Goal: Information Seeking & Learning: Learn about a topic

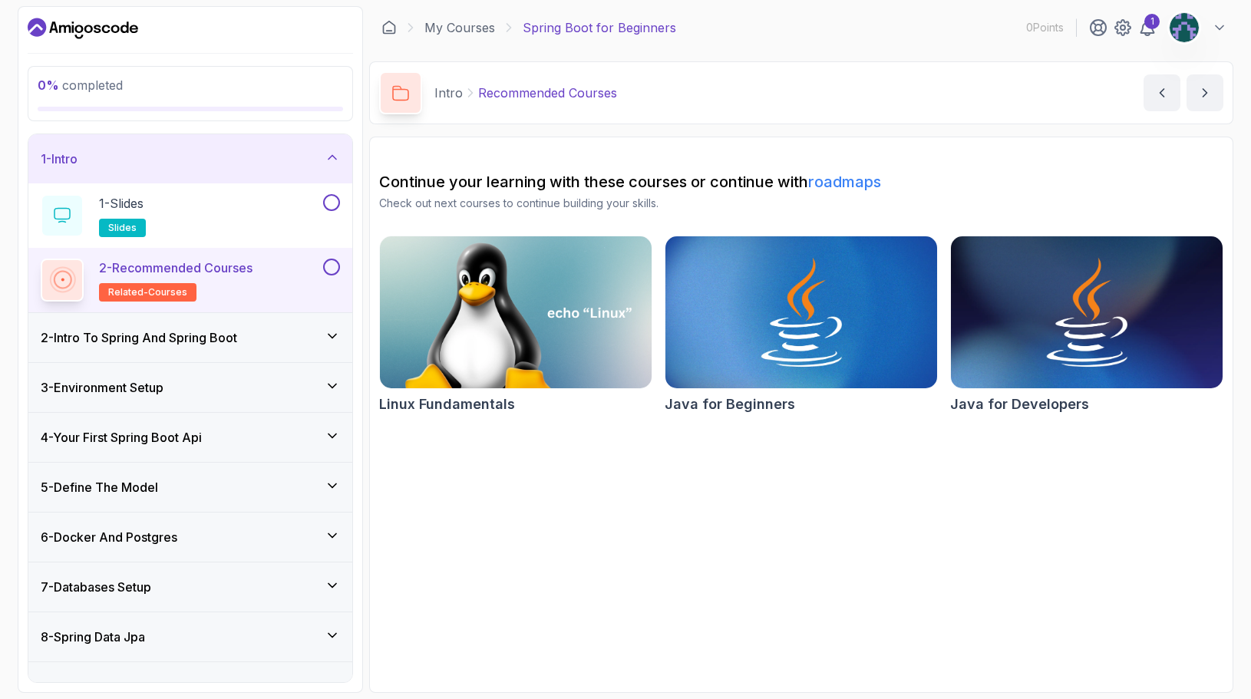
click at [104, 339] on h3 "2 - Intro To Spring And Spring Boot" at bounding box center [139, 337] width 196 height 18
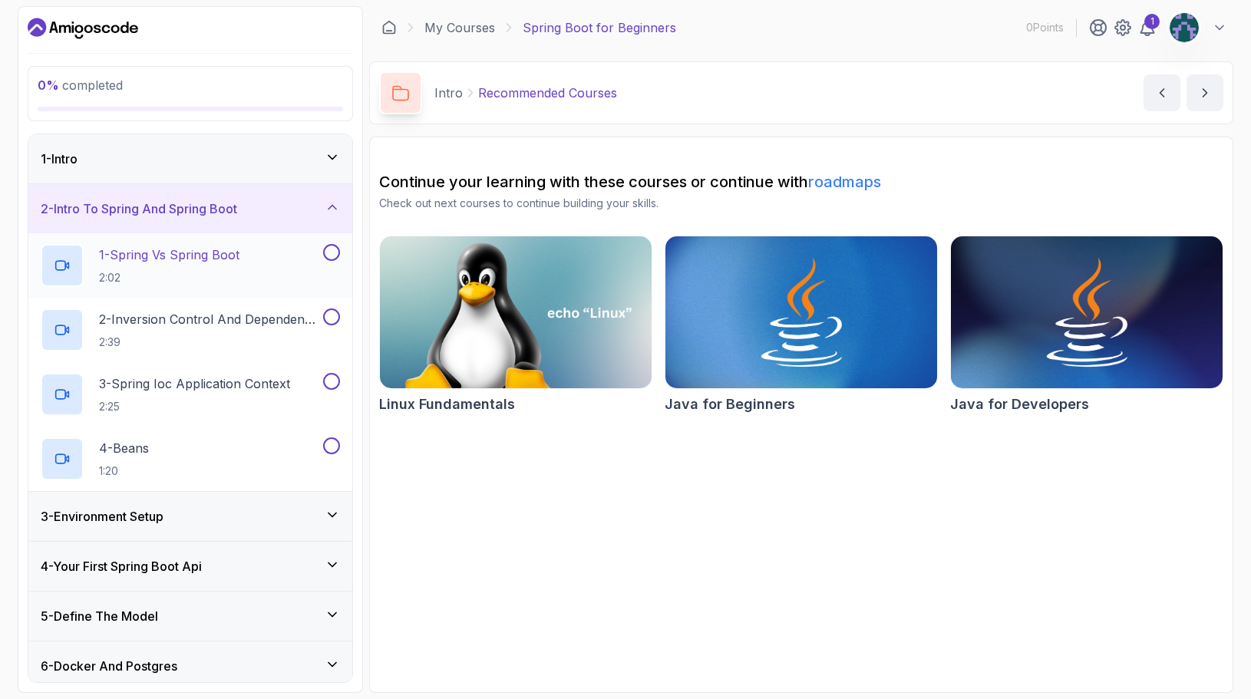
click at [187, 253] on p "1 - Spring Vs Spring Boot" at bounding box center [169, 255] width 140 height 18
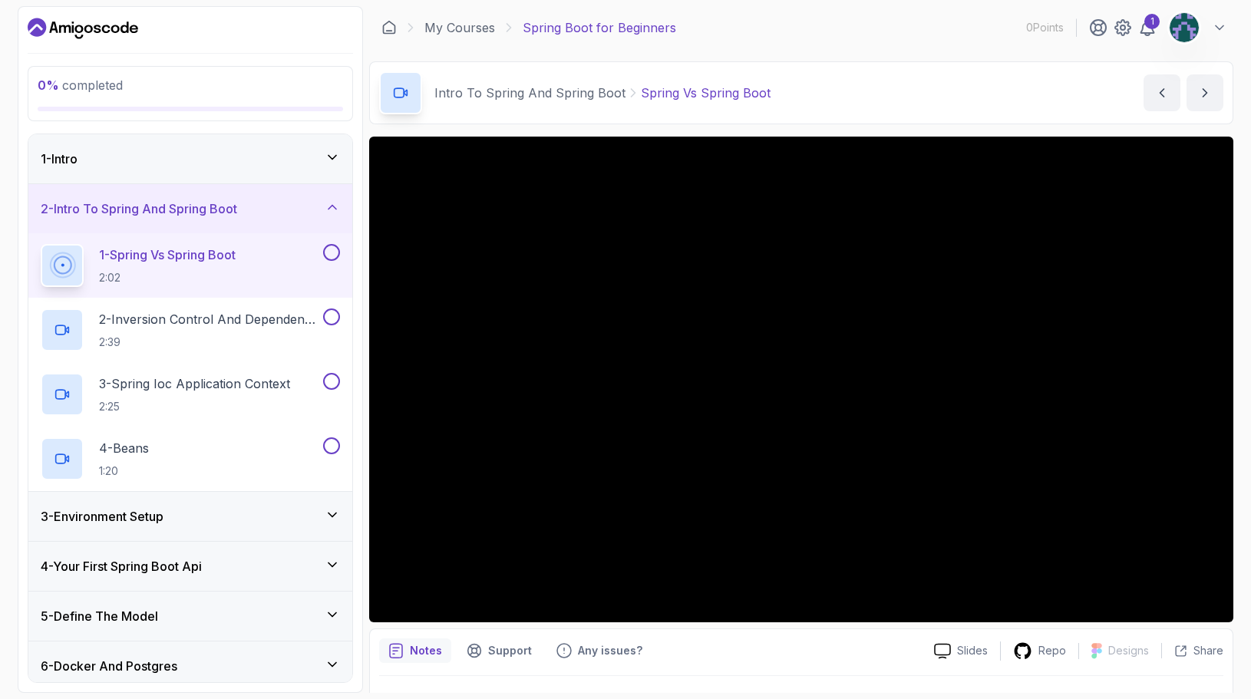
scroll to position [36, 0]
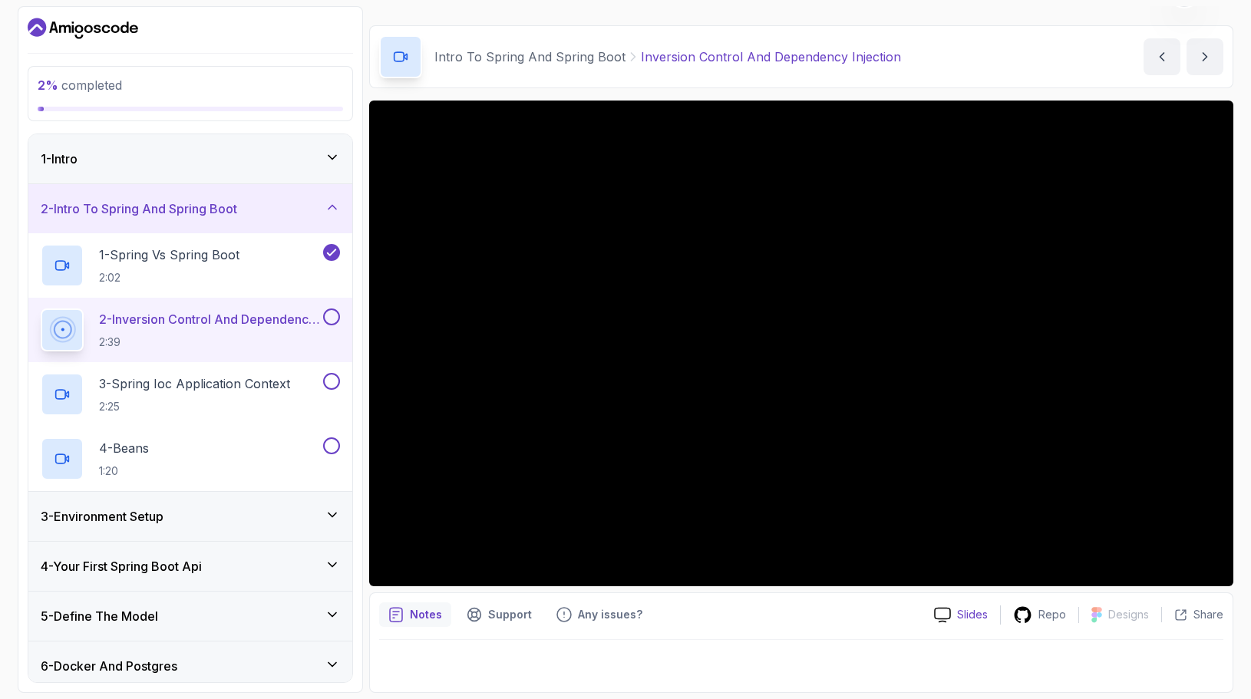
click at [953, 612] on div "Slides" at bounding box center [961, 615] width 78 height 16
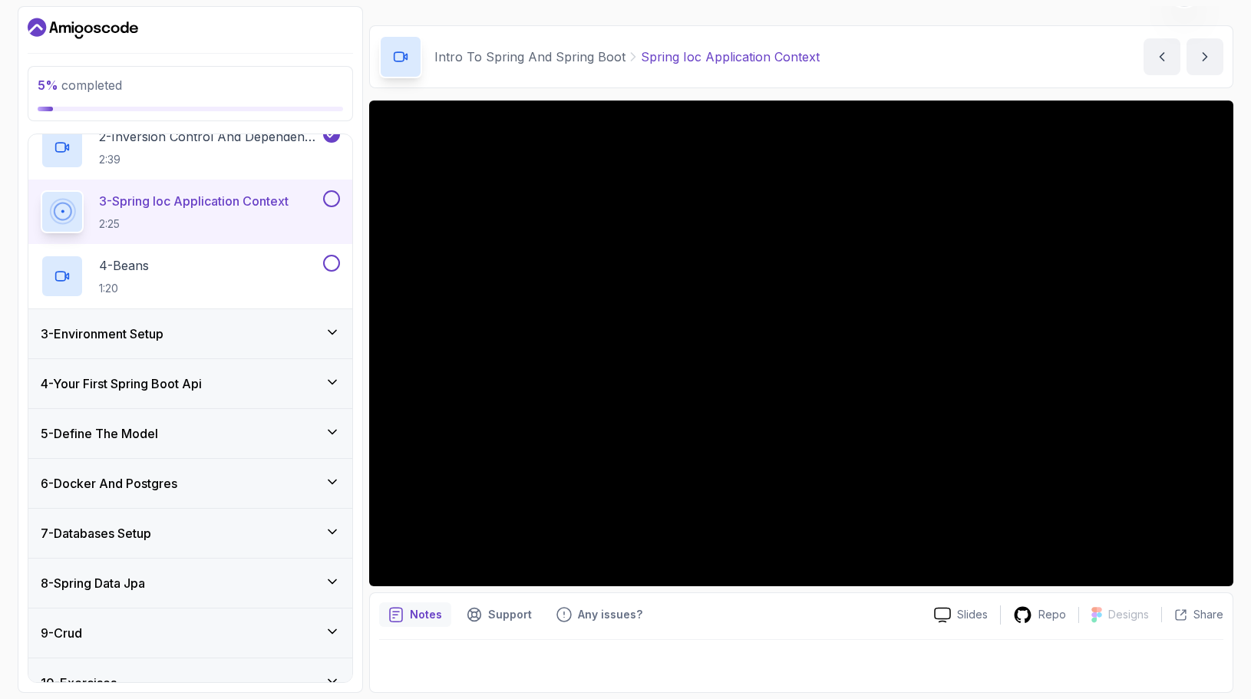
scroll to position [183, 0]
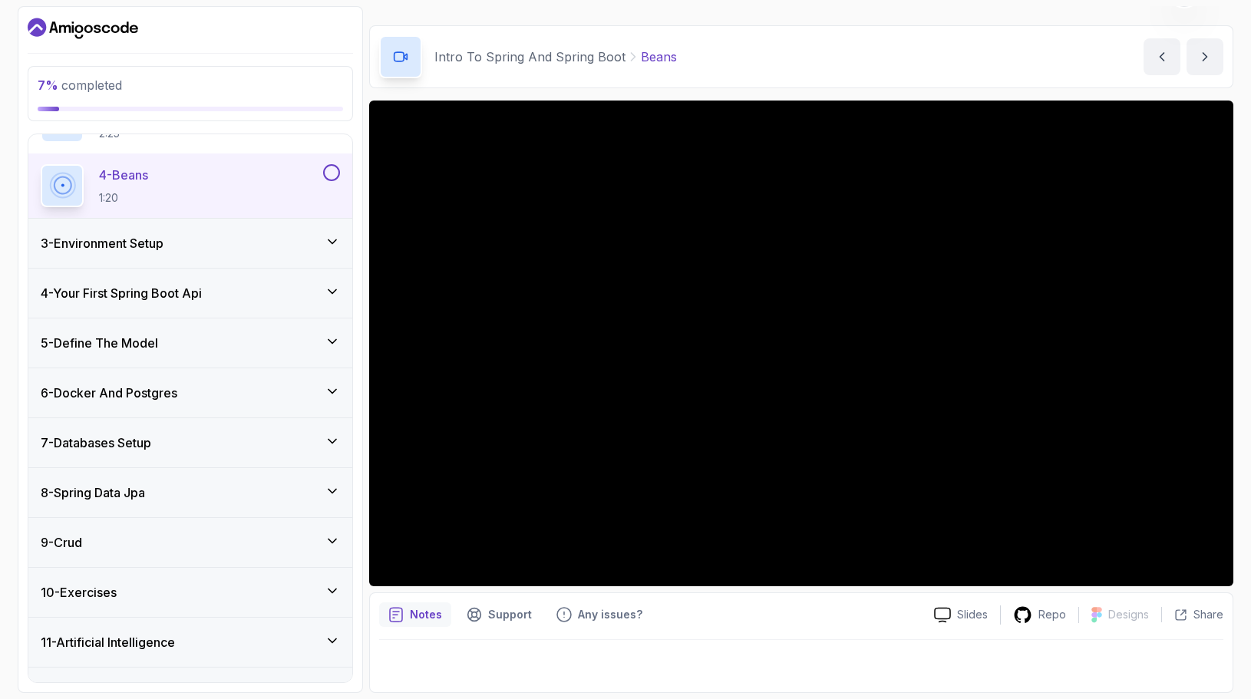
scroll to position [307, 0]
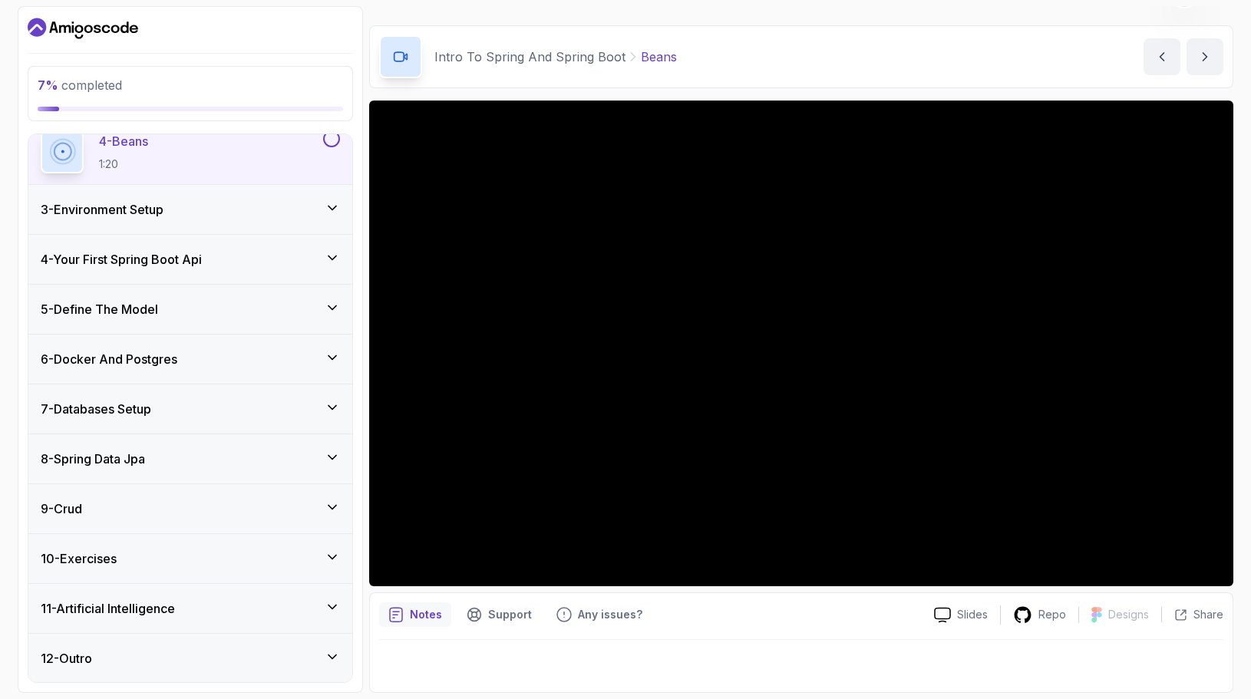
click at [330, 456] on icon at bounding box center [332, 457] width 8 height 4
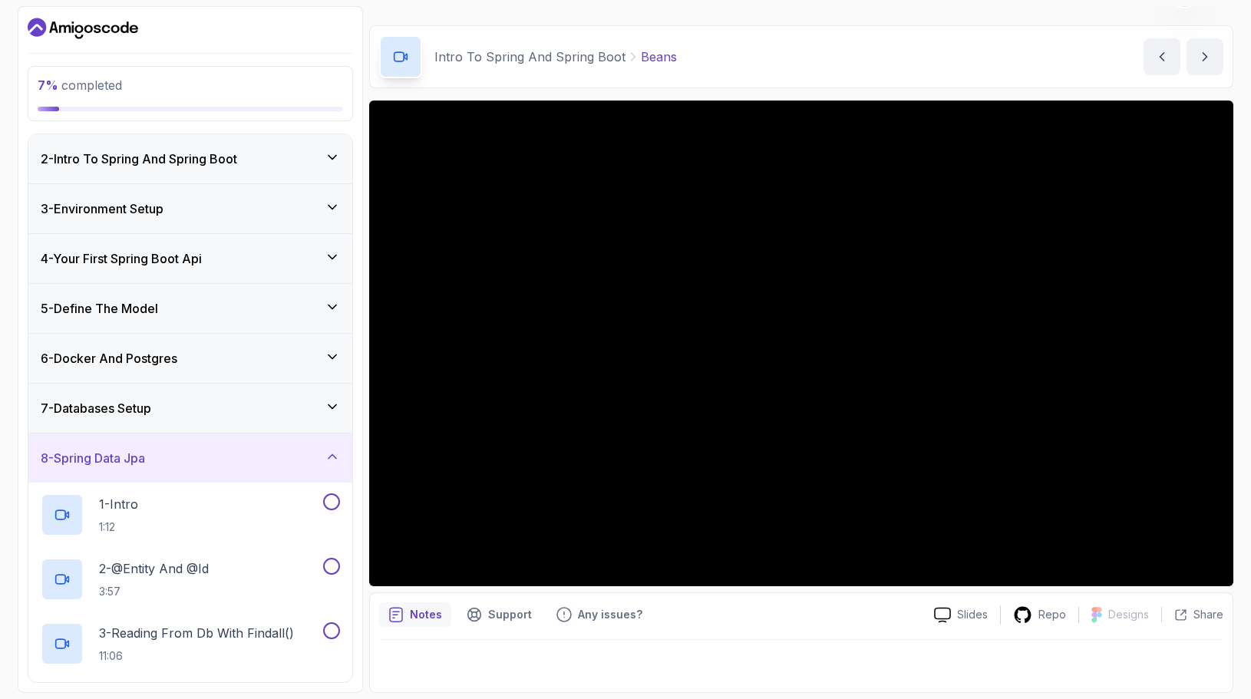
scroll to position [54, 0]
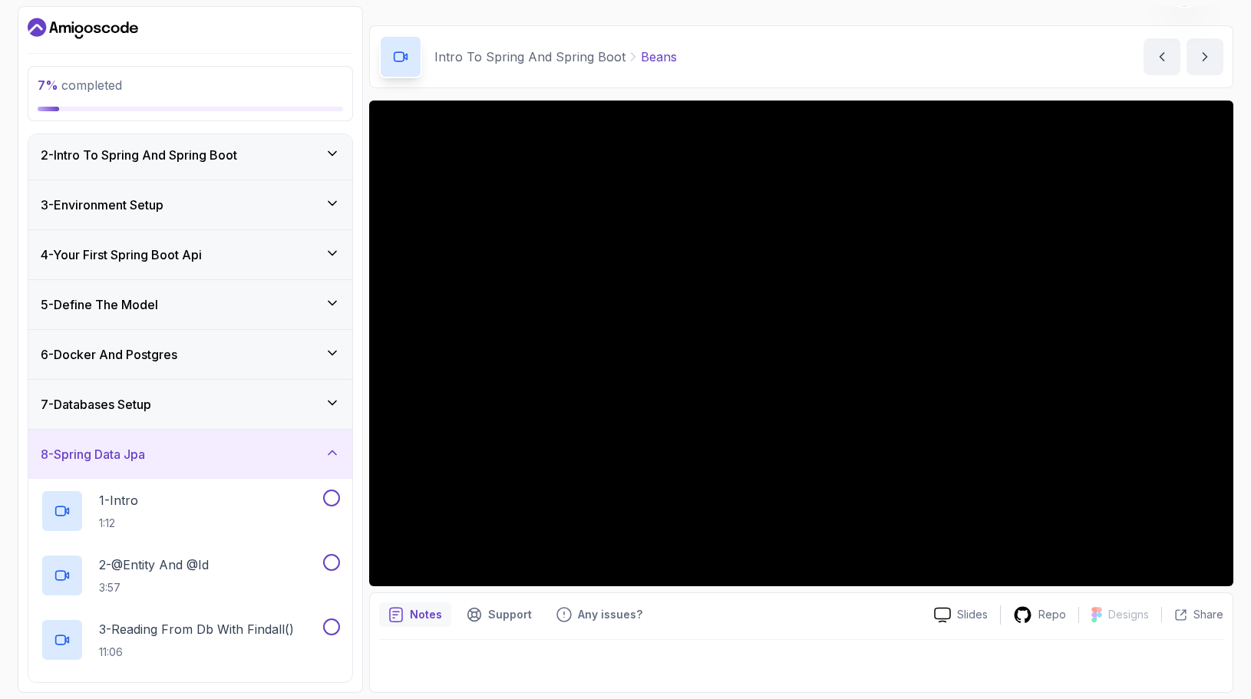
click at [256, 266] on div "4 - Your First Spring Boot Api" at bounding box center [190, 254] width 324 height 49
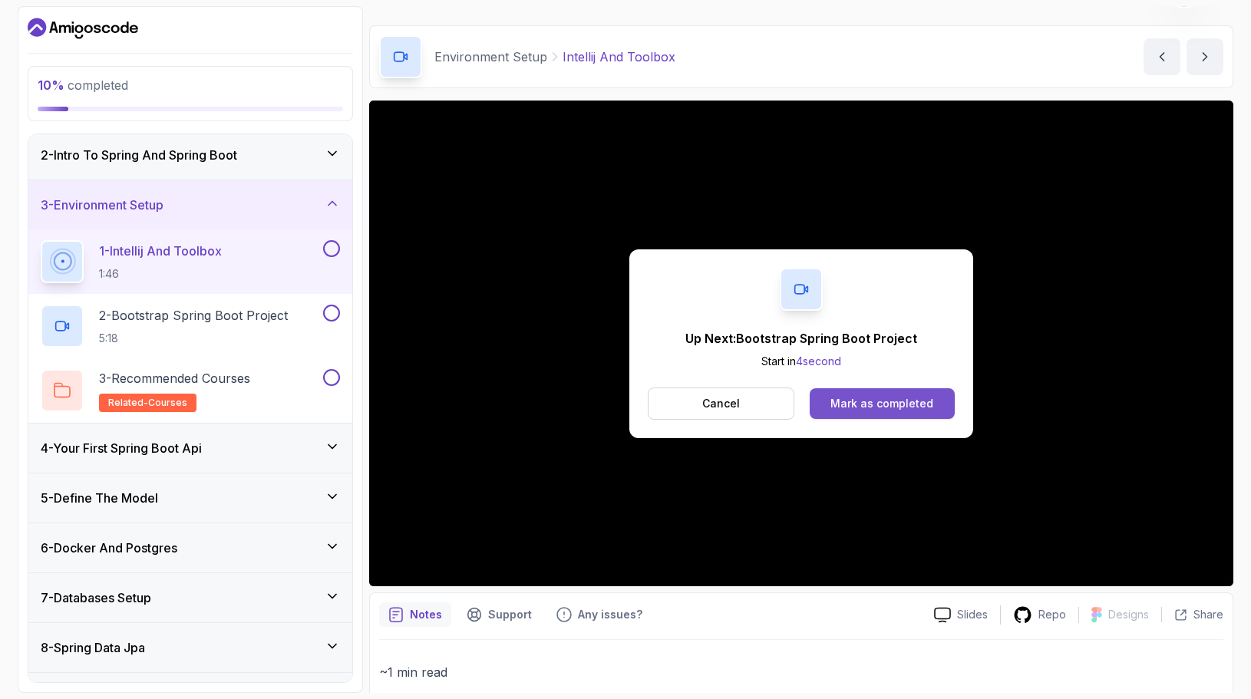
click at [863, 404] on div "Mark as completed" at bounding box center [881, 403] width 103 height 15
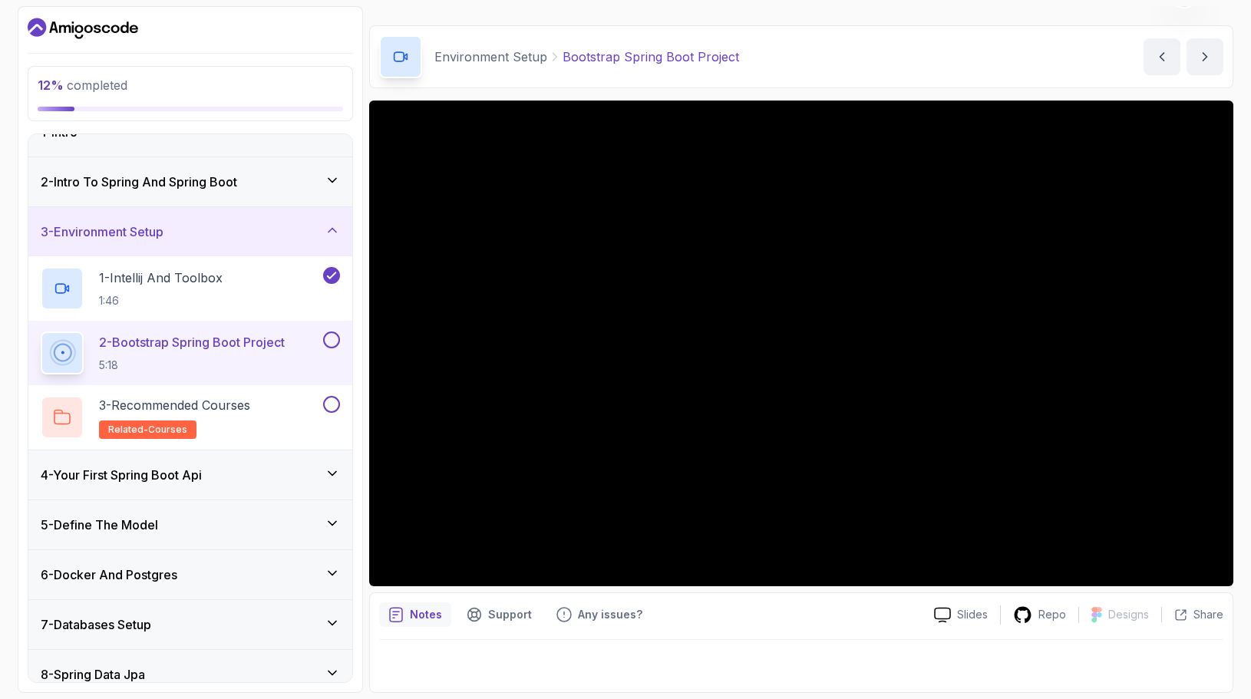
scroll to position [35, 0]
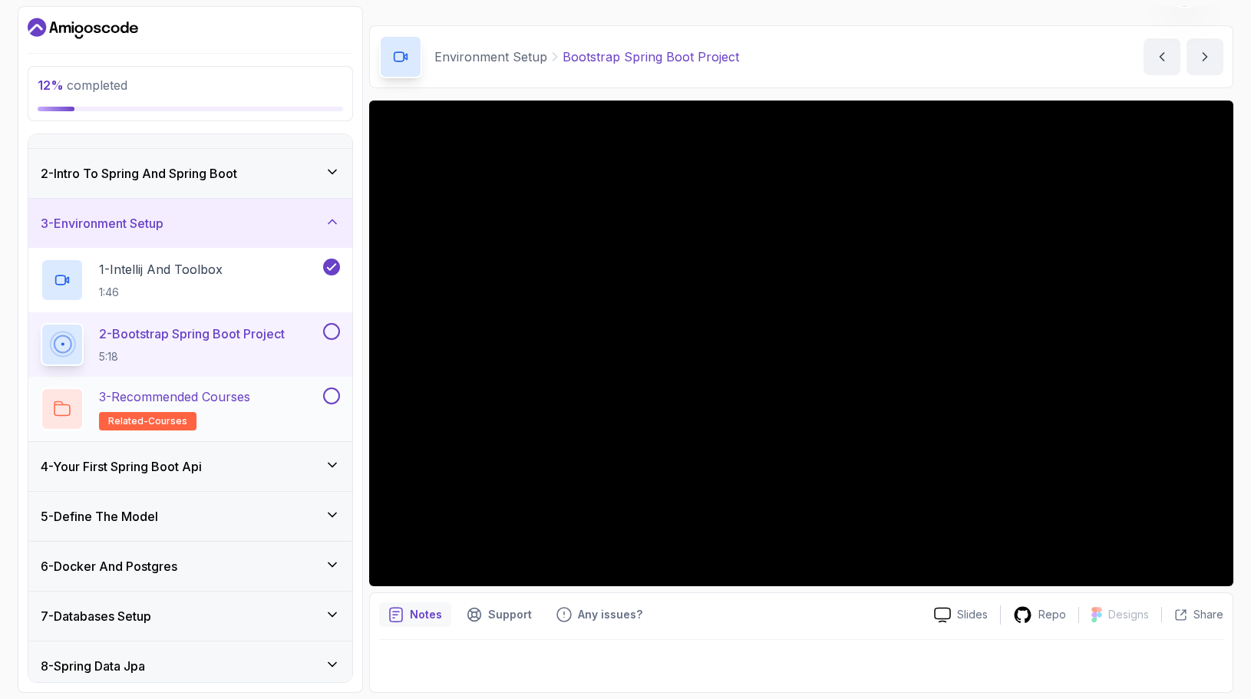
click at [219, 395] on p "3 - Recommended Courses" at bounding box center [174, 397] width 151 height 18
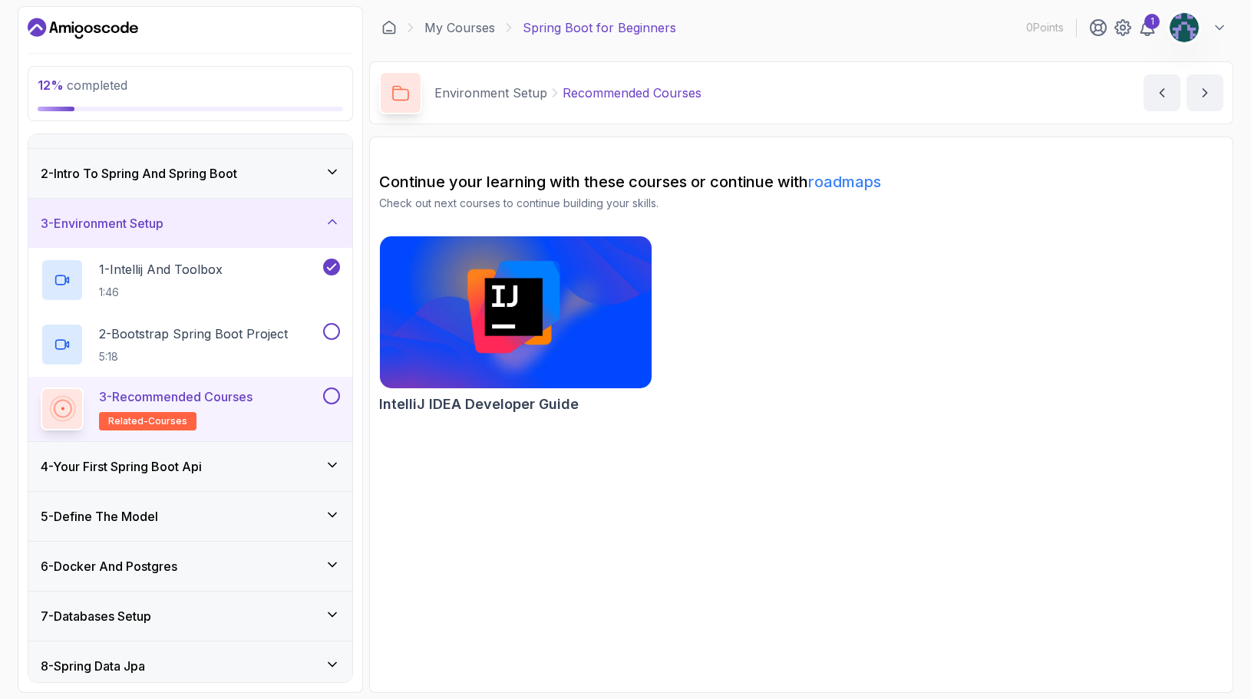
click at [154, 466] on h3 "4 - Your First Spring Boot Api" at bounding box center [121, 466] width 161 height 18
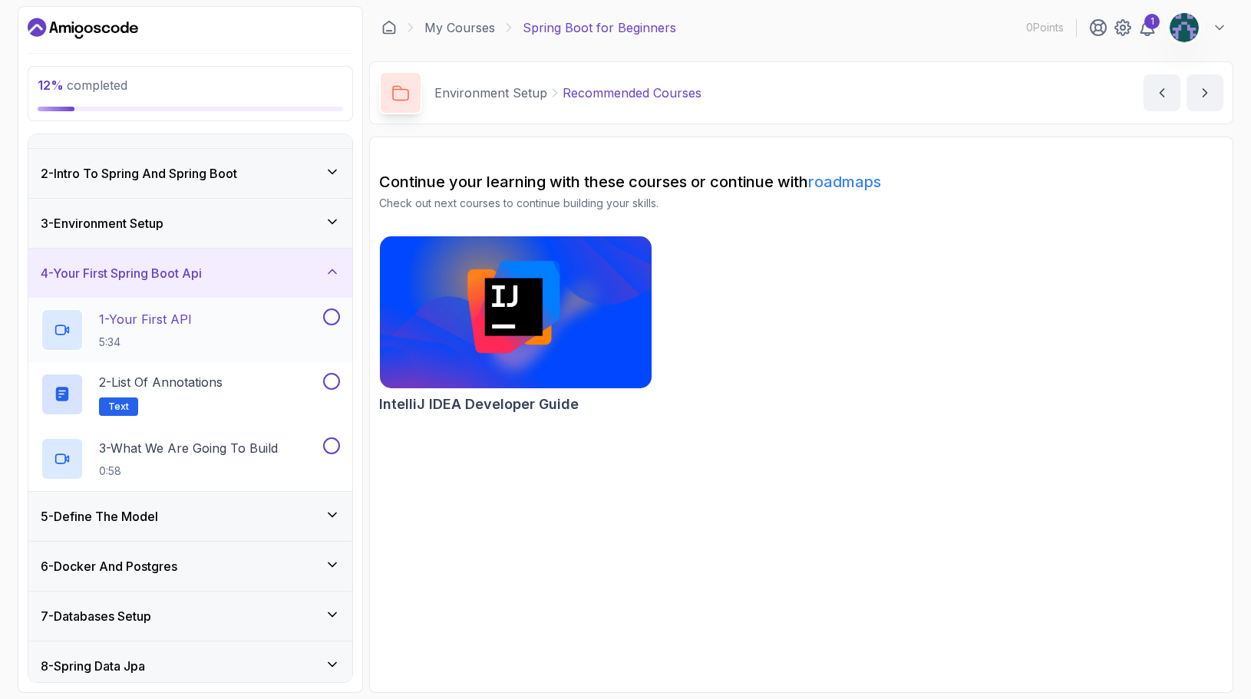
click at [196, 323] on div "1 - Your First API 5:34" at bounding box center [180, 330] width 279 height 43
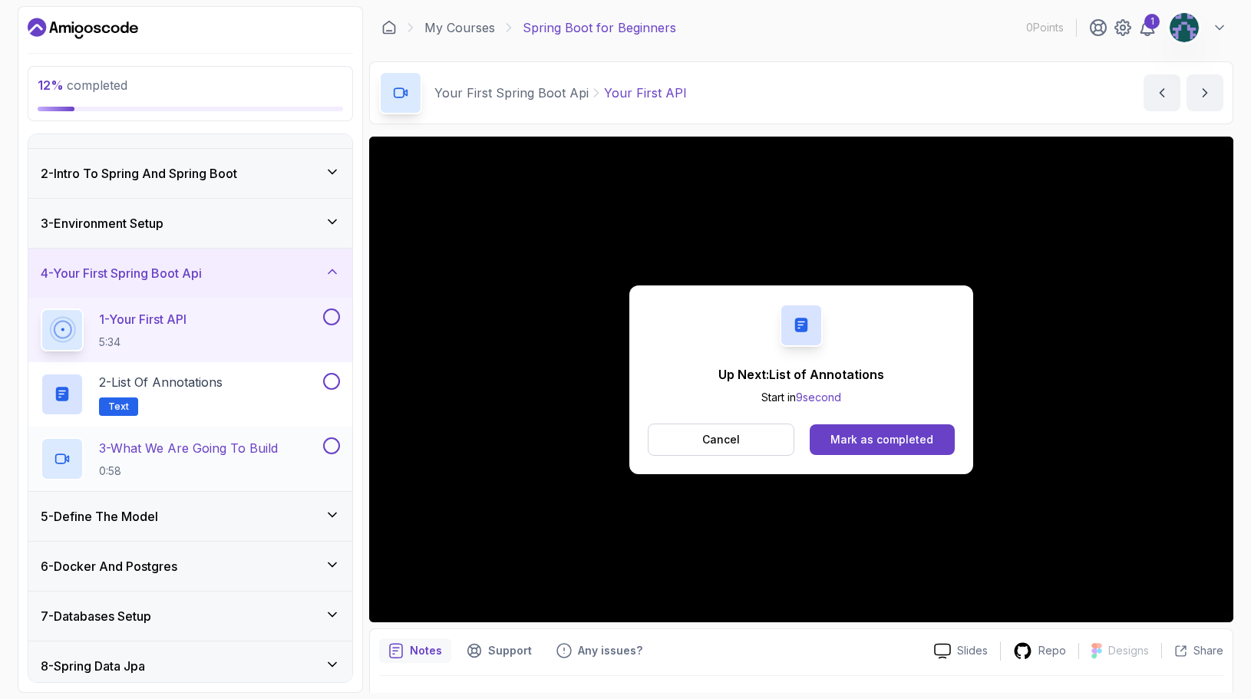
click at [268, 448] on p "3 - What We Are Going To Build" at bounding box center [188, 448] width 179 height 18
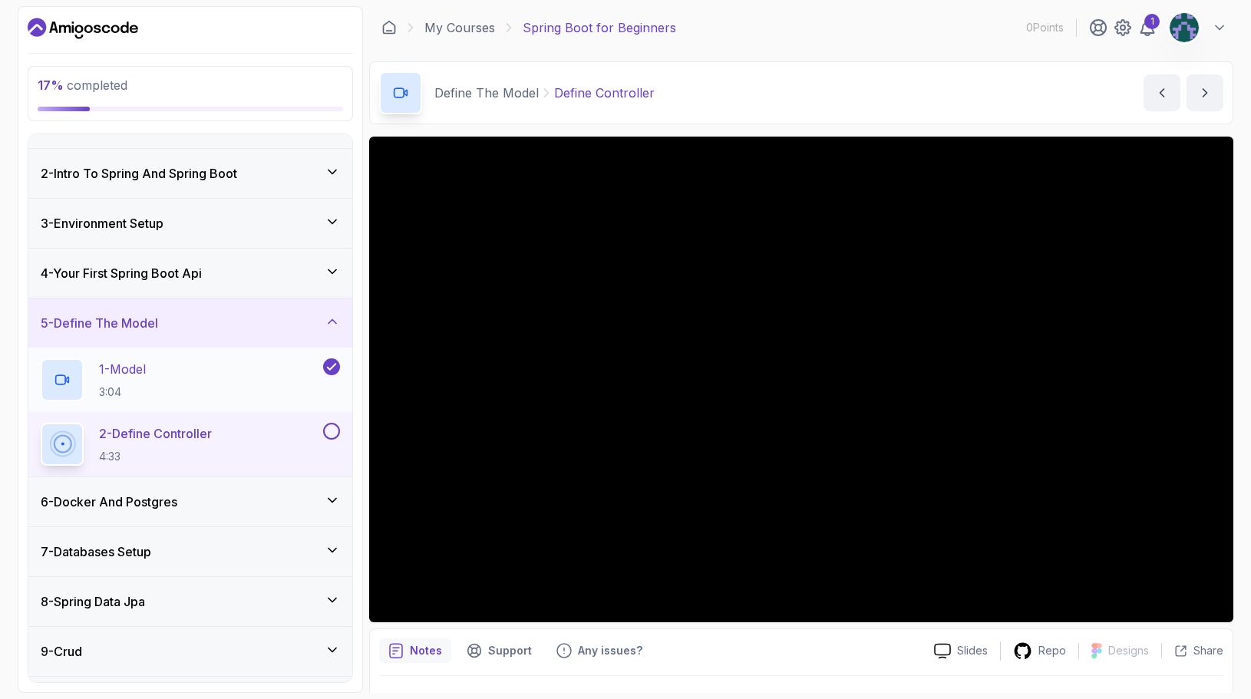
click at [269, 377] on div "1 - Model 3:04" at bounding box center [180, 379] width 279 height 43
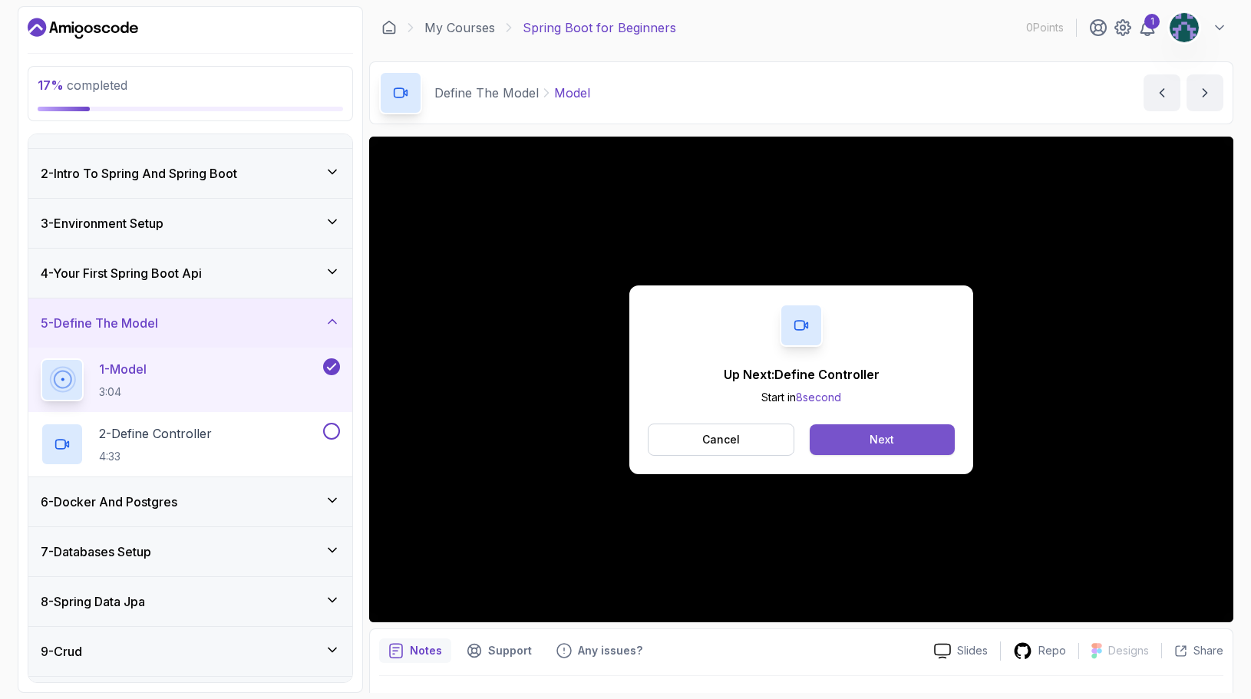
click at [859, 441] on button "Next" at bounding box center [882, 439] width 145 height 31
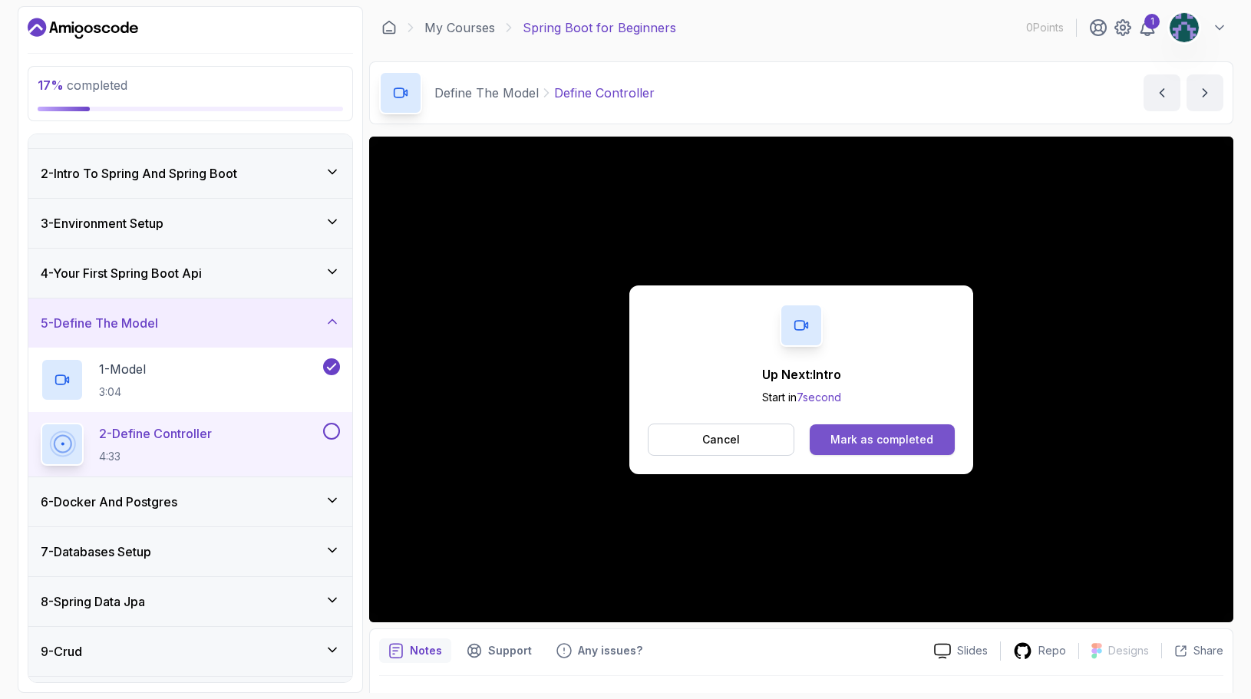
click at [877, 442] on div "Mark as completed" at bounding box center [881, 439] width 103 height 15
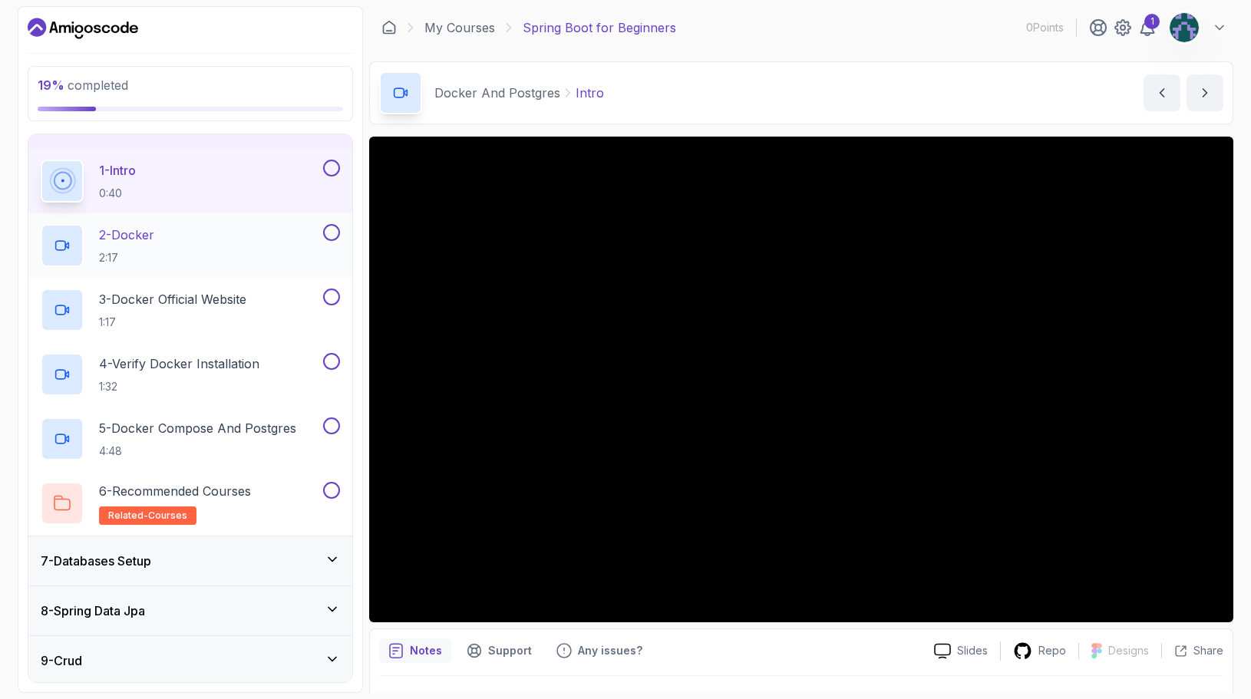
scroll to position [299, 0]
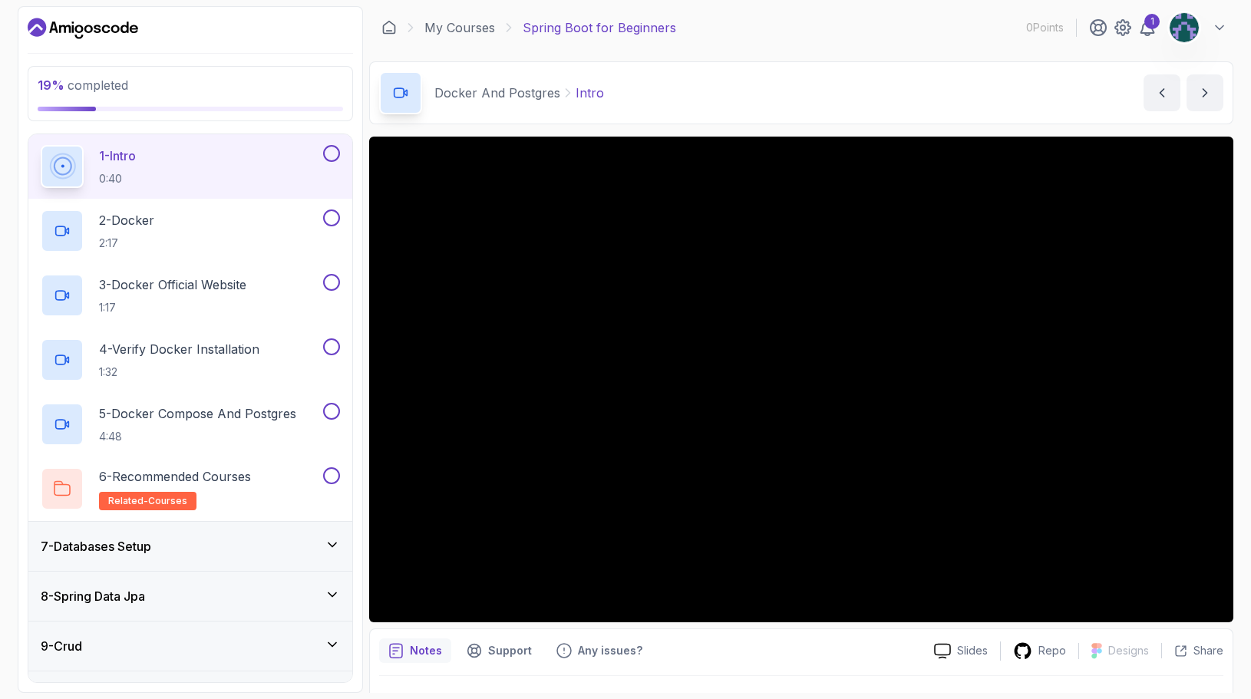
click at [309, 590] on div "8 - Spring Data Jpa" at bounding box center [190, 596] width 299 height 18
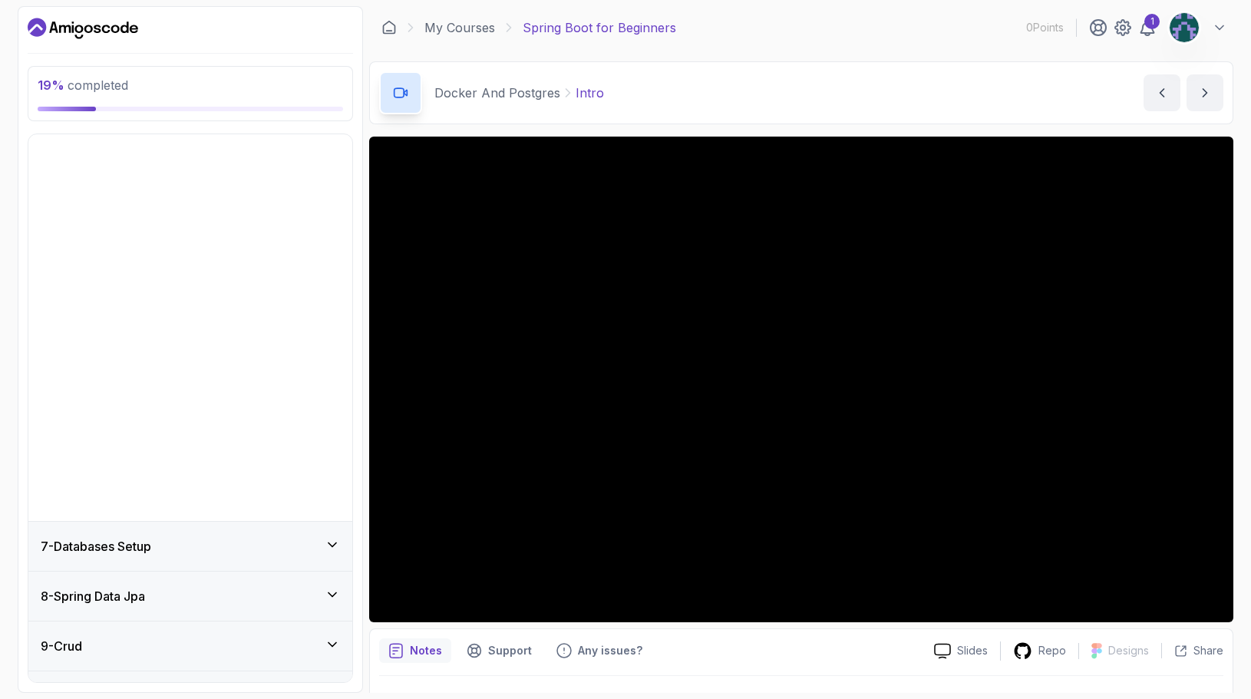
scroll to position [50, 0]
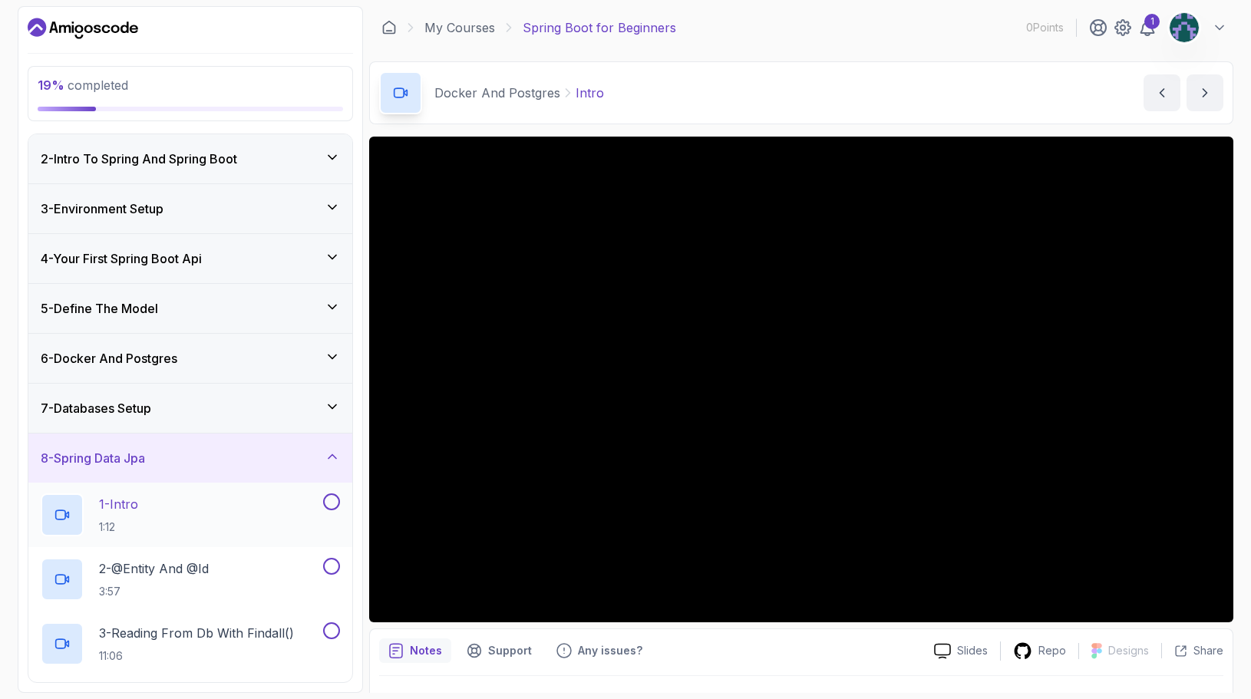
click at [222, 506] on div "1 - Intro 1:12" at bounding box center [180, 514] width 279 height 43
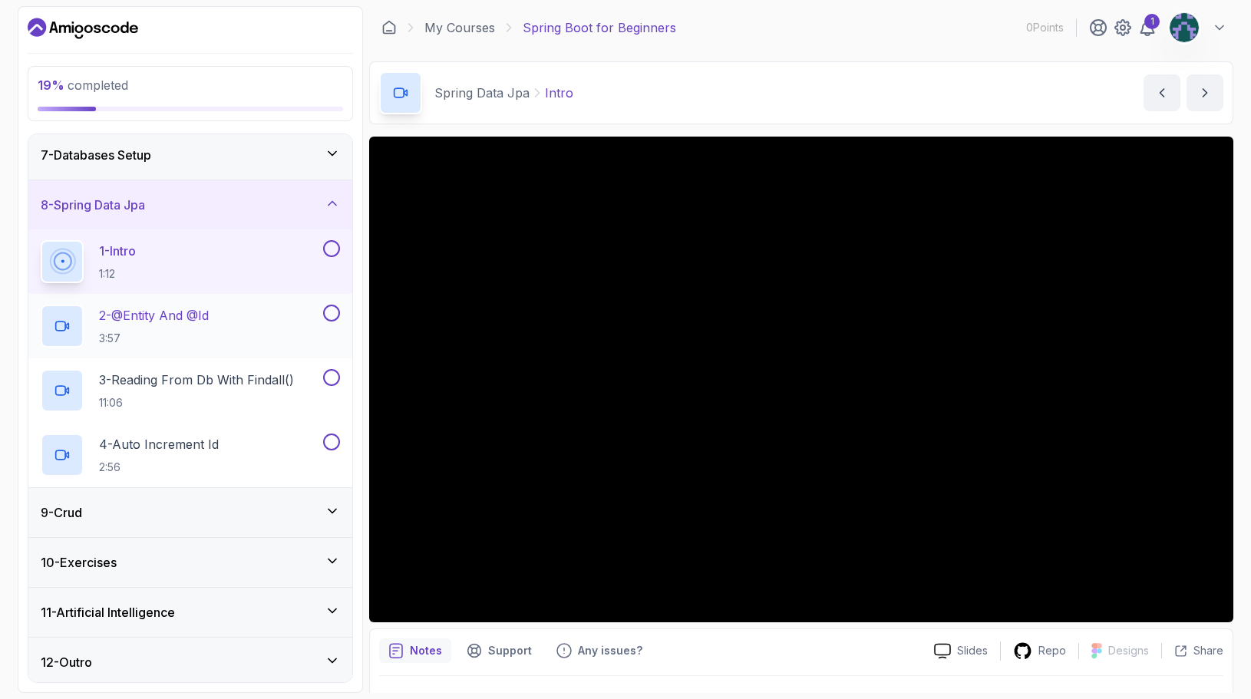
scroll to position [307, 0]
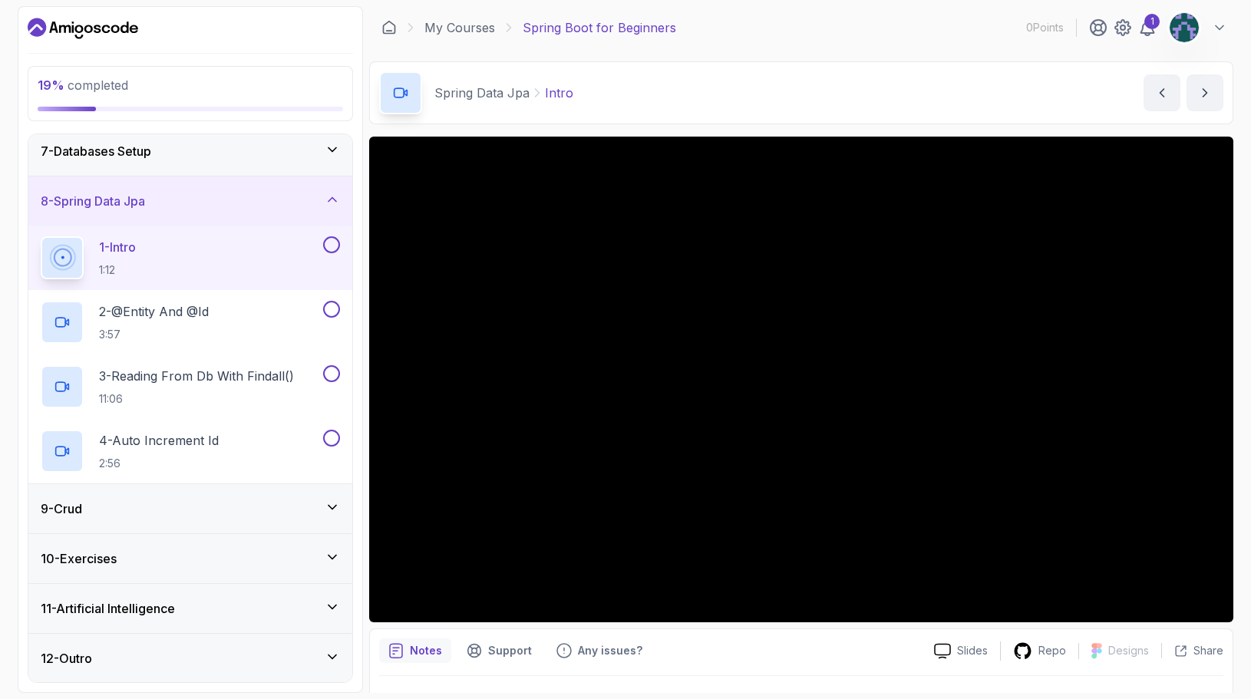
click at [330, 557] on icon at bounding box center [332, 557] width 8 height 4
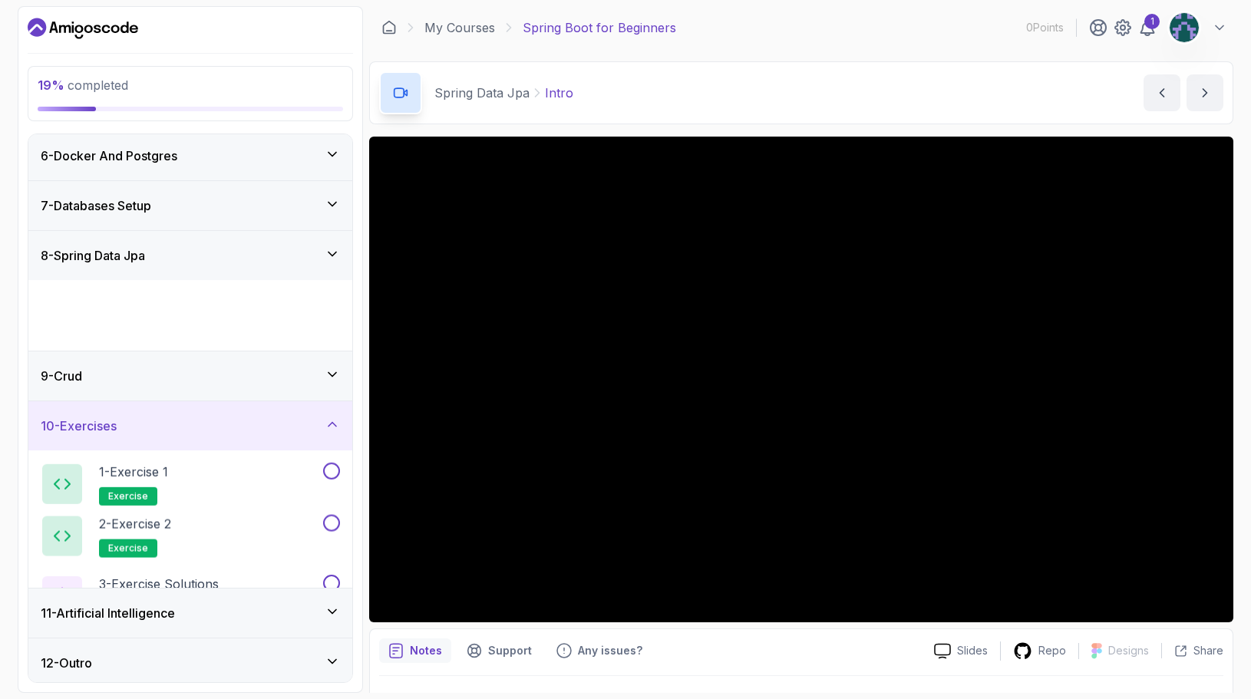
scroll to position [243, 0]
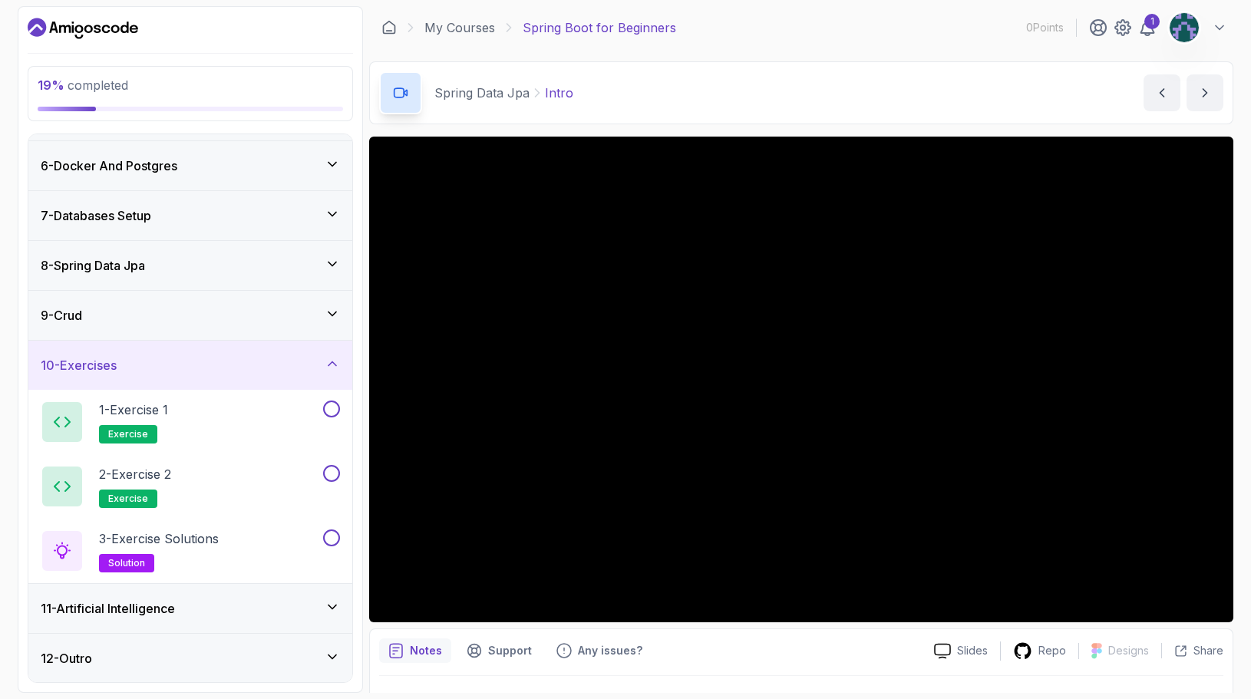
click at [336, 313] on icon at bounding box center [332, 313] width 15 height 15
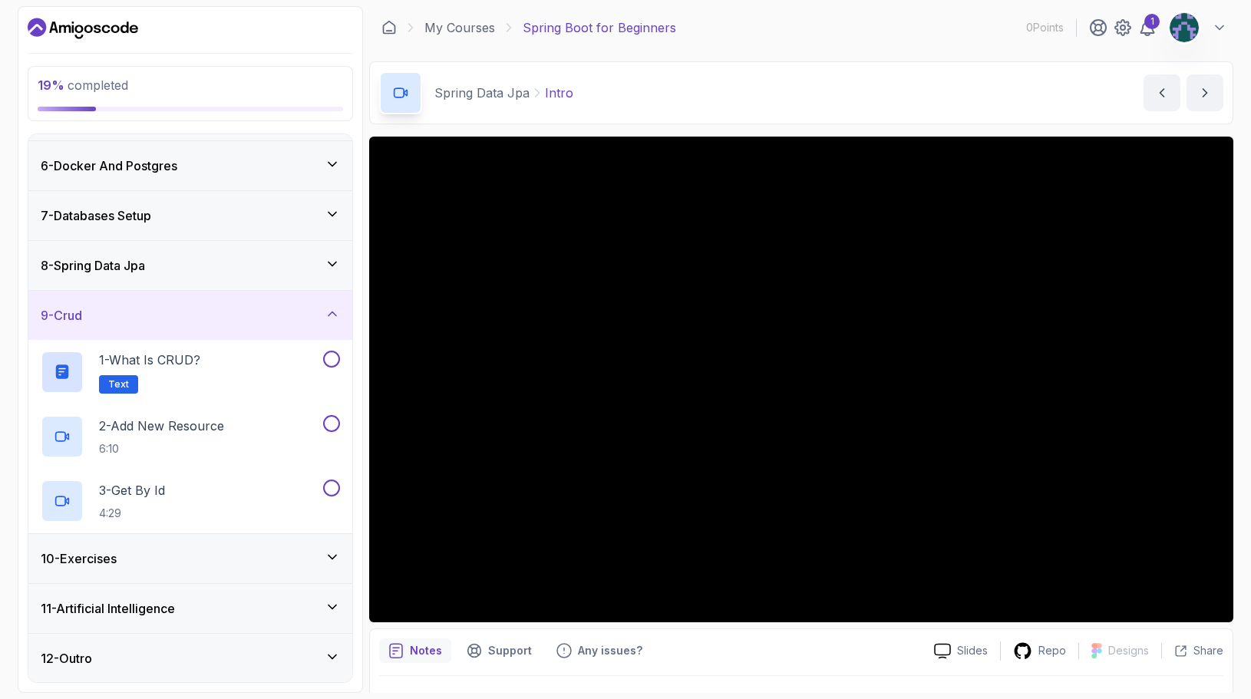
click at [338, 265] on icon at bounding box center [332, 263] width 15 height 15
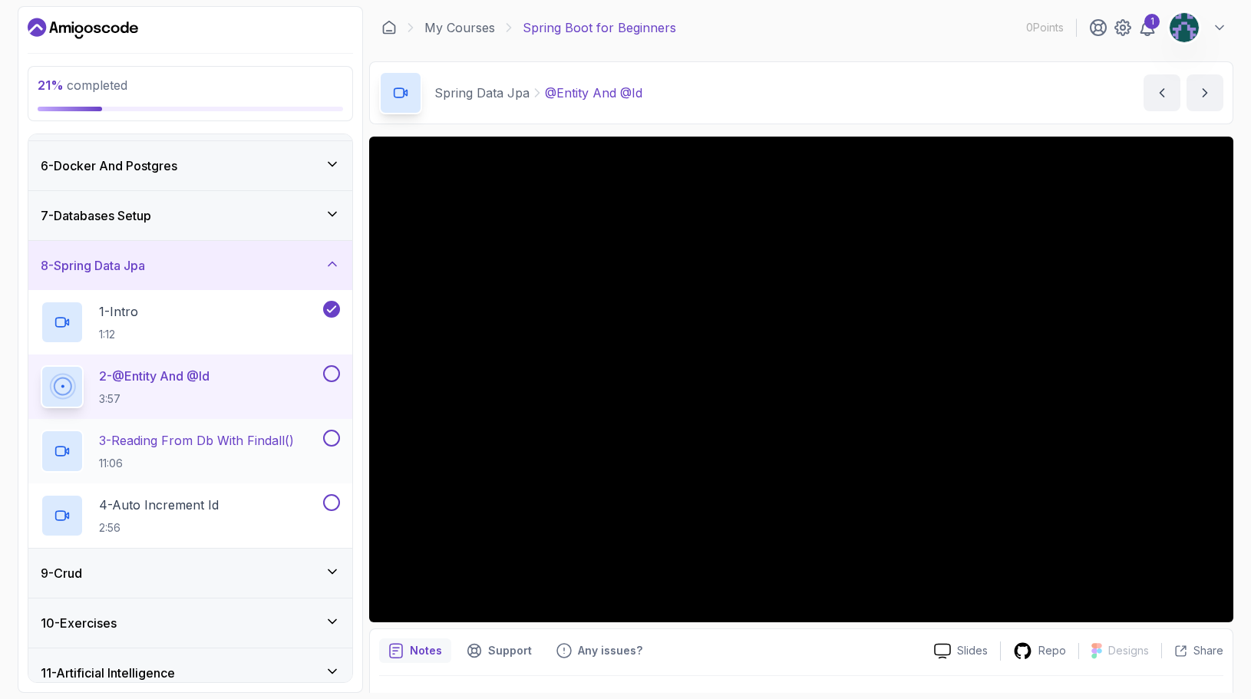
click at [332, 441] on button at bounding box center [331, 438] width 17 height 17
click at [224, 442] on p "3 - Reading From Db With Findall()" at bounding box center [196, 440] width 195 height 18
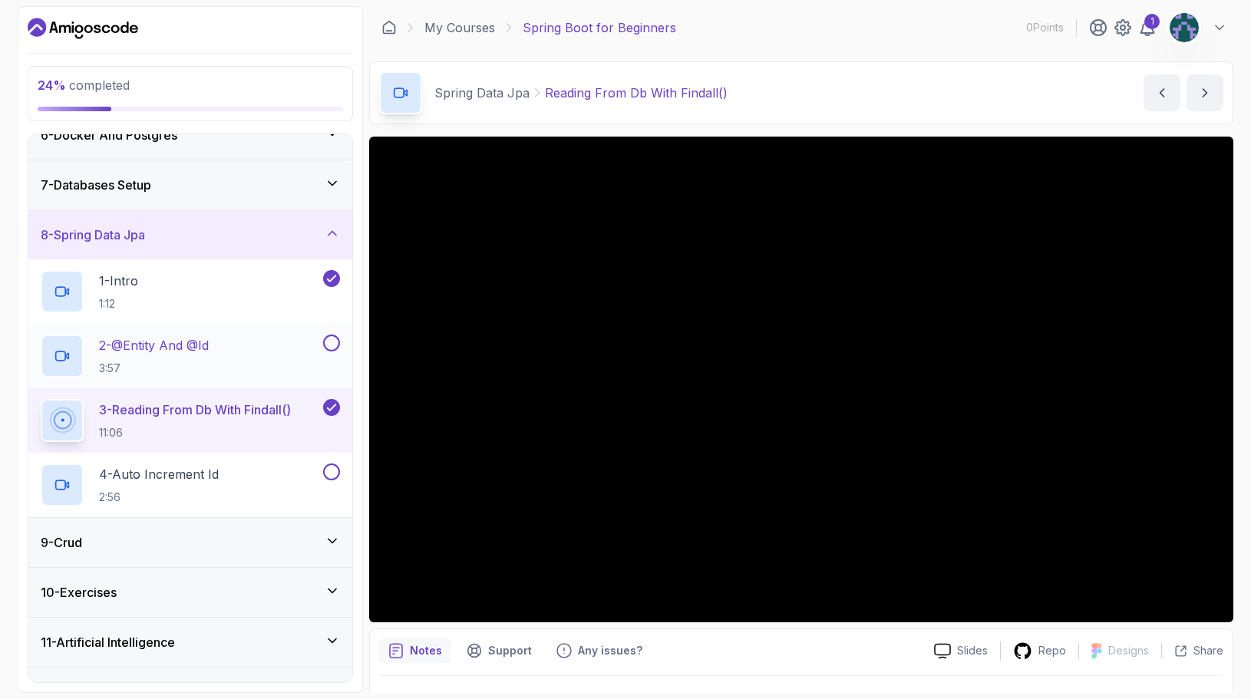
scroll to position [307, 0]
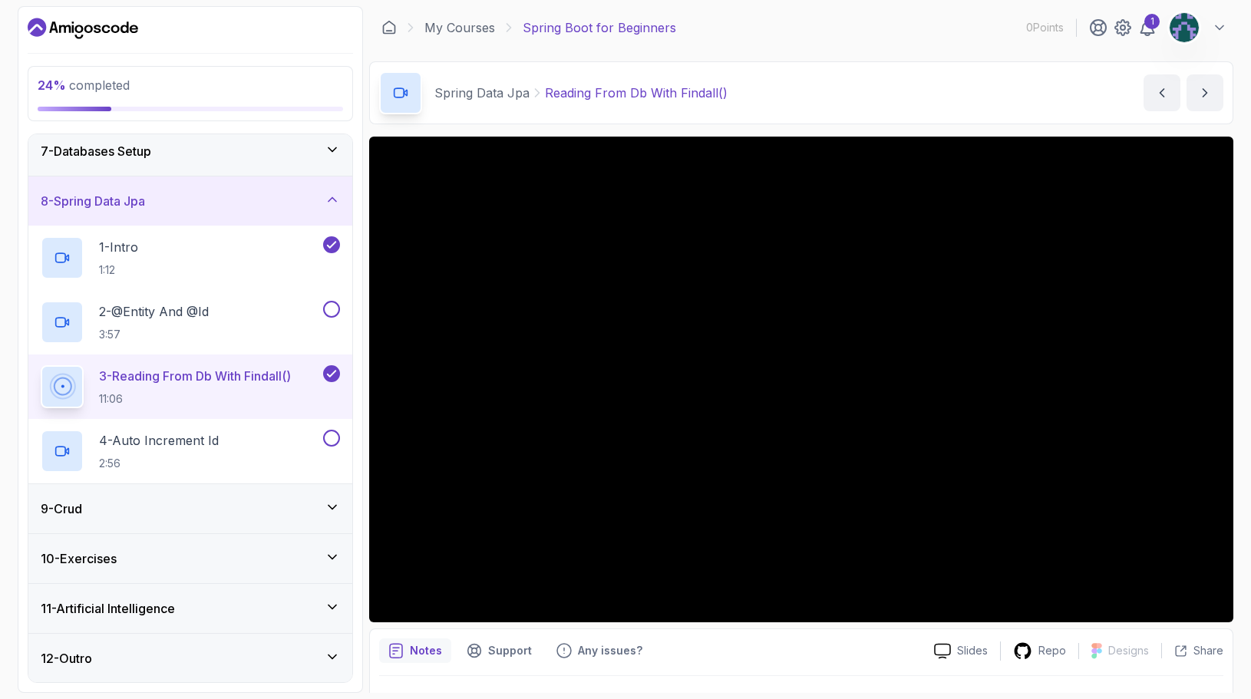
click at [329, 556] on icon at bounding box center [332, 557] width 15 height 15
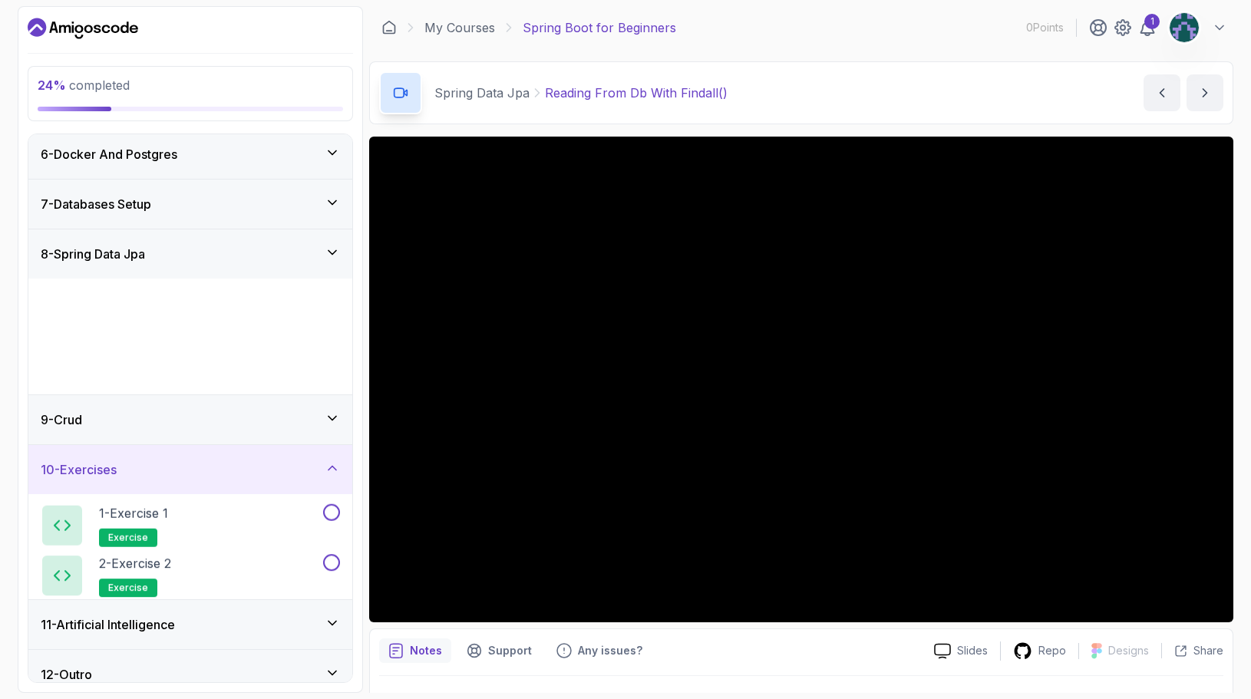
scroll to position [243, 0]
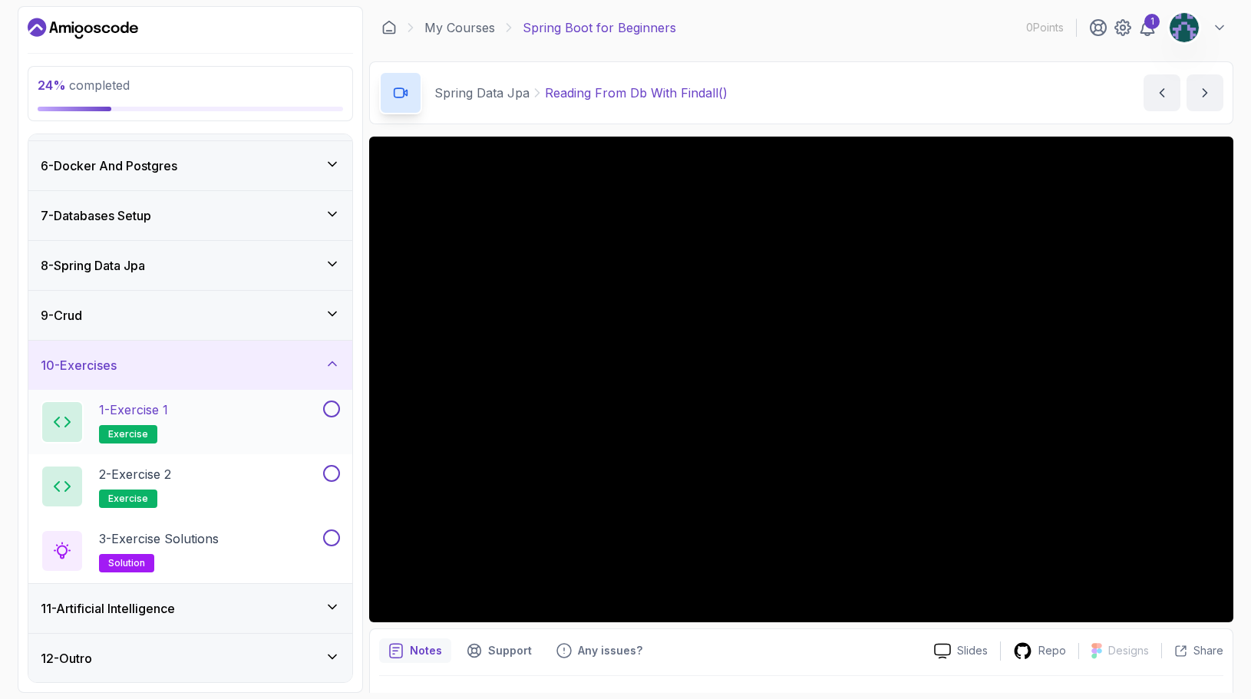
click at [160, 413] on p "1 - Exercise 1" at bounding box center [133, 410] width 69 height 18
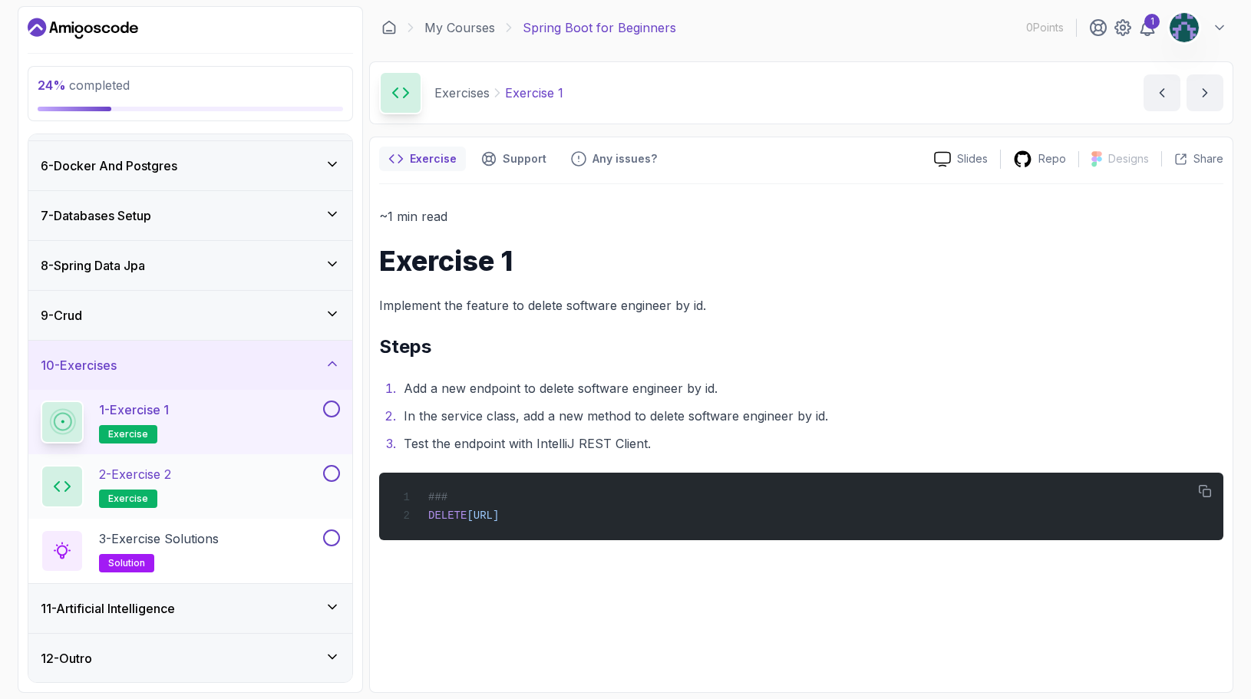
click at [132, 469] on p "2 - Exercise 2" at bounding box center [135, 474] width 72 height 18
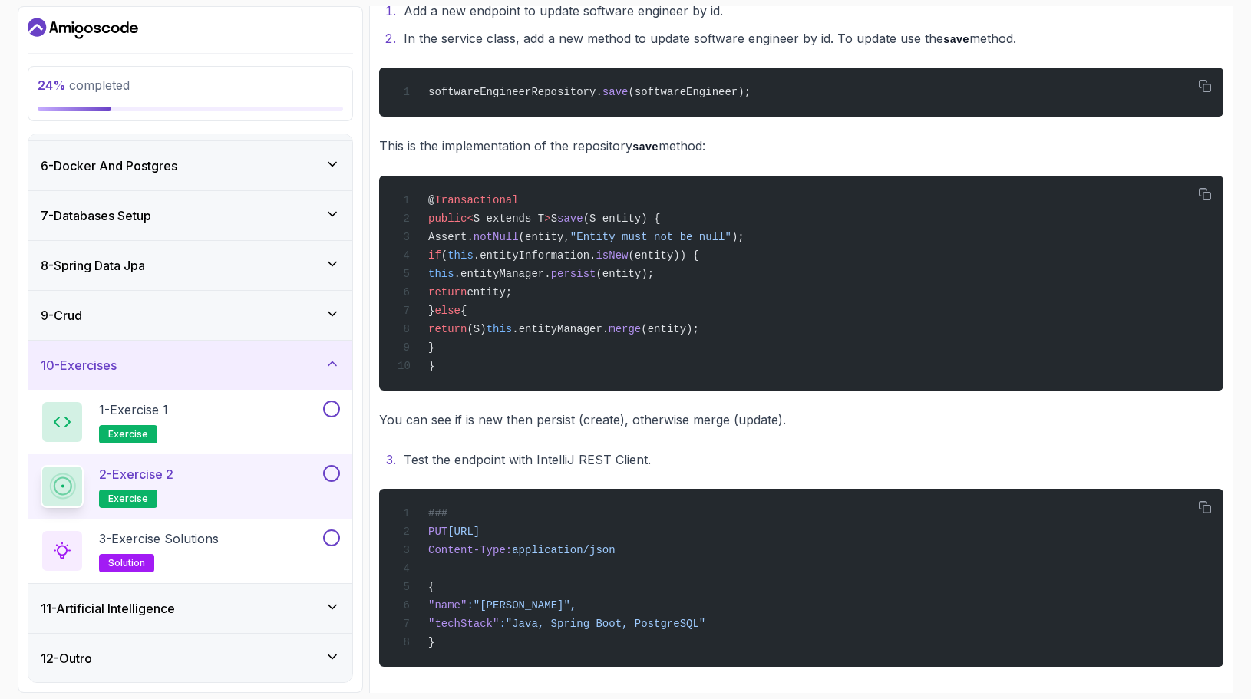
scroll to position [397, 0]
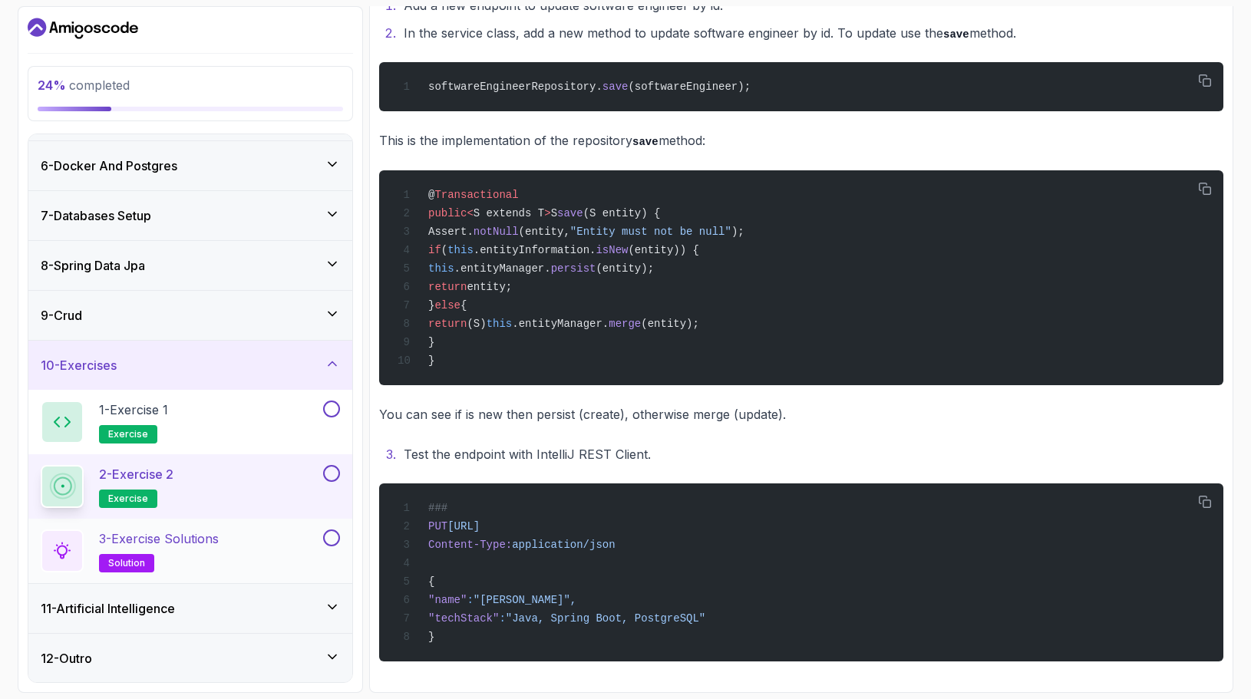
click at [164, 544] on p "3 - Exercise Solutions" at bounding box center [159, 539] width 120 height 18
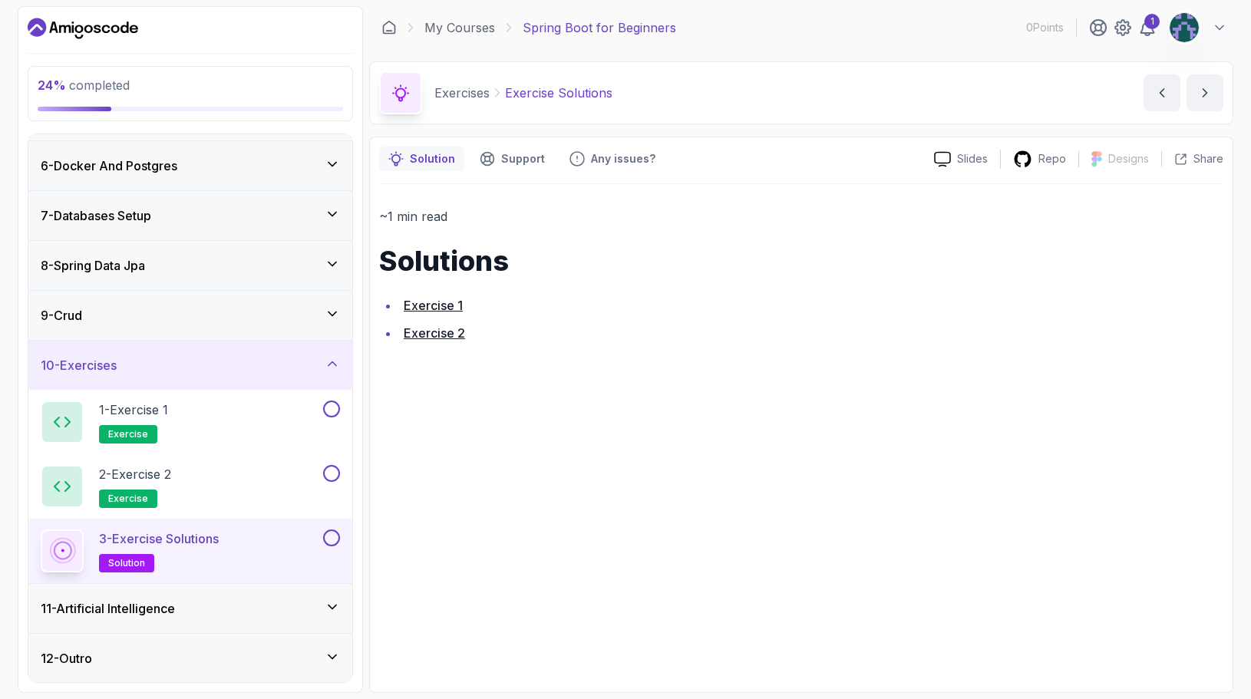
click at [440, 302] on link "Exercise 1" at bounding box center [433, 305] width 59 height 15
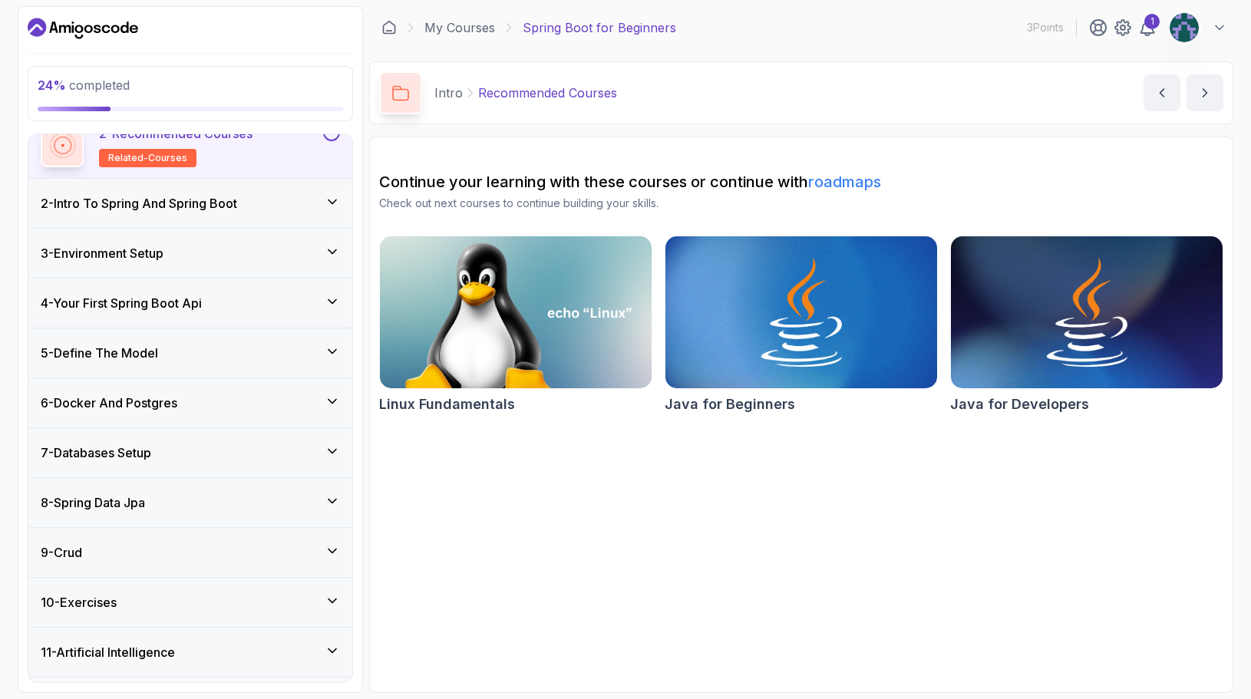
scroll to position [170, 0]
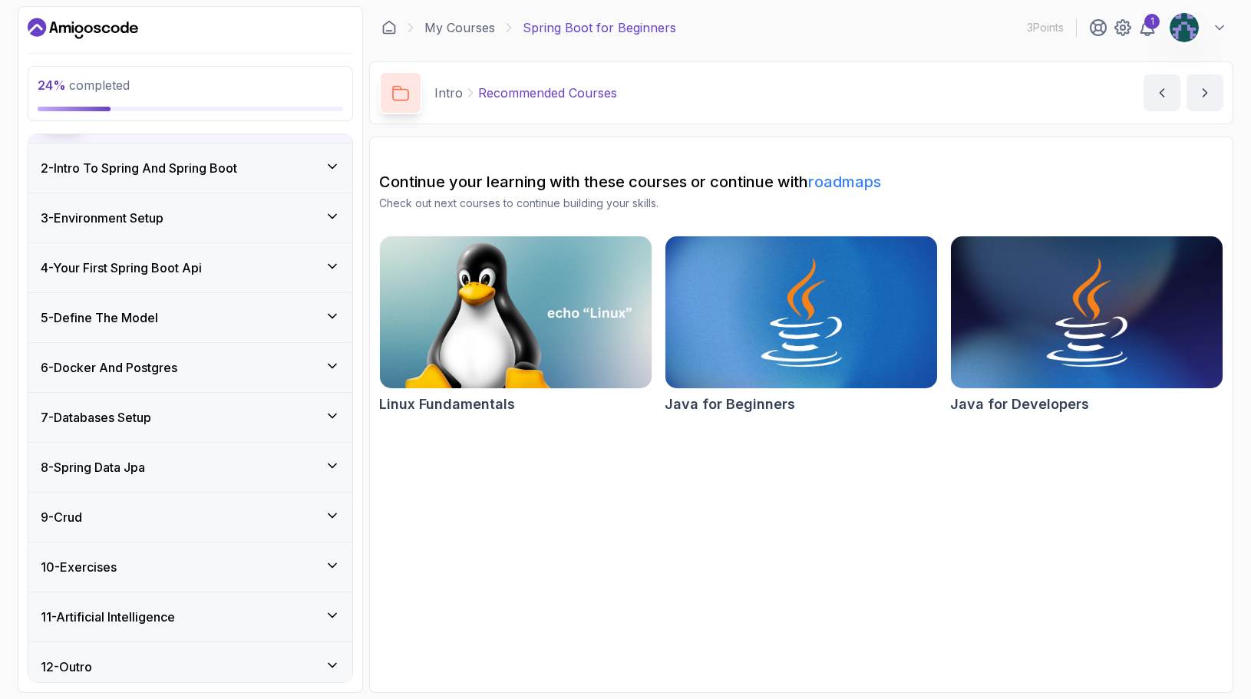
click at [297, 467] on div "8 - Spring Data Jpa" at bounding box center [190, 467] width 299 height 18
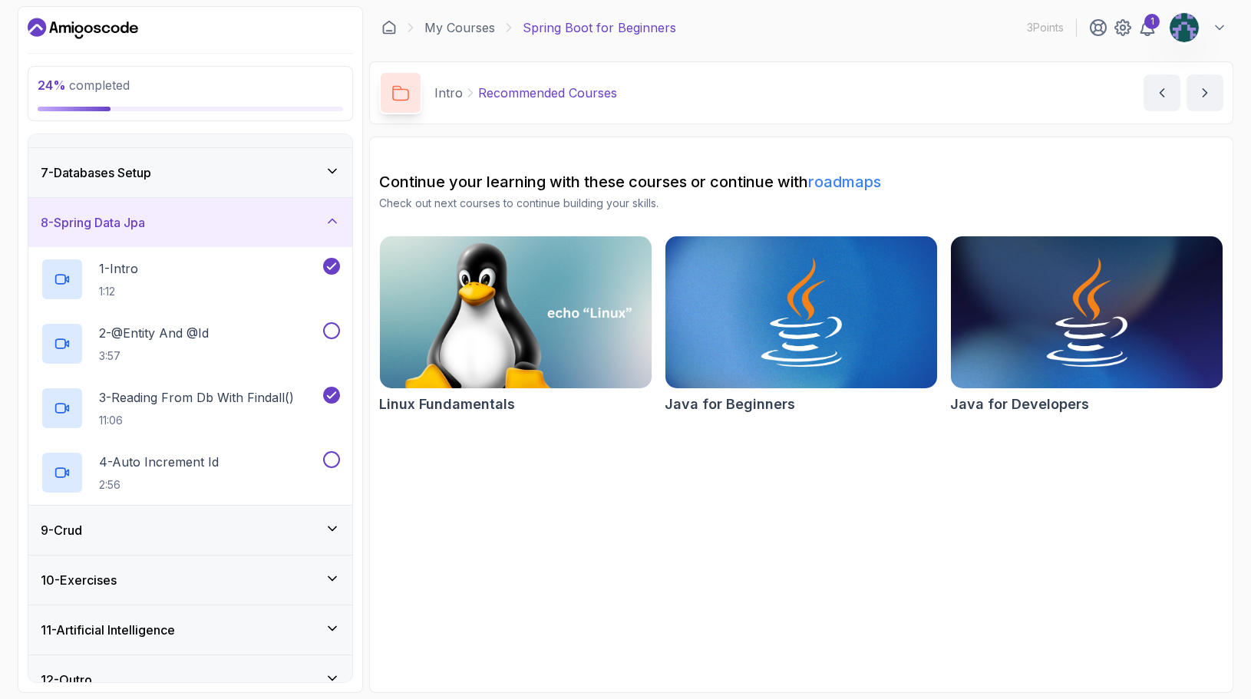
scroll to position [307, 0]
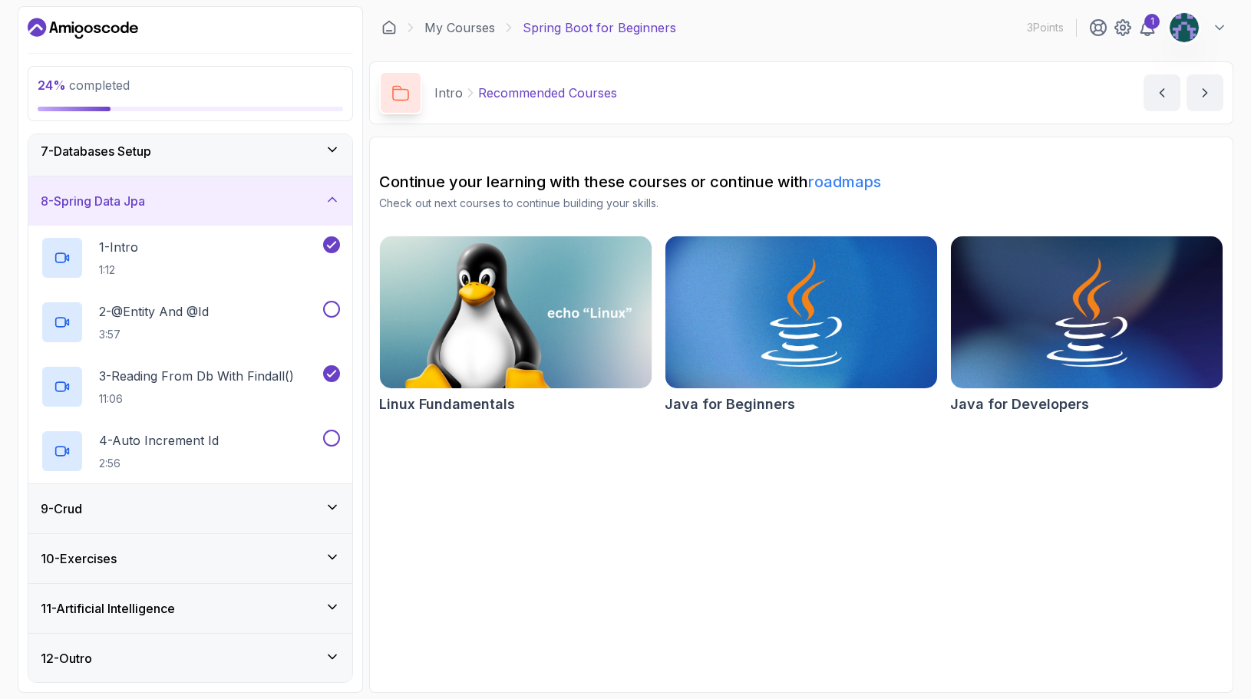
click at [267, 568] on div "10 - Exercises" at bounding box center [190, 558] width 324 height 49
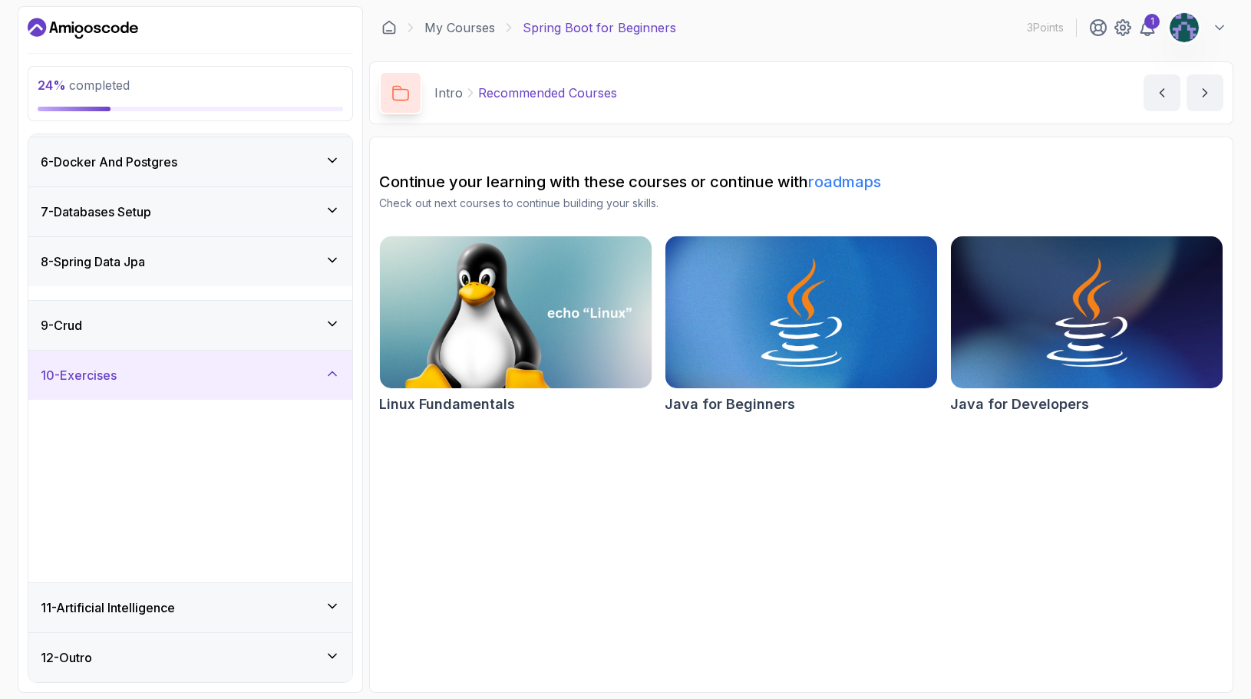
scroll to position [243, 0]
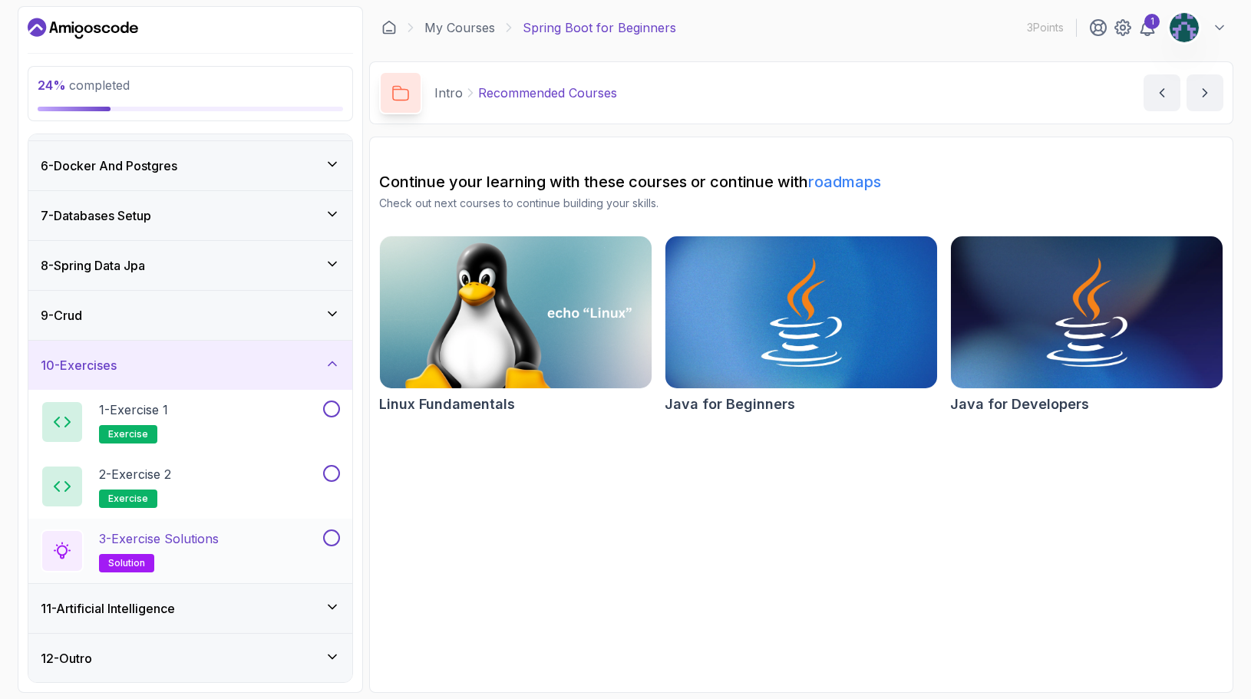
click at [186, 537] on p "3 - Exercise Solutions" at bounding box center [159, 539] width 120 height 18
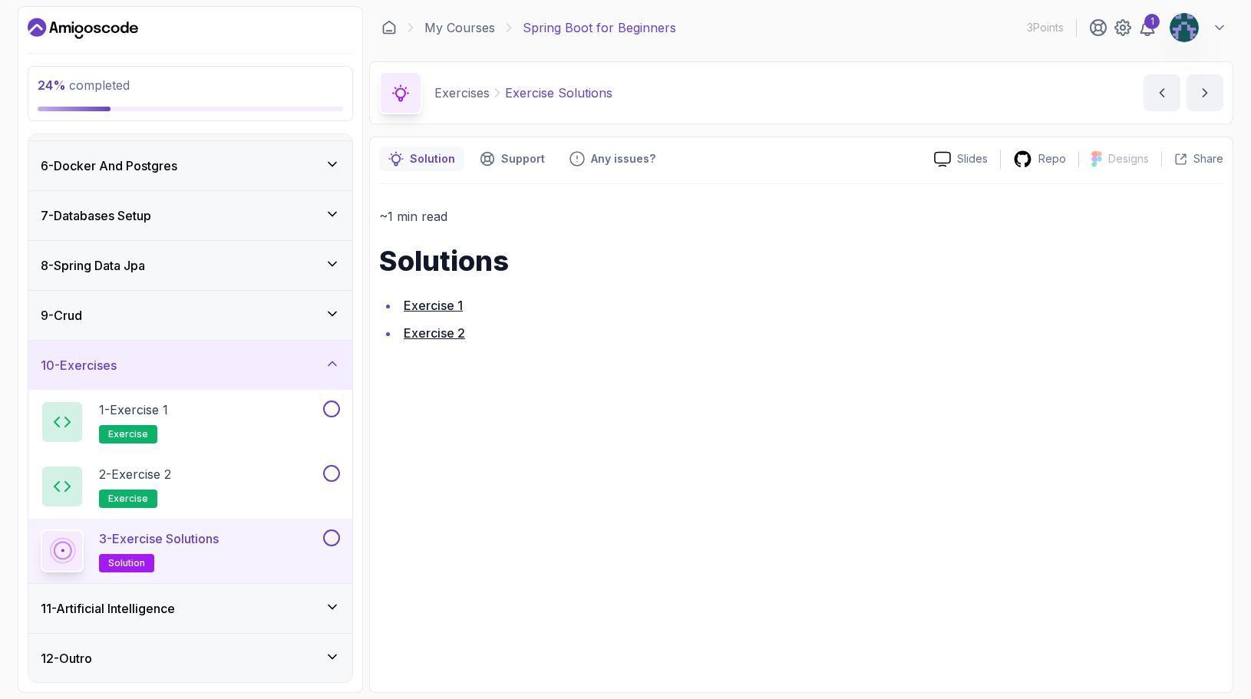
click at [433, 335] on link "Exercise 2" at bounding box center [434, 332] width 61 height 15
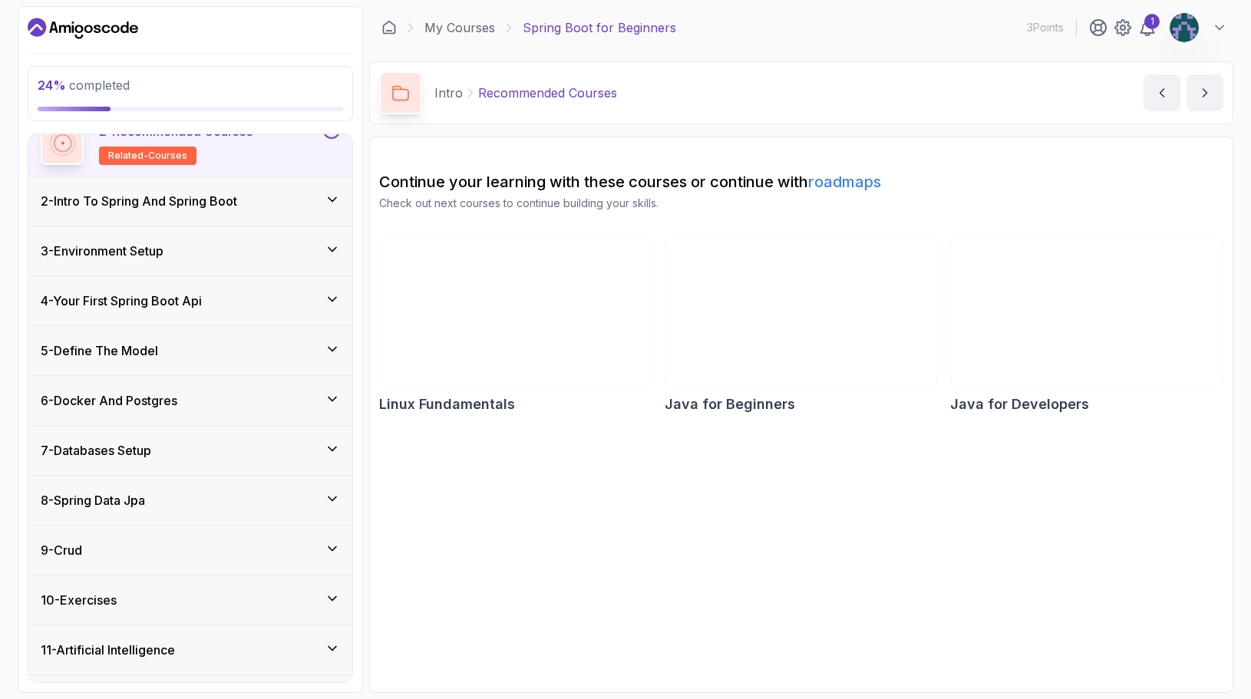
scroll to position [179, 0]
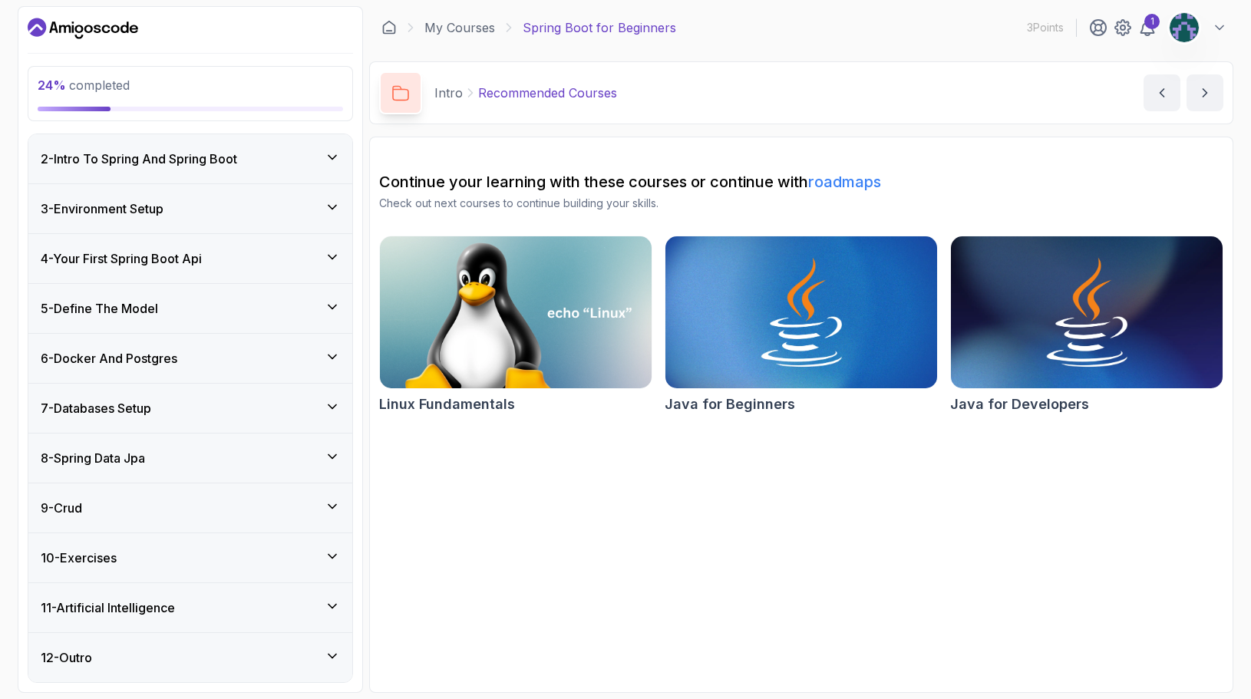
click at [239, 609] on div "11 - Artificial Intelligence" at bounding box center [190, 608] width 299 height 18
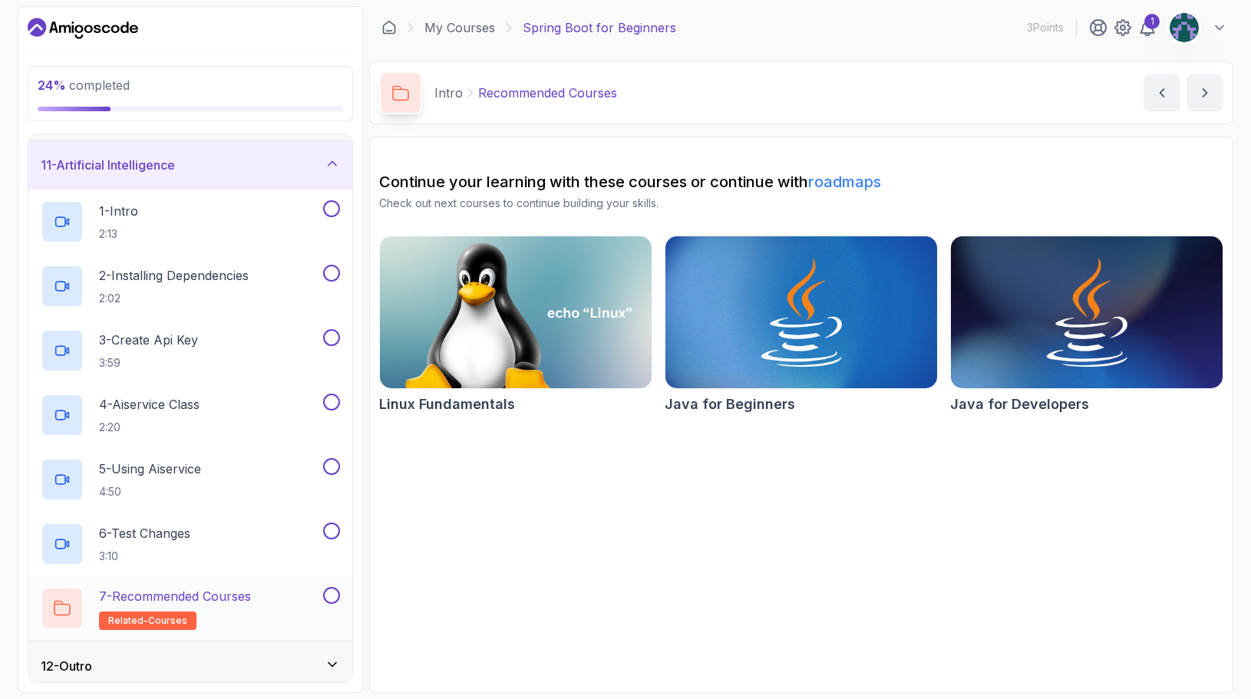
scroll to position [500, 0]
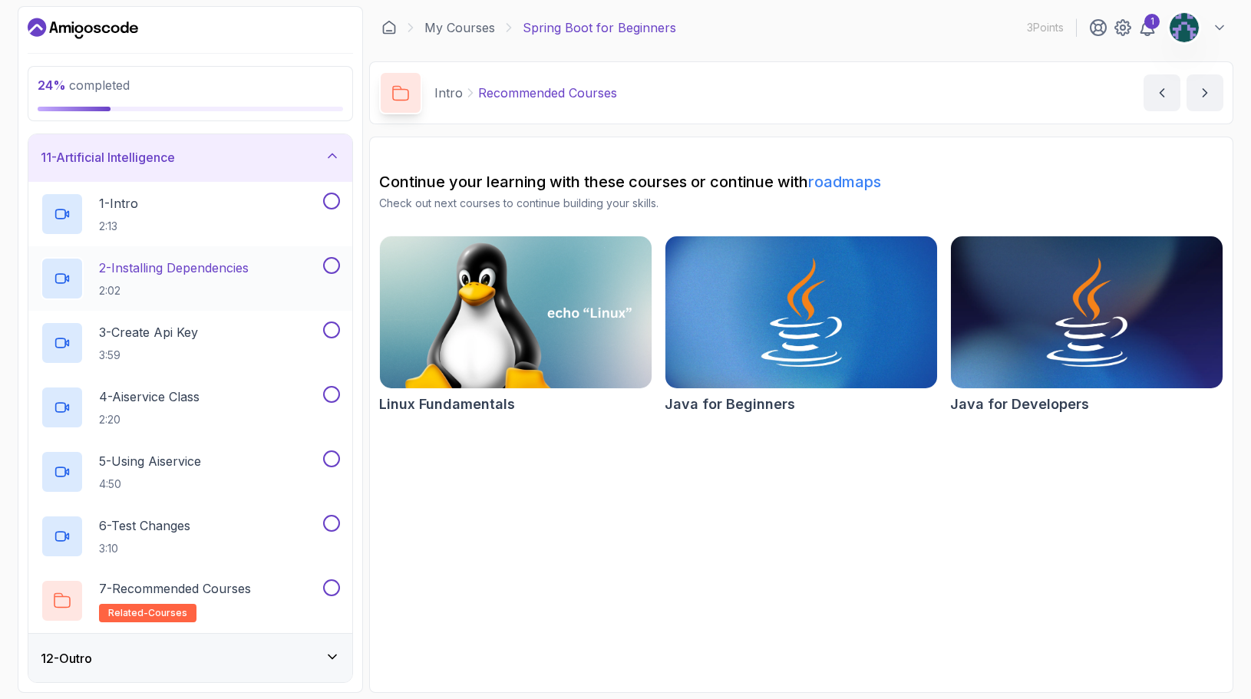
click at [185, 269] on p "2 - Installing Dependencies" at bounding box center [174, 268] width 150 height 18
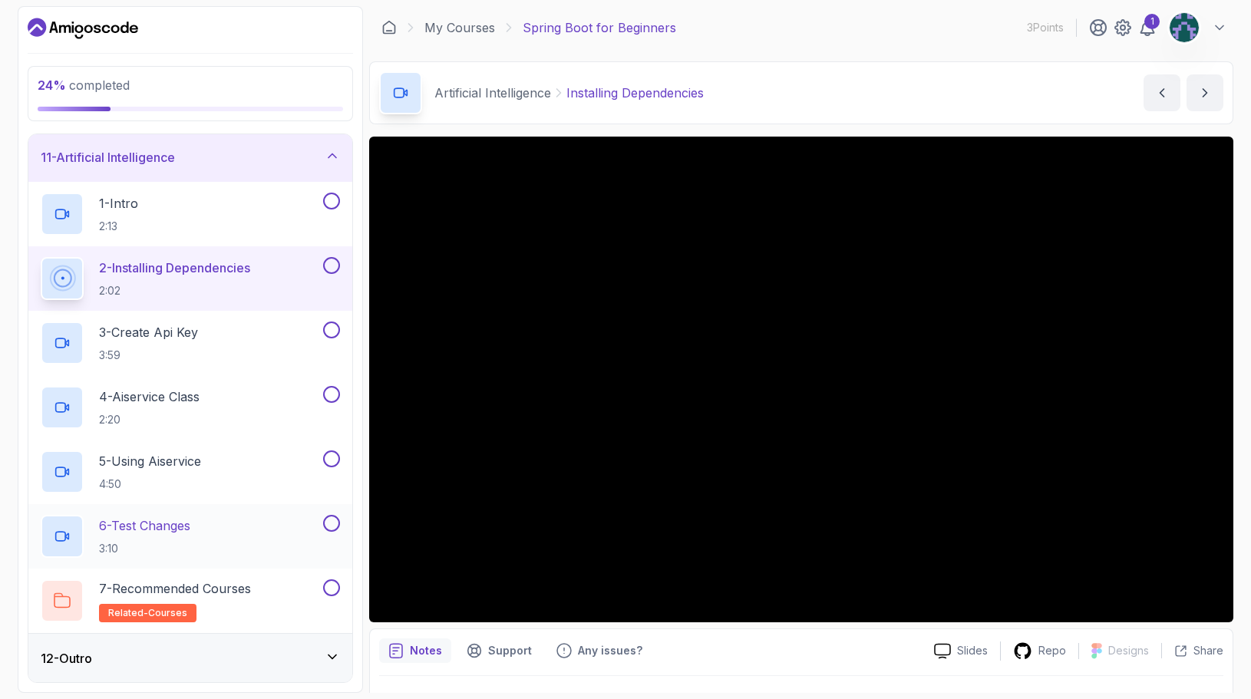
click at [171, 525] on p "6 - Test Changes" at bounding box center [144, 526] width 91 height 18
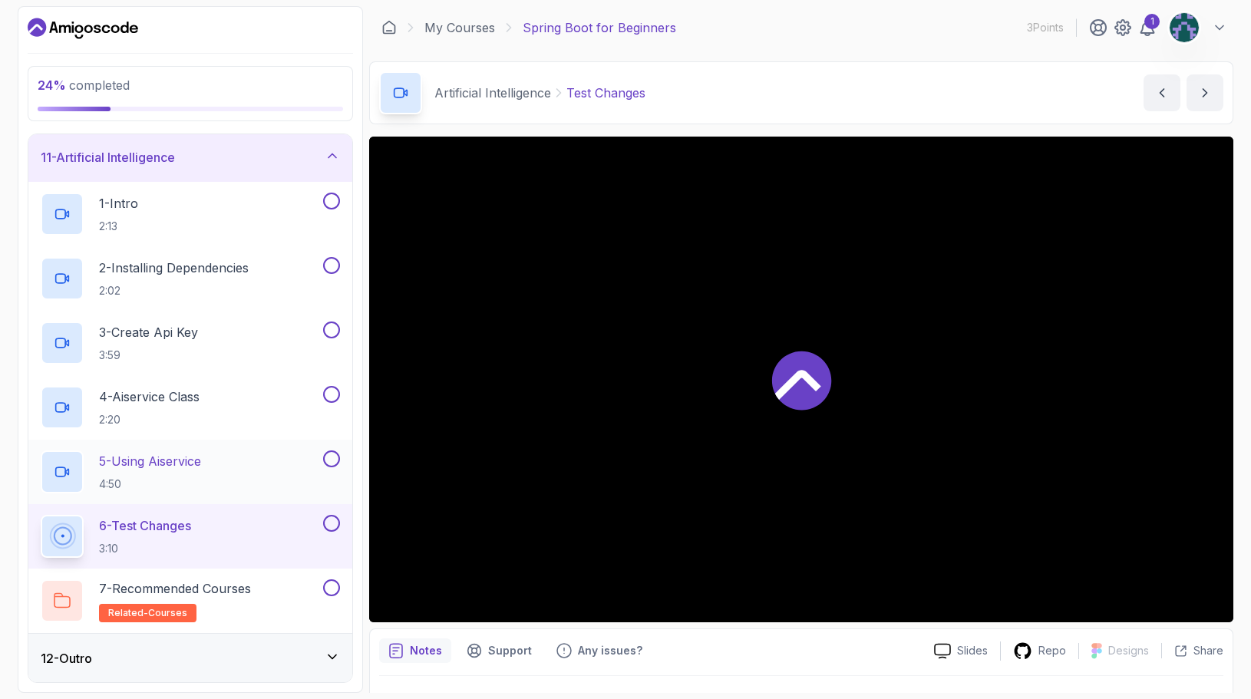
click at [176, 477] on p "4:50" at bounding box center [150, 484] width 102 height 15
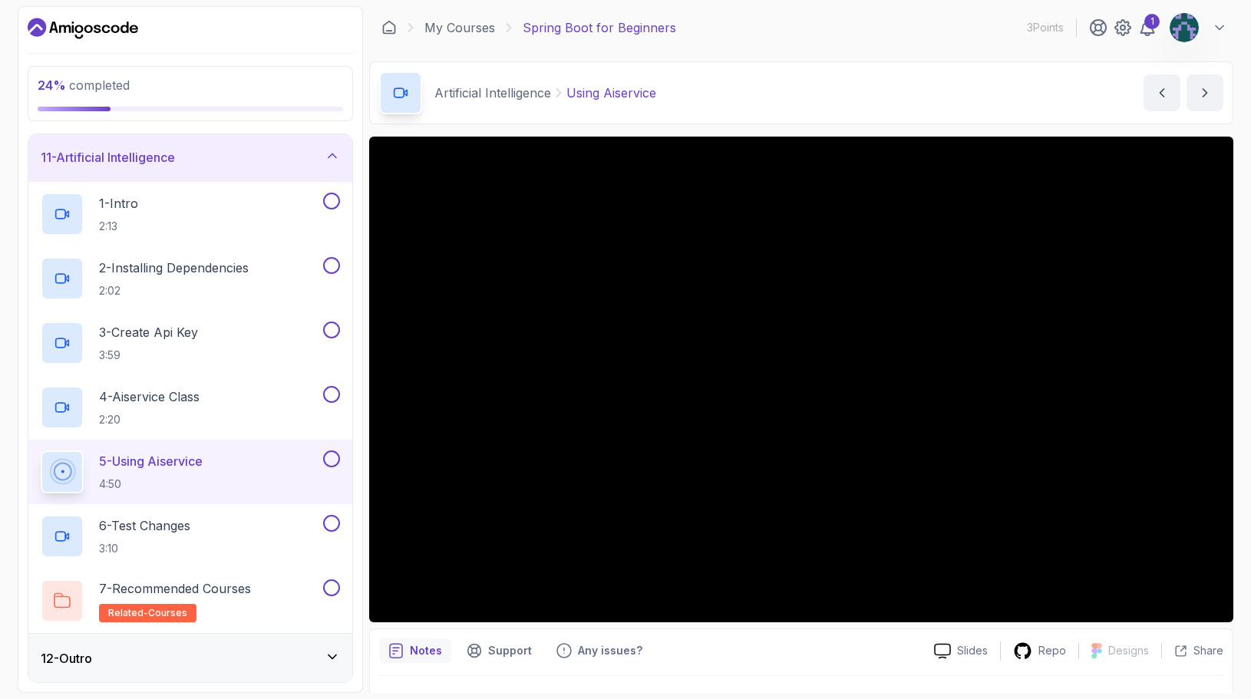
click at [335, 157] on icon at bounding box center [332, 155] width 8 height 4
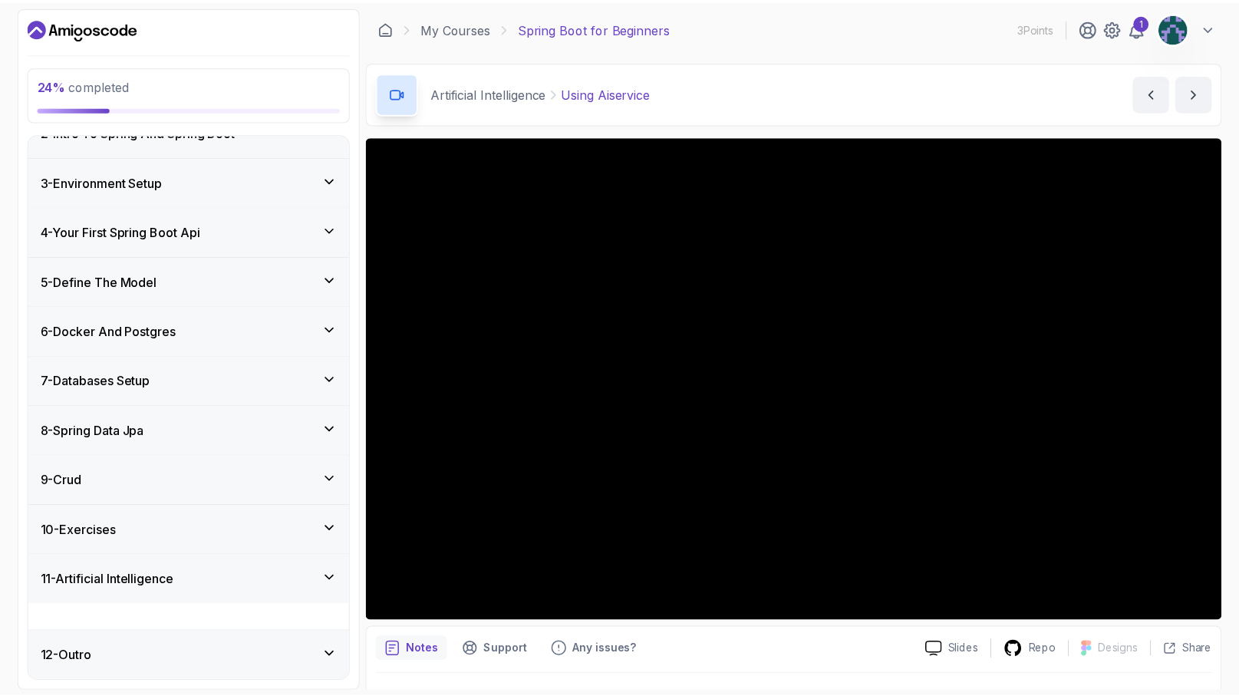
scroll to position [50, 0]
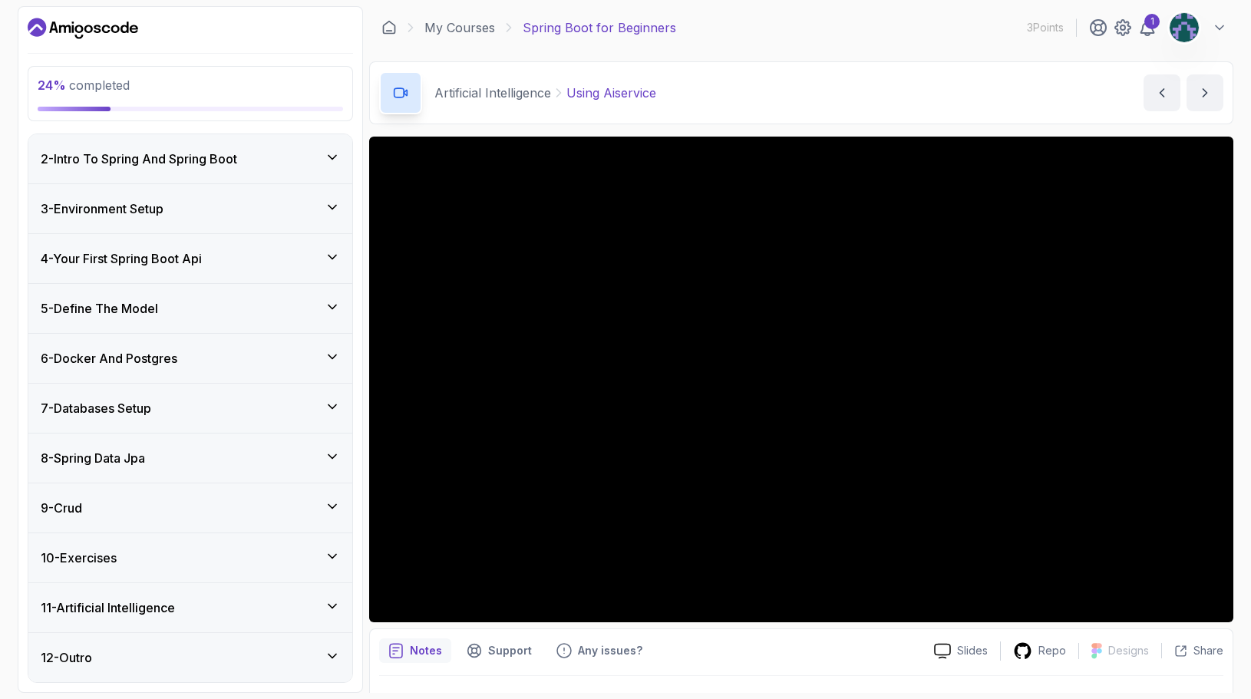
click at [39, 27] on icon "Dashboard" at bounding box center [35, 28] width 15 height 9
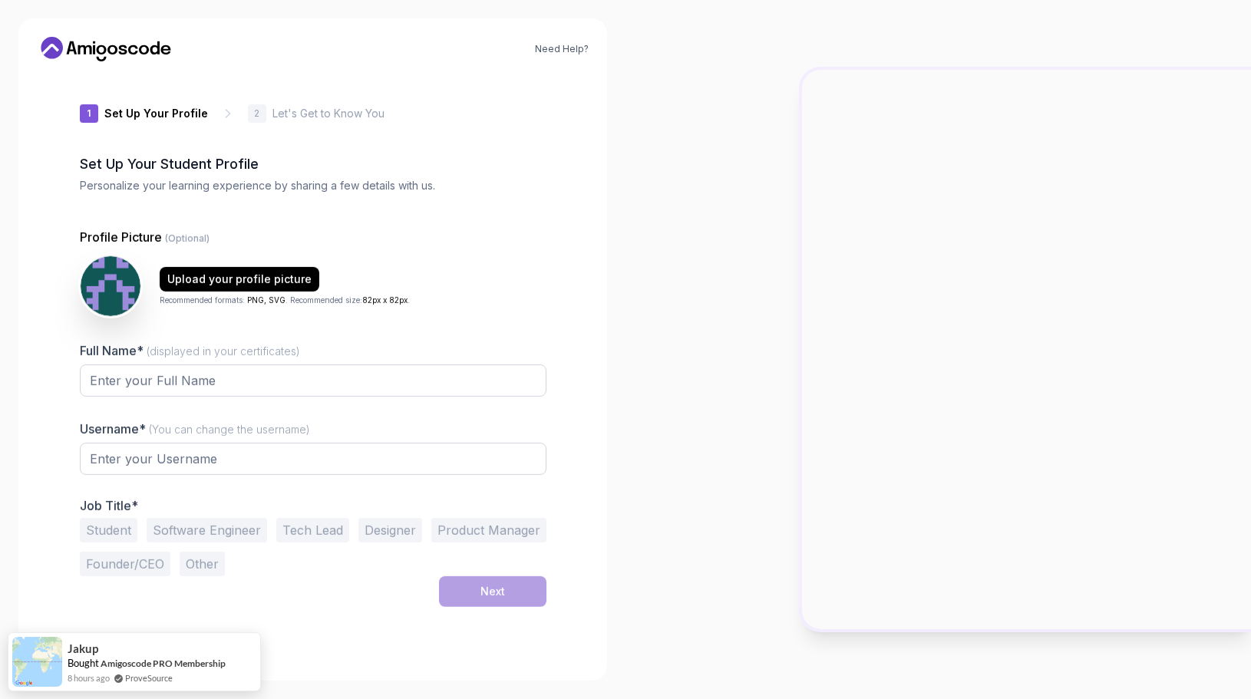
type input "jollywolfe7b00"
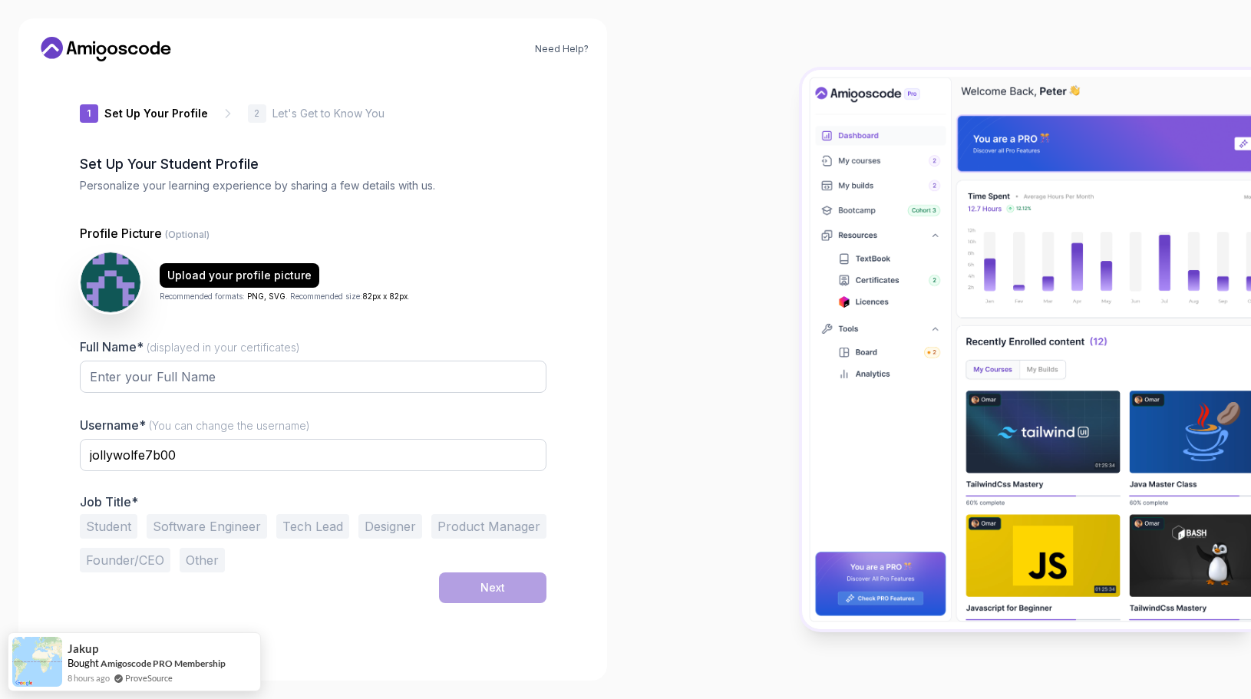
click at [140, 46] on icon at bounding box center [106, 49] width 138 height 25
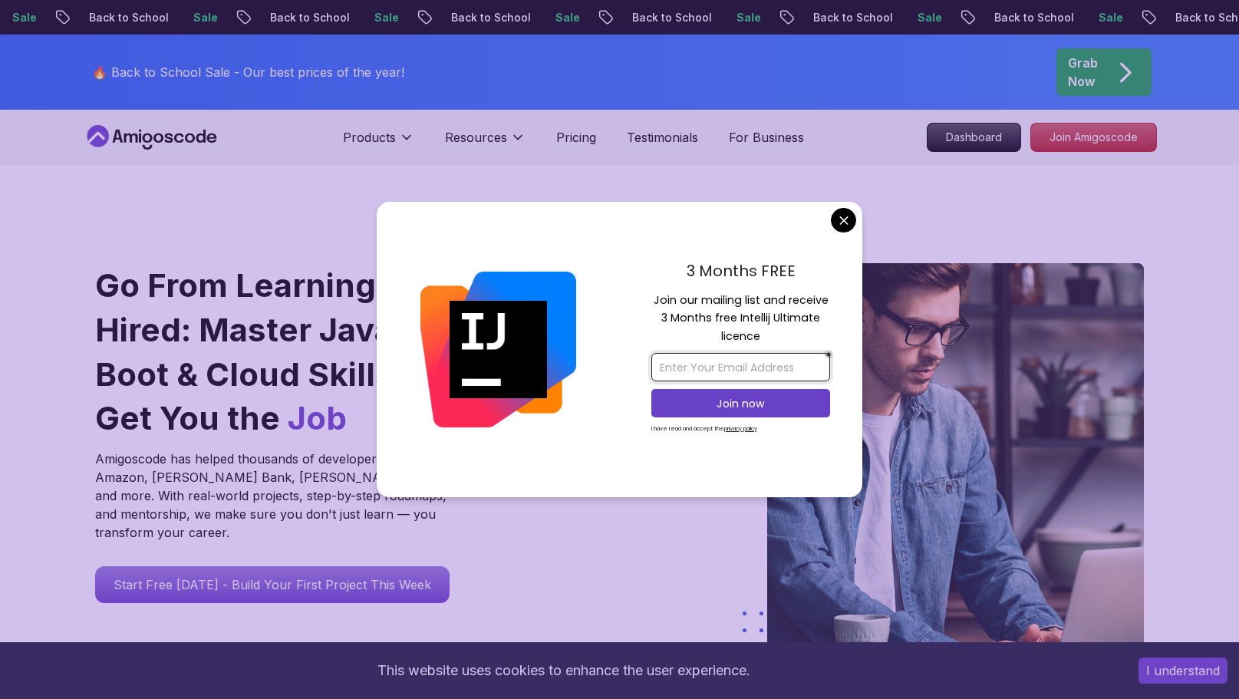
click at [687, 377] on input "email" at bounding box center [741, 367] width 179 height 28
type input "kaviarun26@gmail.com"
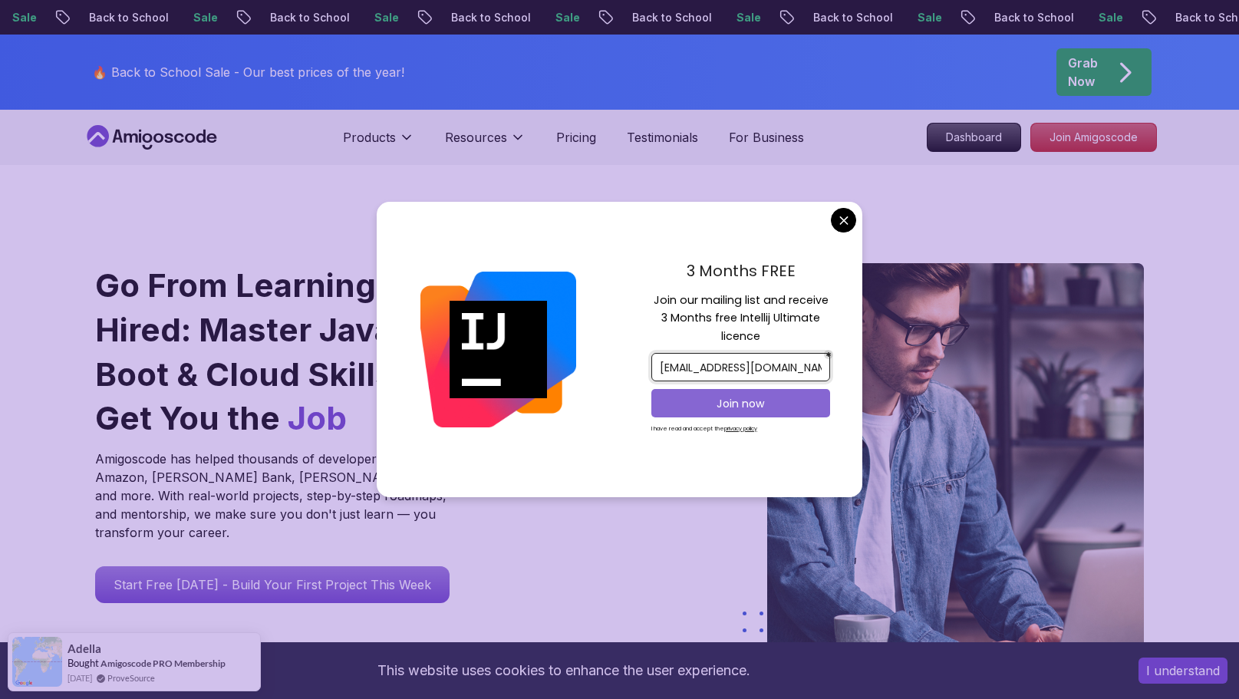
click at [738, 401] on p "Join now" at bounding box center [740, 403] width 145 height 15
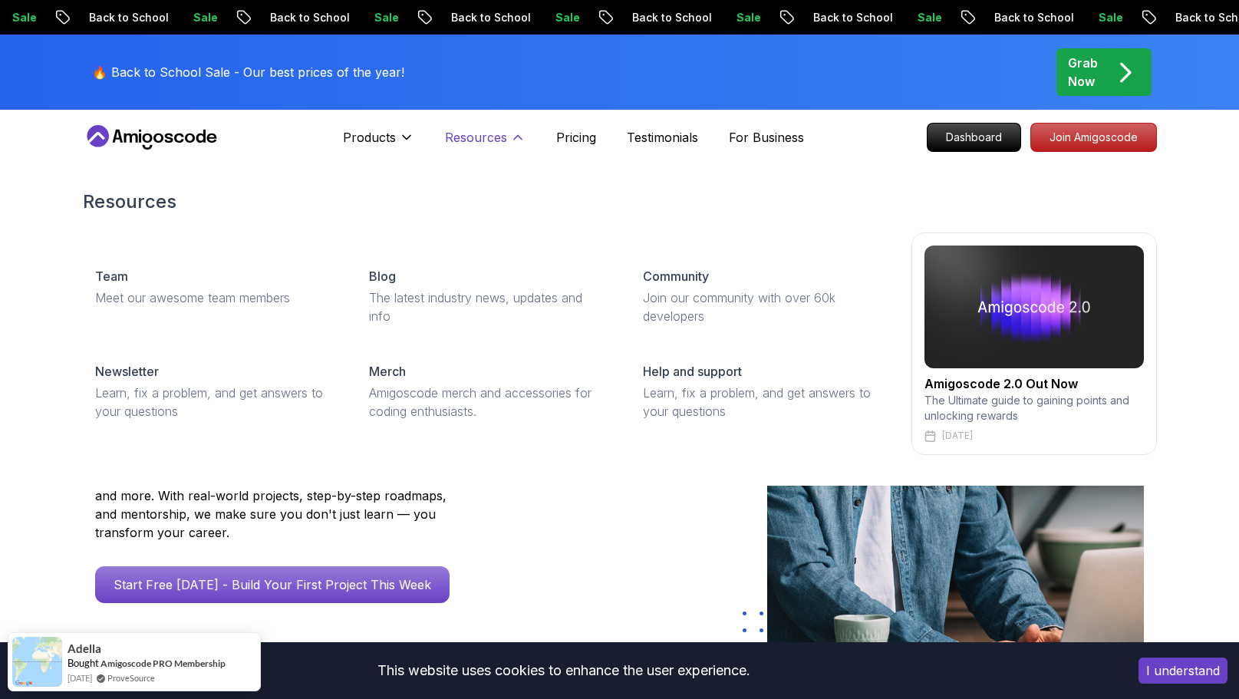
click at [510, 137] on icon at bounding box center [517, 137] width 15 height 15
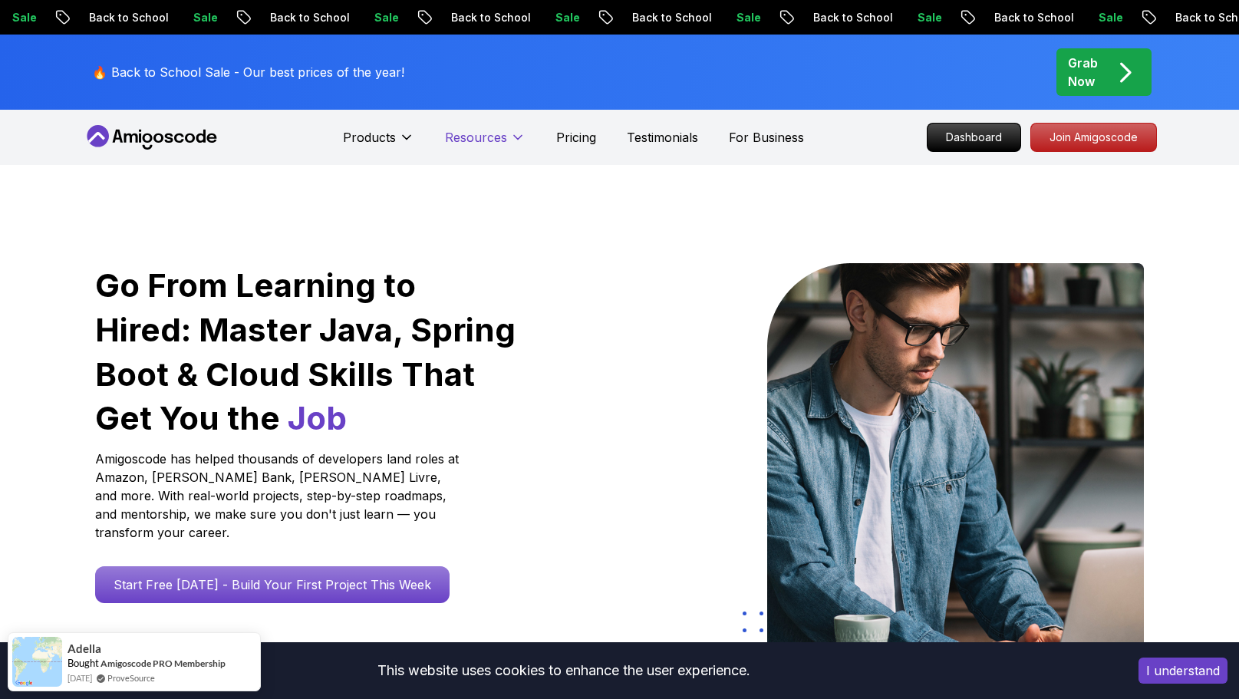
click at [510, 137] on icon at bounding box center [517, 137] width 15 height 15
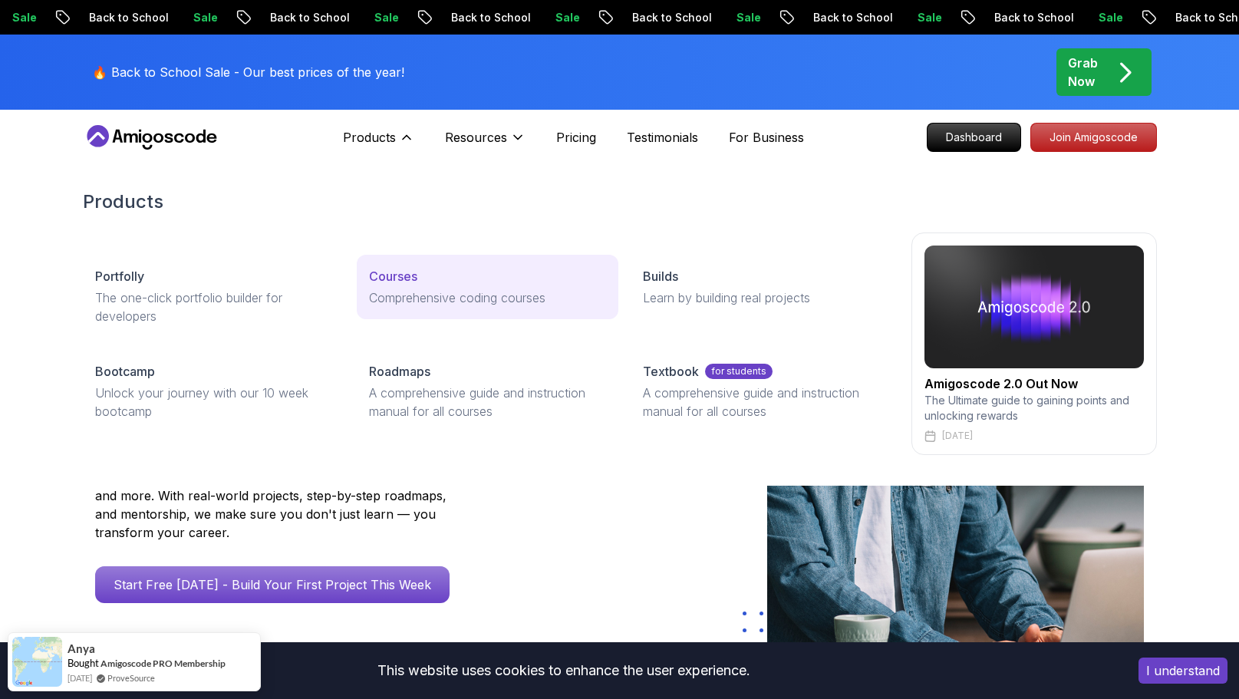
click at [393, 275] on p "Courses" at bounding box center [393, 276] width 48 height 18
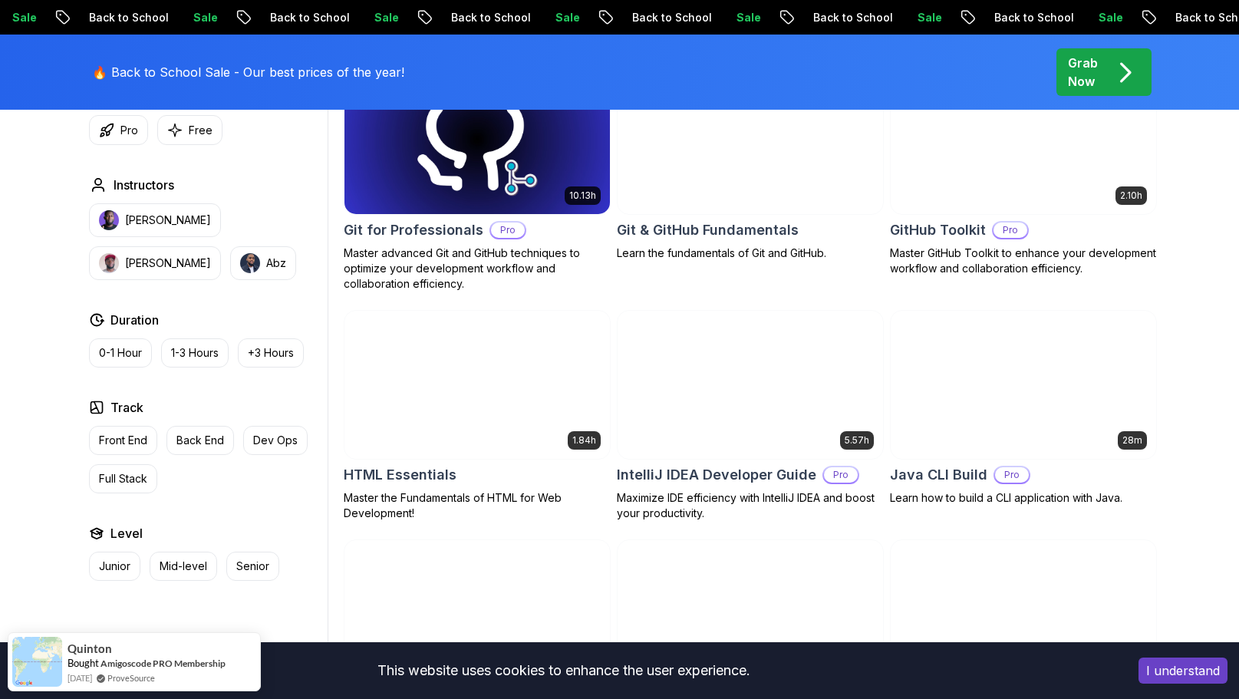
scroll to position [1741, 0]
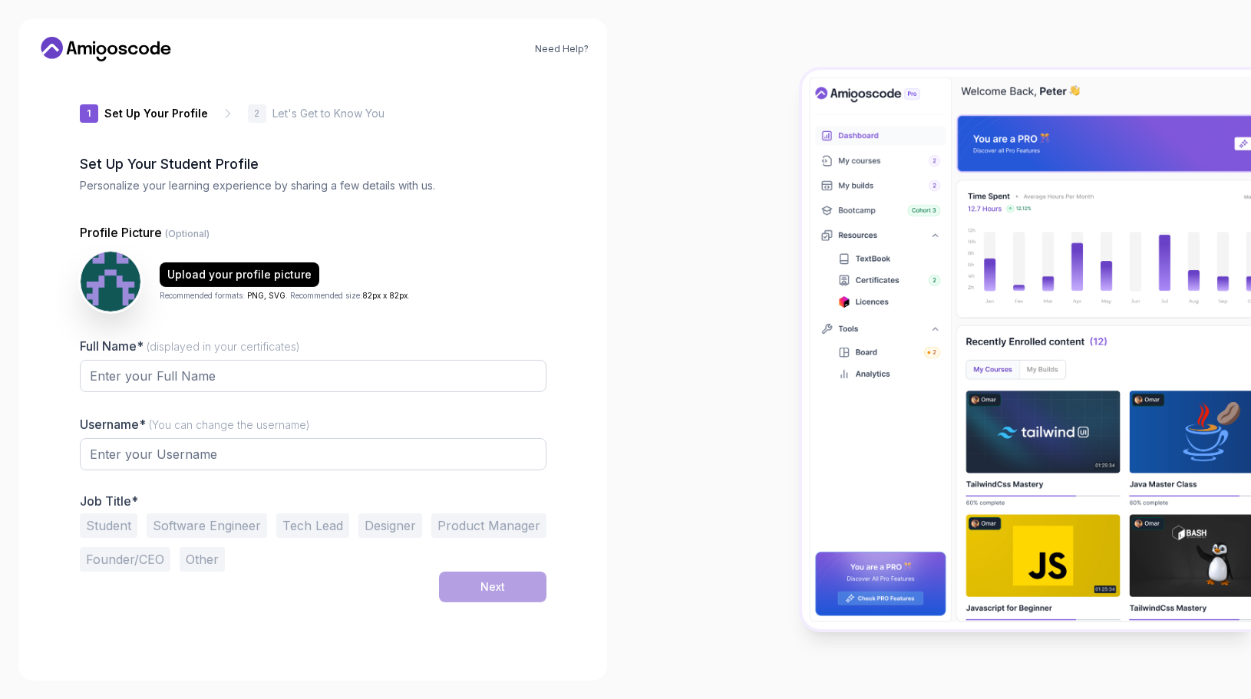
type input "shinymustangc6125"
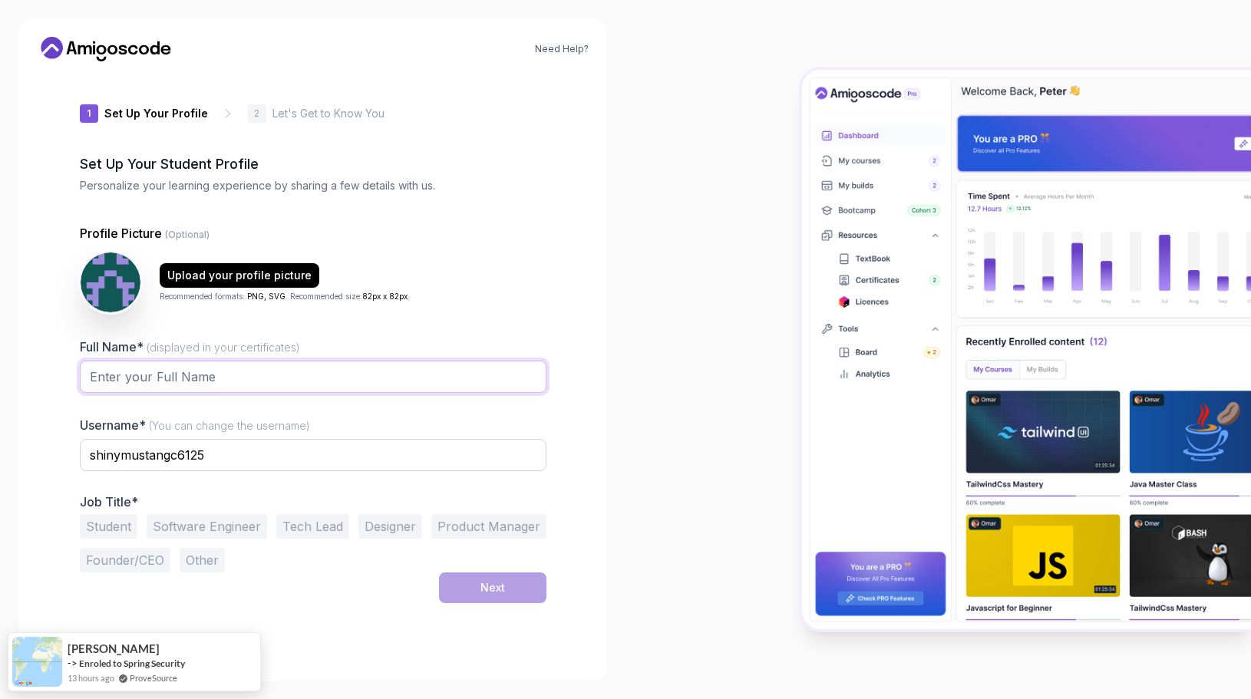
click at [240, 381] on input "Full Name* (displayed in your certificates)" at bounding box center [313, 377] width 467 height 32
type input "kavitha"
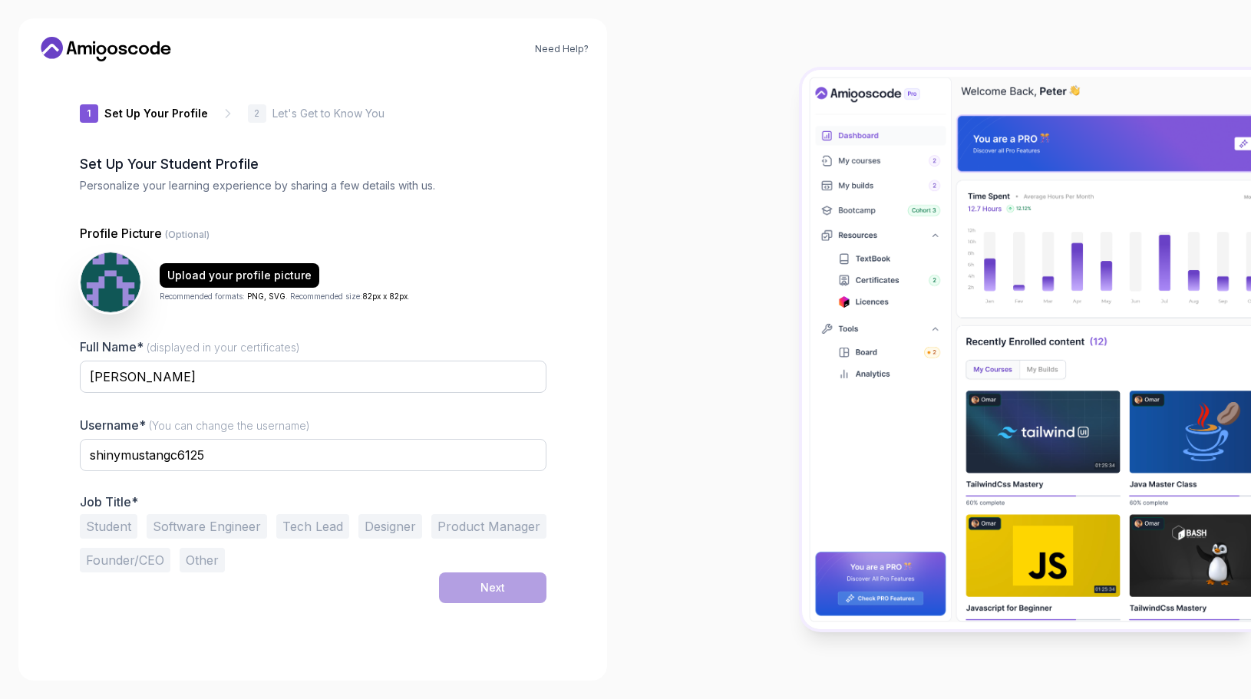
click at [333, 559] on div "Student Software Engineer Tech Lead Designer Product Manager Founder/CEO Other" at bounding box center [313, 543] width 467 height 58
click at [360, 601] on div "Next" at bounding box center [313, 588] width 467 height 31
drag, startPoint x: 219, startPoint y: 451, endPoint x: 28, endPoint y: 432, distance: 192.1
click at [28, 432] on div "Need Help? 1 Set Up Your Profile 1 Set Up Your Profile 2 Let's Get to Know You …" at bounding box center [312, 349] width 589 height 662
type input "kavitha26"
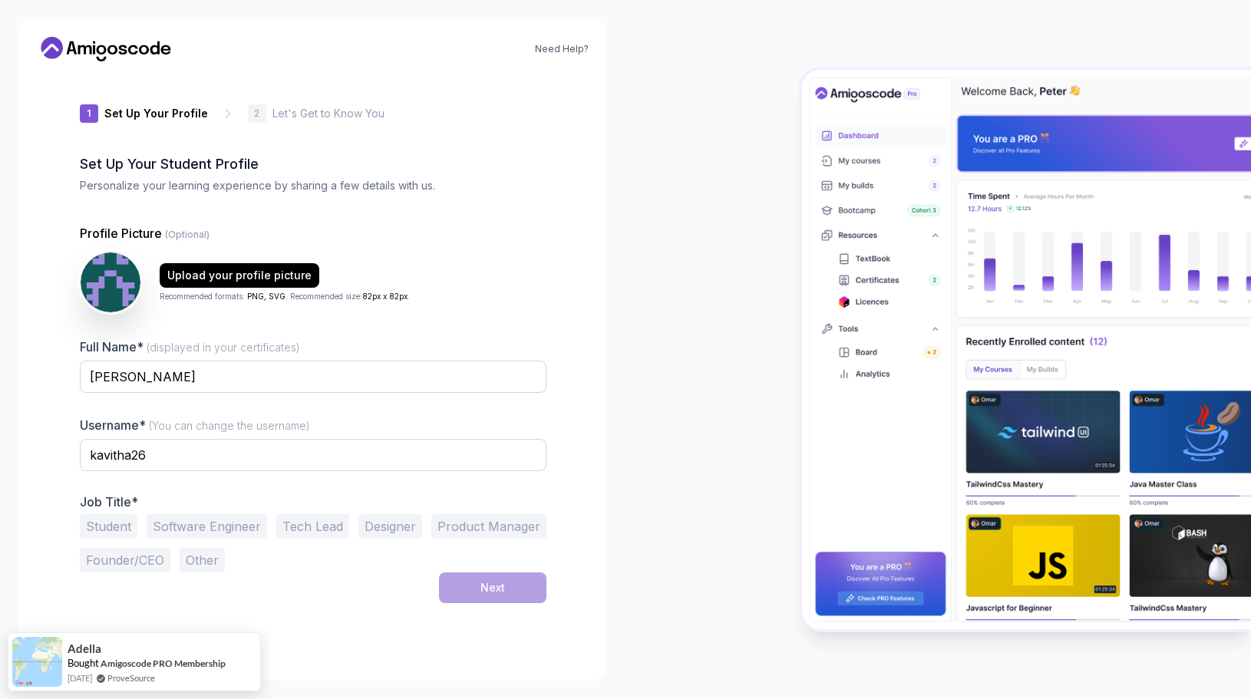
click at [473, 503] on p "Job Title*" at bounding box center [313, 501] width 467 height 15
click at [234, 530] on button "Software Engineer" at bounding box center [207, 526] width 120 height 25
click at [491, 590] on div "Next" at bounding box center [492, 587] width 25 height 15
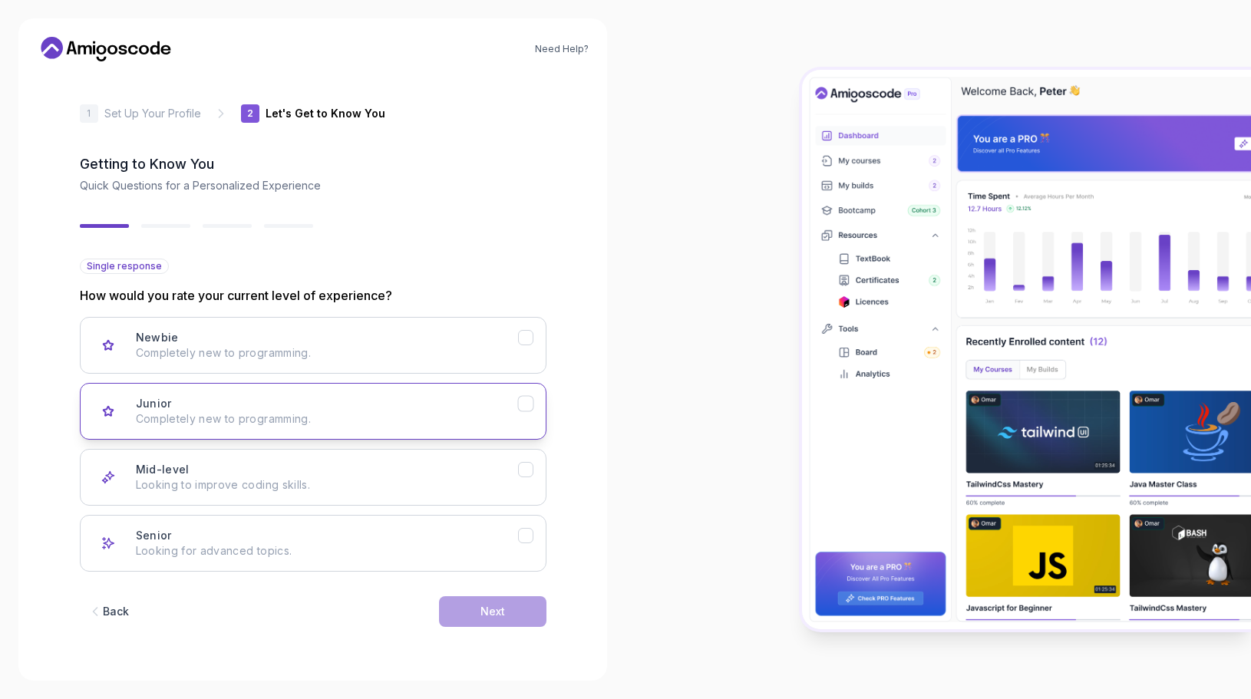
click at [318, 405] on div "Junior Completely new to programming." at bounding box center [327, 411] width 382 height 31
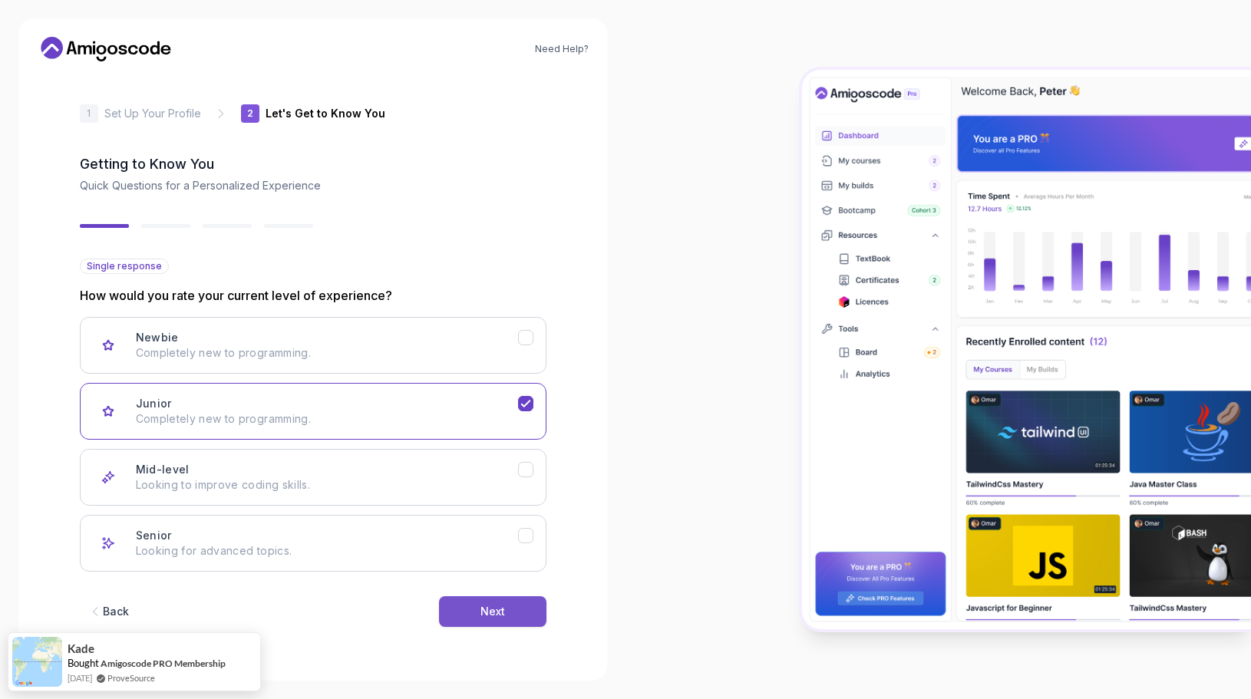
click at [504, 606] on button "Next" at bounding box center [492, 611] width 107 height 31
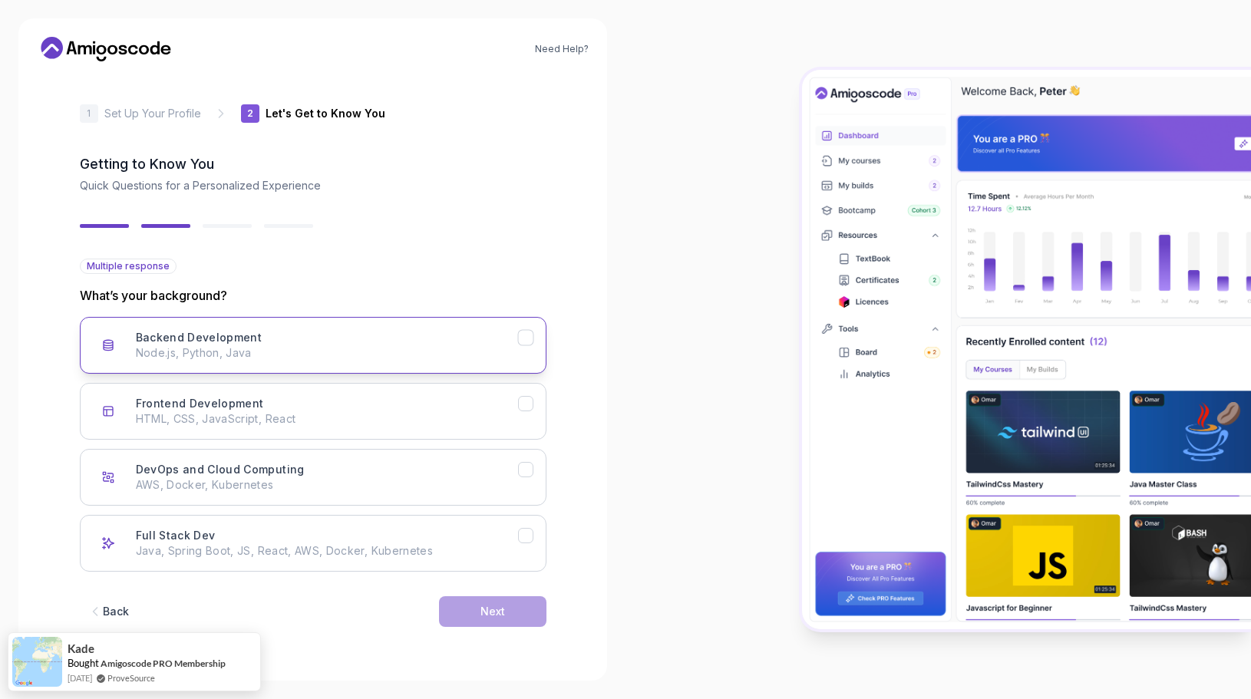
click at [402, 355] on p "Node.js, Python, Java" at bounding box center [327, 352] width 382 height 15
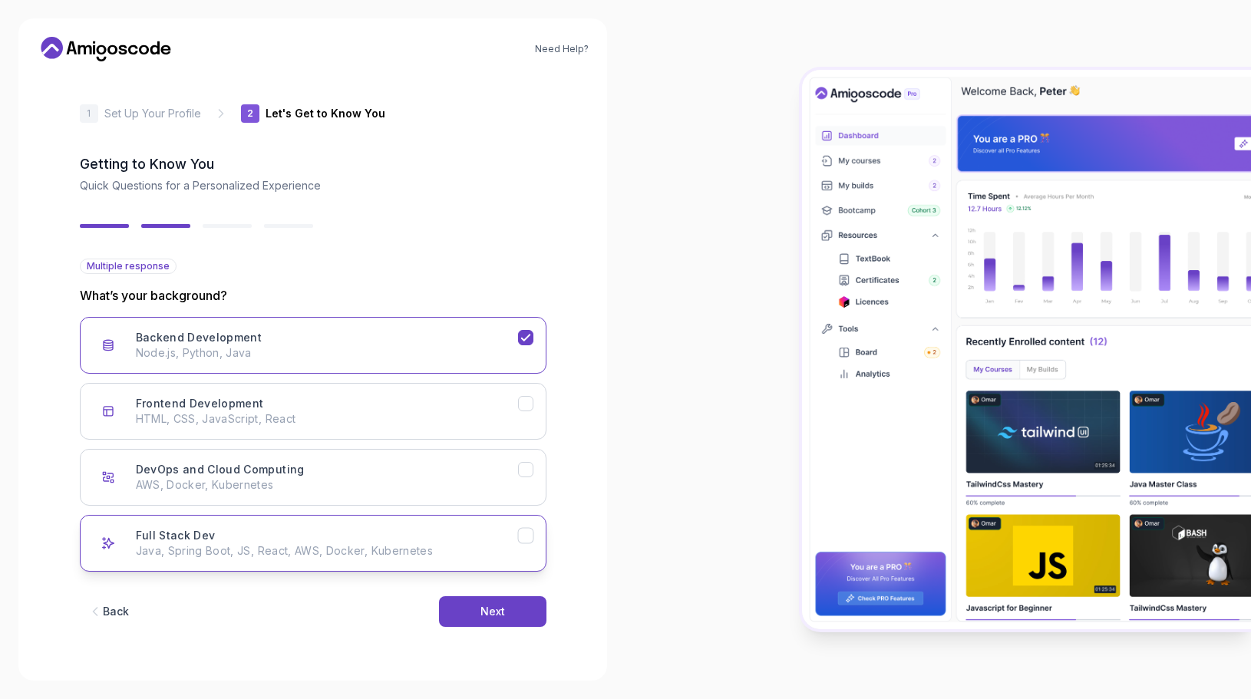
click at [461, 559] on button "Full Stack Dev Java, Spring Boot, JS, React, AWS, Docker, Kubernetes" at bounding box center [313, 543] width 467 height 57
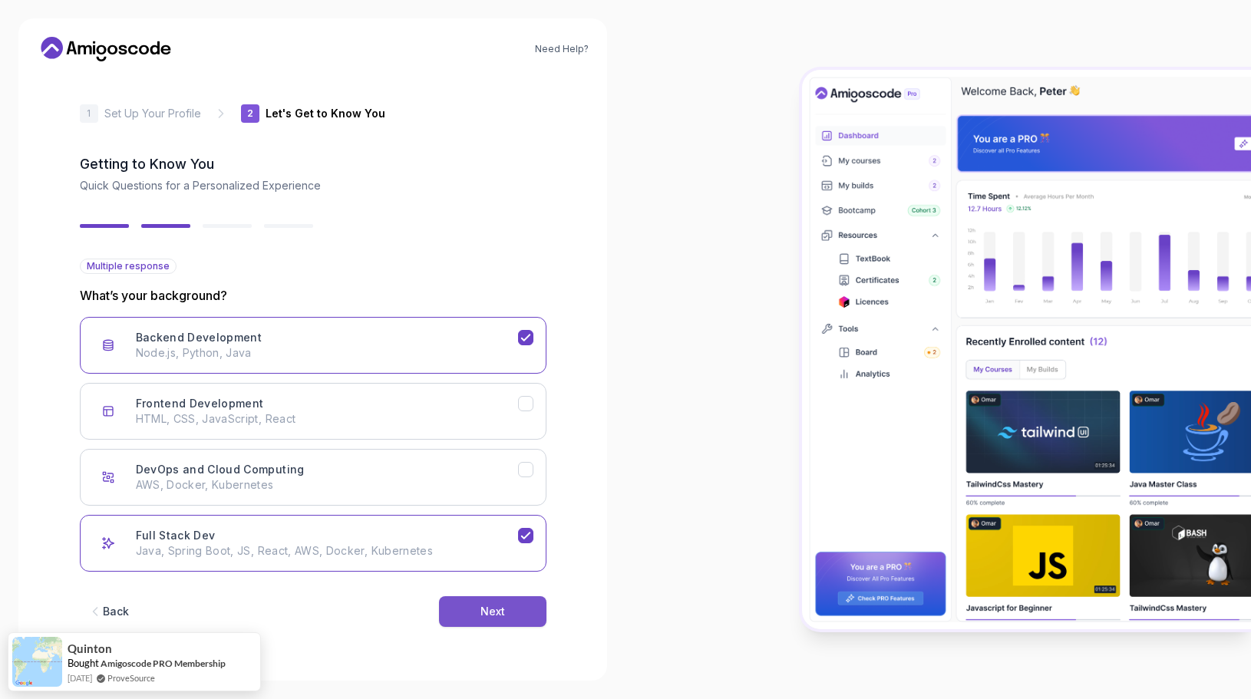
click at [470, 612] on button "Next" at bounding box center [492, 611] width 107 height 31
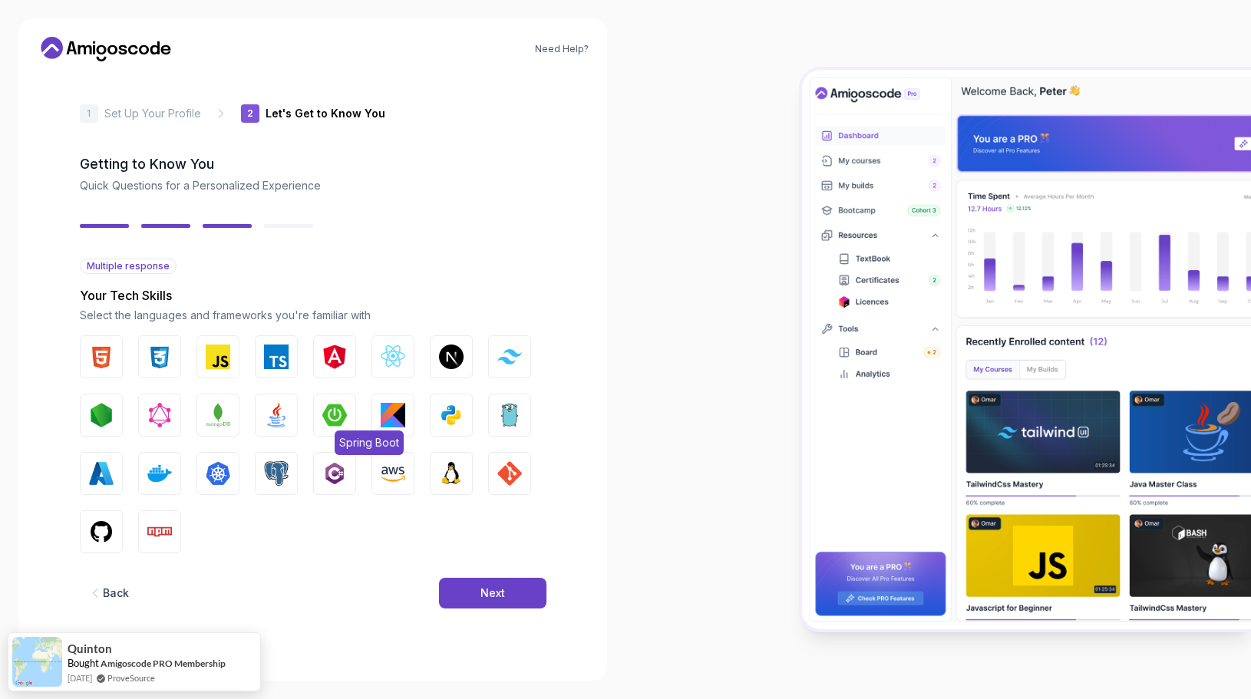
click at [329, 406] on img "button" at bounding box center [334, 415] width 25 height 25
click at [95, 530] on img "button" at bounding box center [101, 532] width 25 height 25
click at [473, 596] on button "Next" at bounding box center [492, 593] width 107 height 31
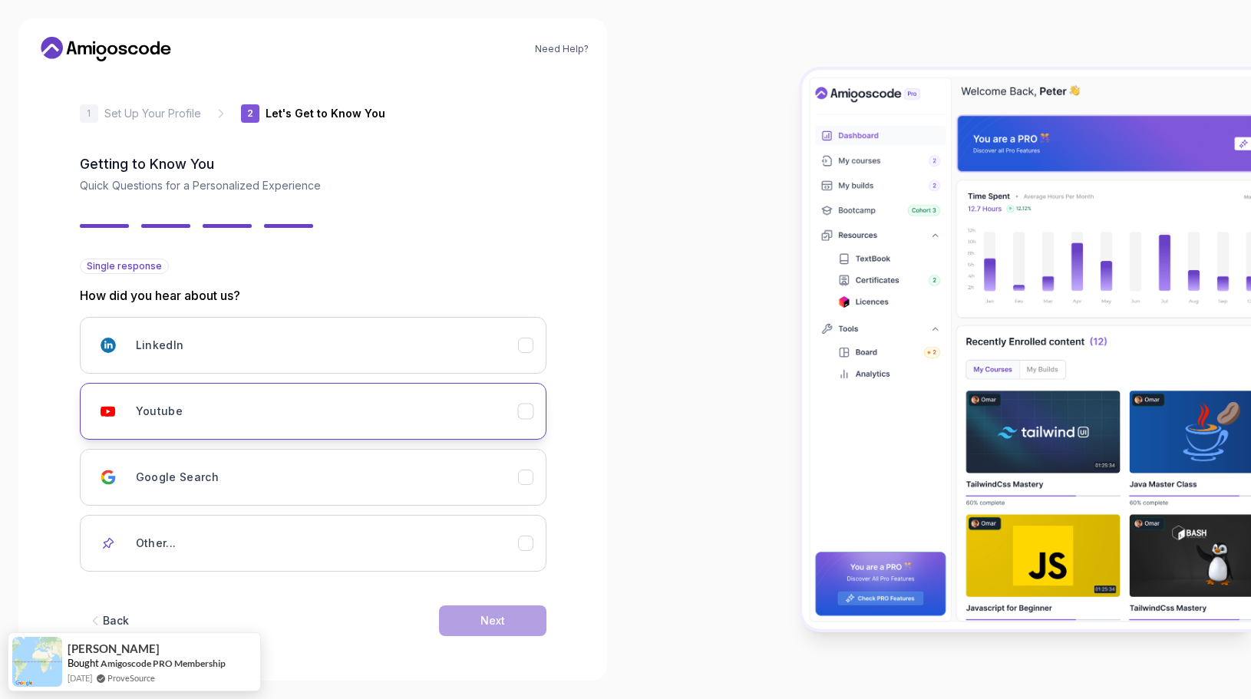
click at [519, 411] on icon "Youtube" at bounding box center [525, 411] width 15 height 15
click at [499, 619] on div "Next" at bounding box center [492, 620] width 25 height 15
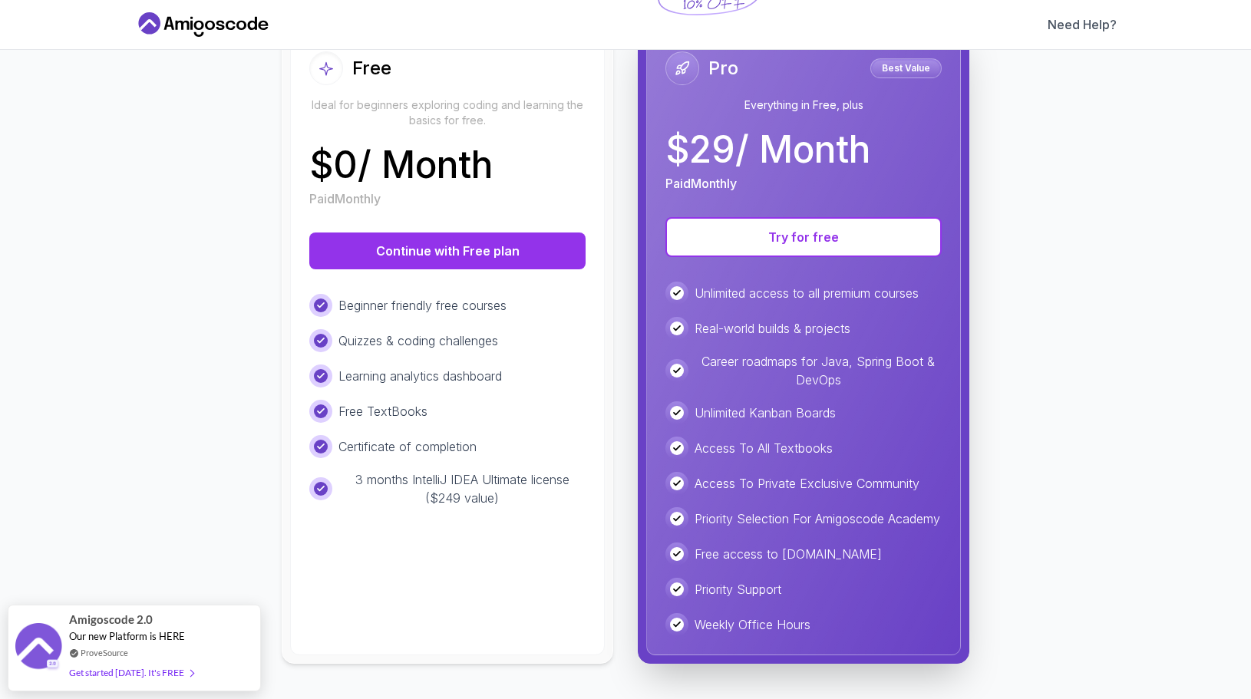
scroll to position [194, 0]
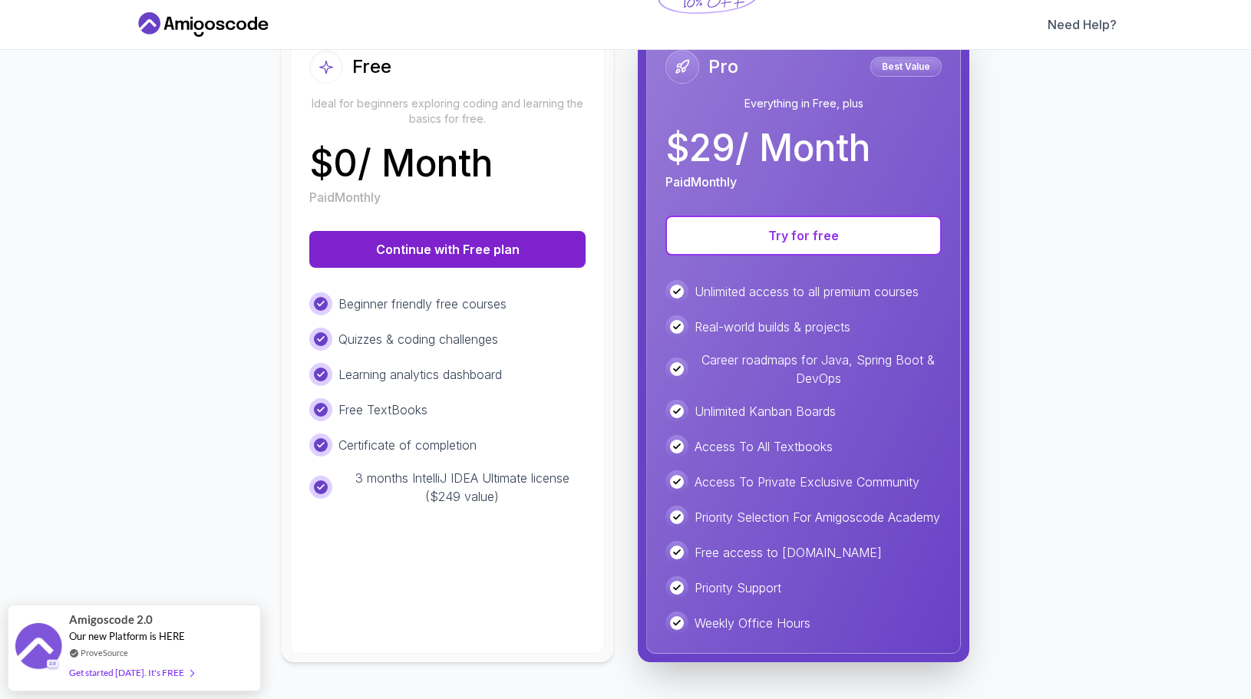
click at [489, 250] on button "Continue with Free plan" at bounding box center [447, 249] width 276 height 37
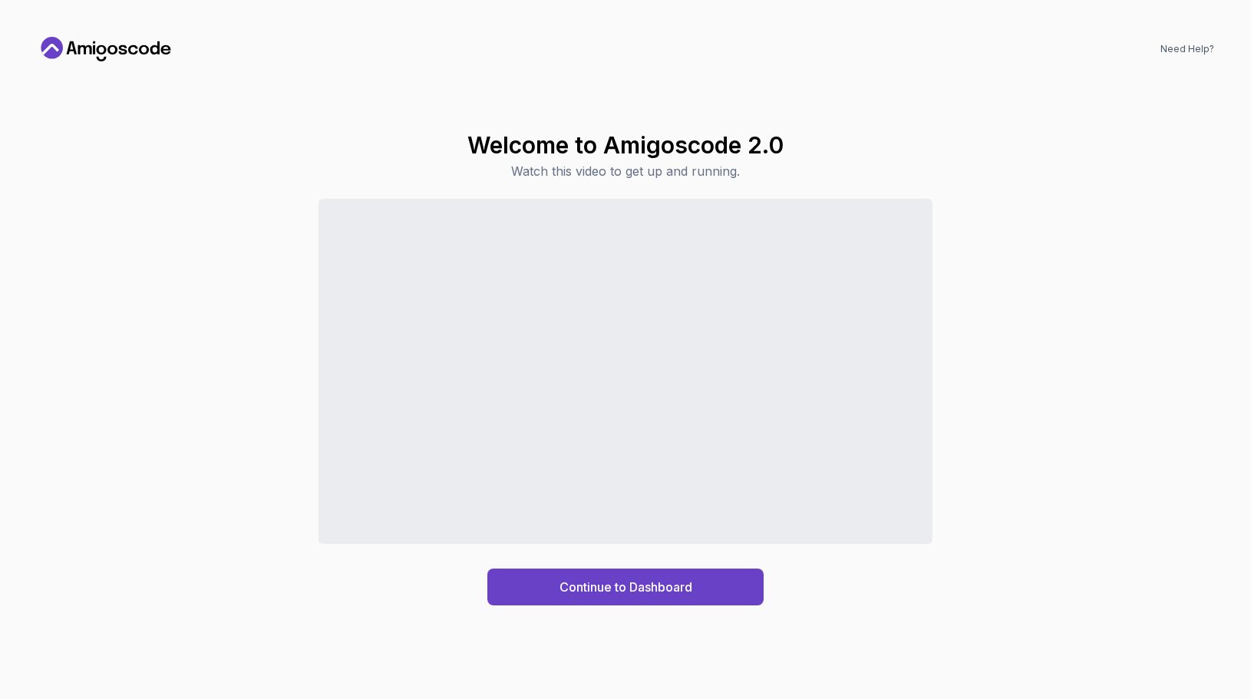
click at [965, 504] on div "Continue to Dashboard" at bounding box center [625, 402] width 1177 height 407
click at [715, 591] on button "Continue to Dashboard" at bounding box center [625, 587] width 276 height 37
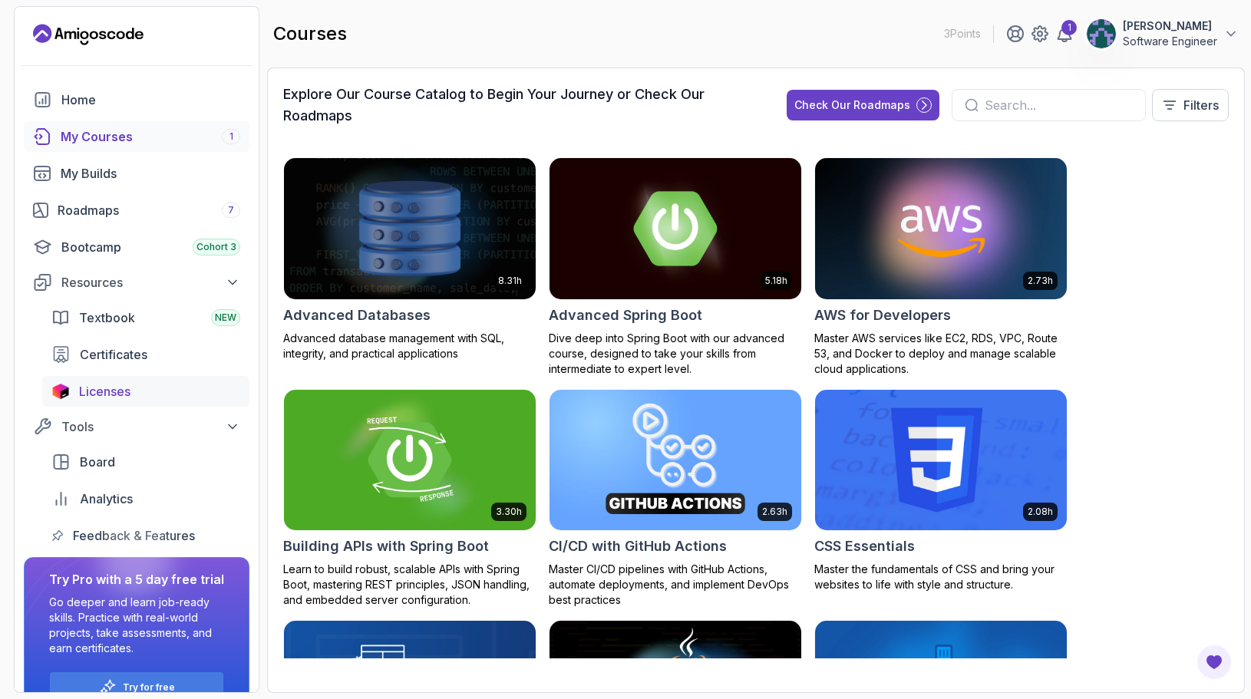
click at [111, 388] on span "Licenses" at bounding box center [104, 391] width 51 height 18
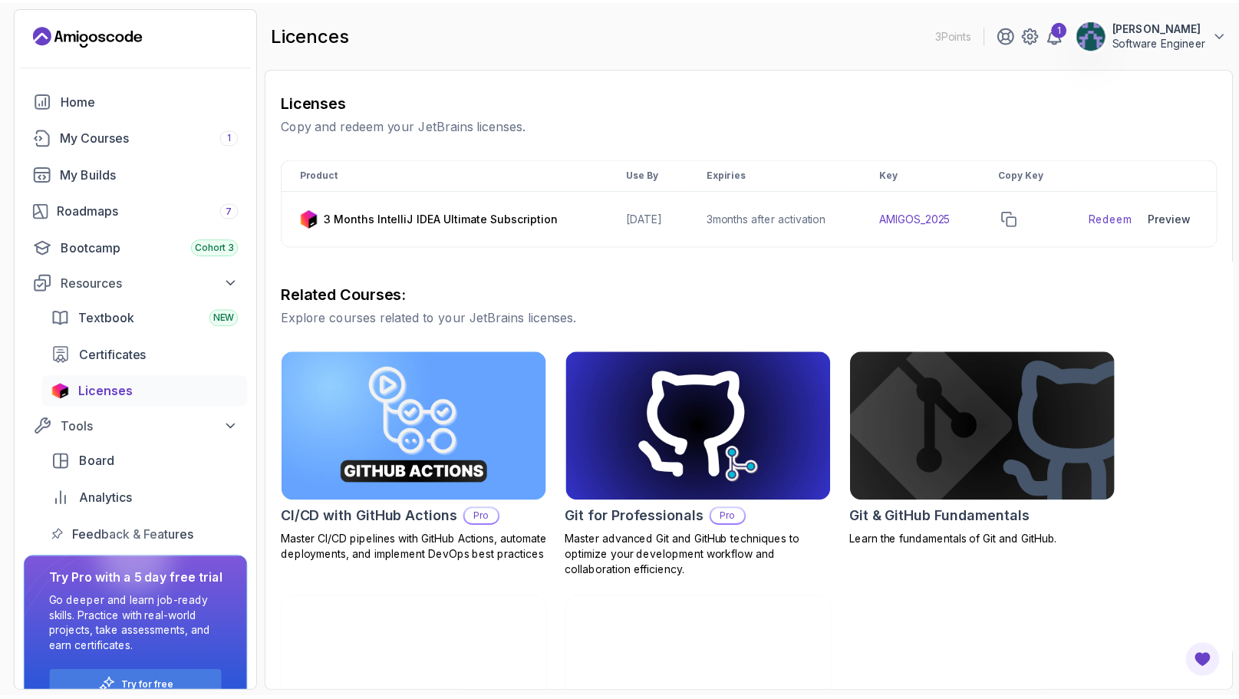
scroll to position [200, 0]
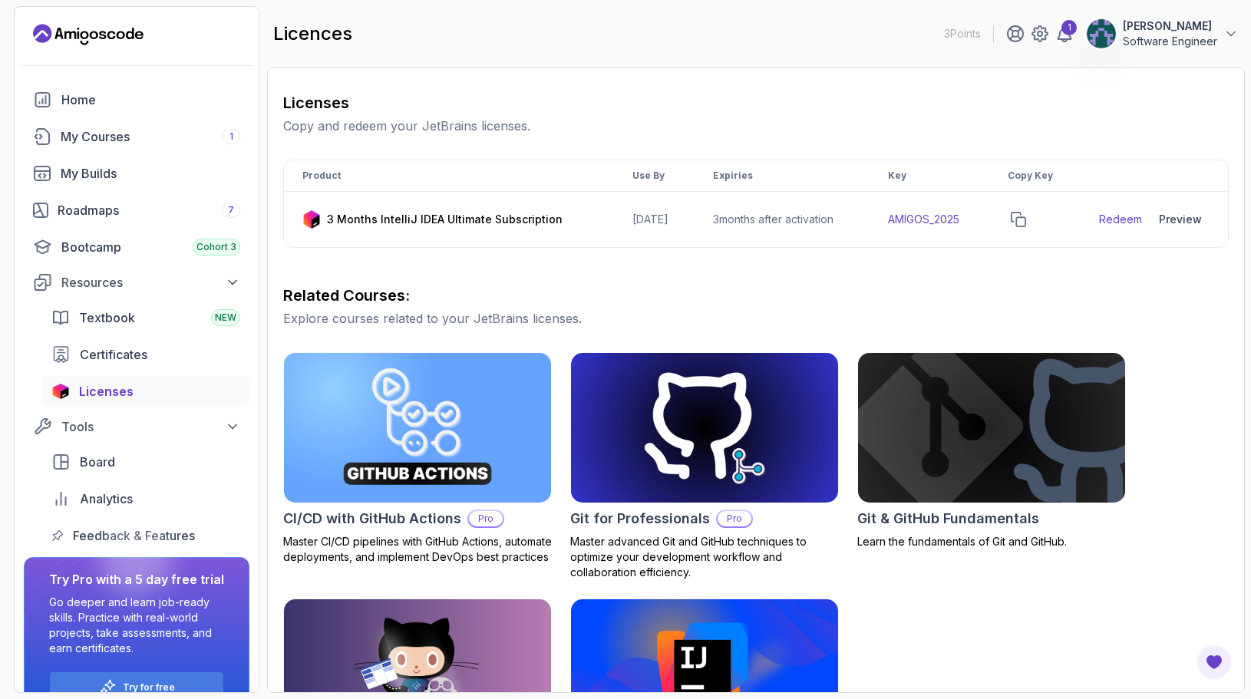
click at [907, 528] on h2 "Git & GitHub Fundamentals" at bounding box center [948, 518] width 182 height 21
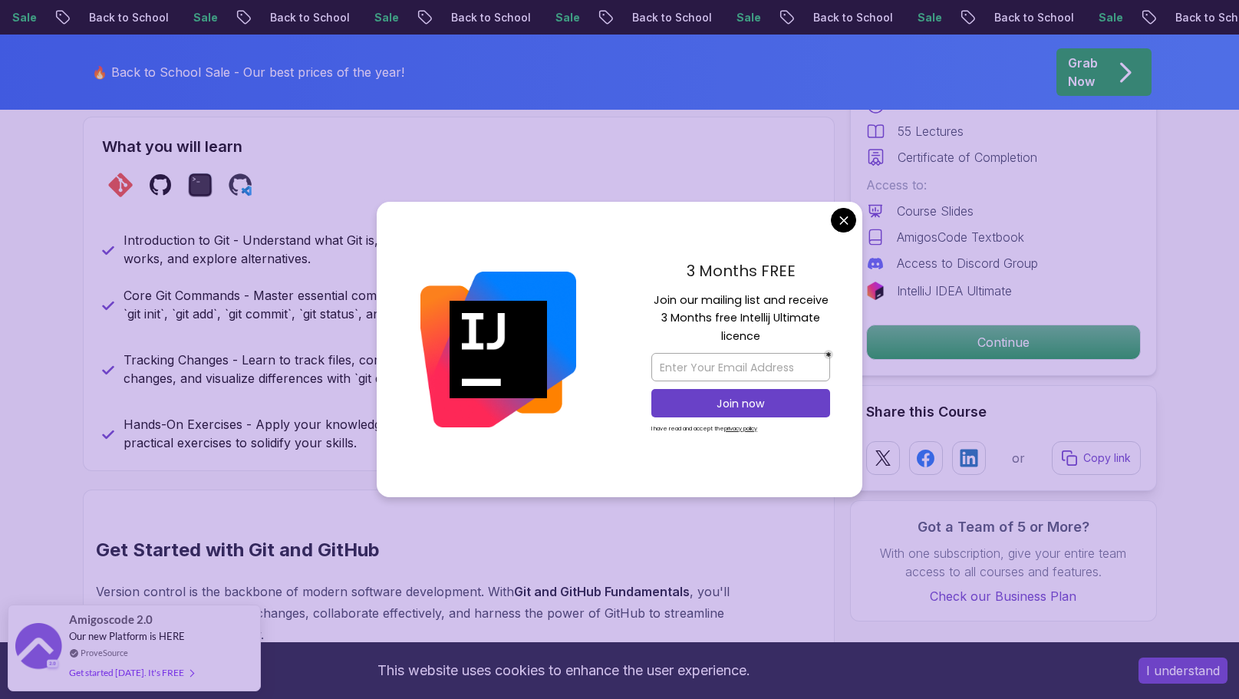
scroll to position [662, 0]
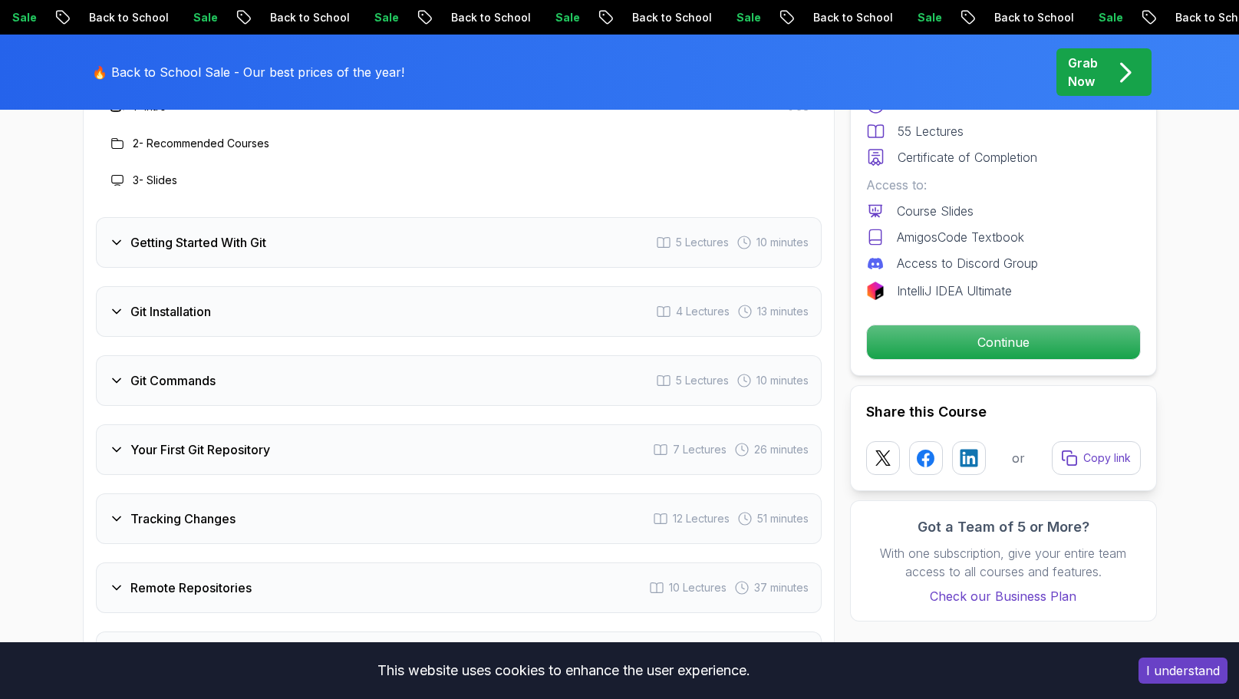
scroll to position [2084, 0]
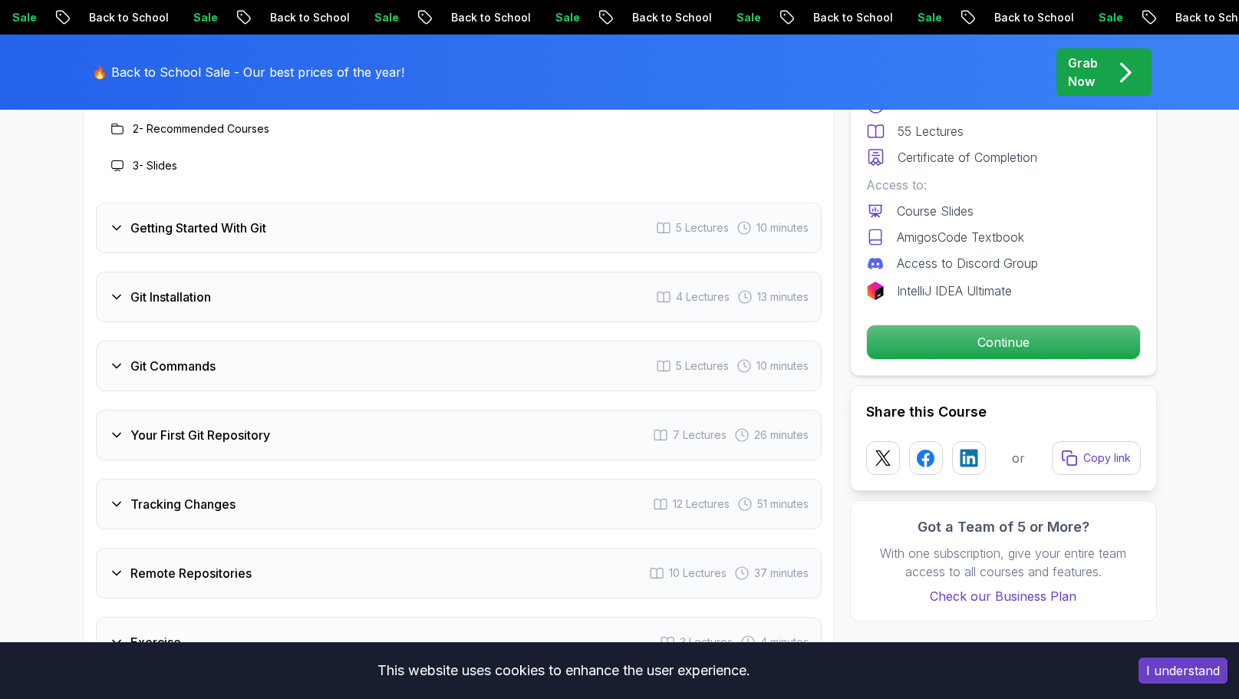
click at [305, 243] on div "Getting Started With Git 5 Lectures 10 minutes" at bounding box center [459, 228] width 726 height 51
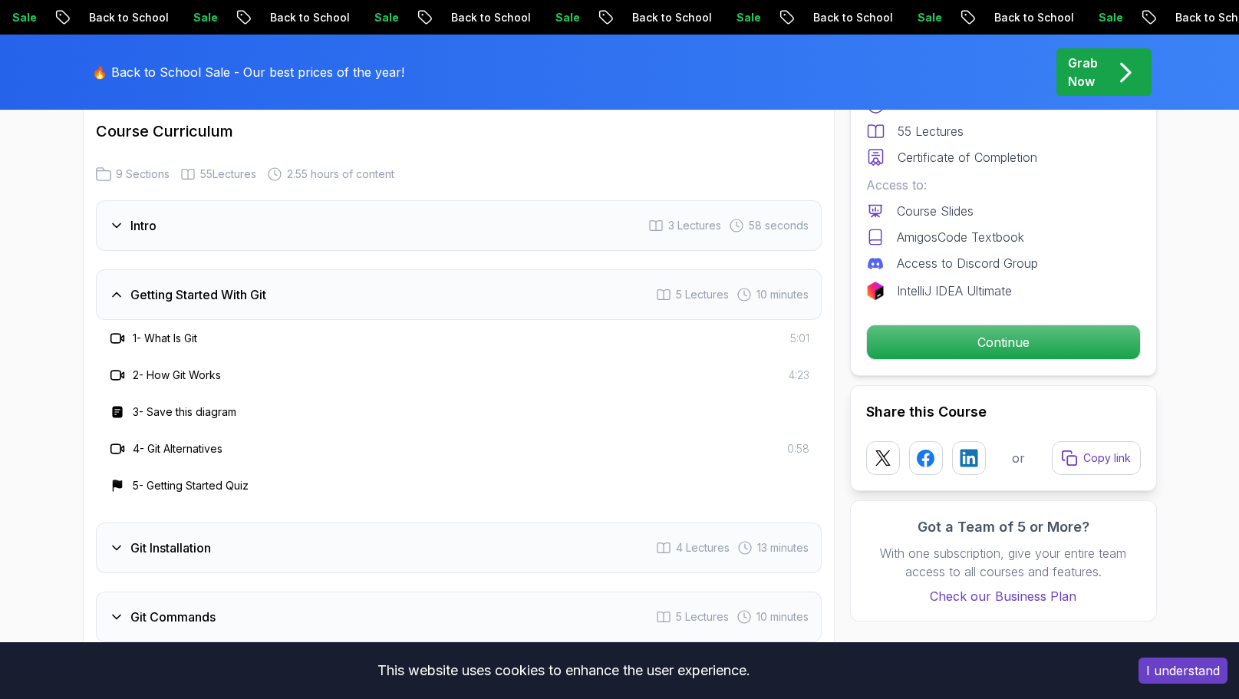
scroll to position [1903, 0]
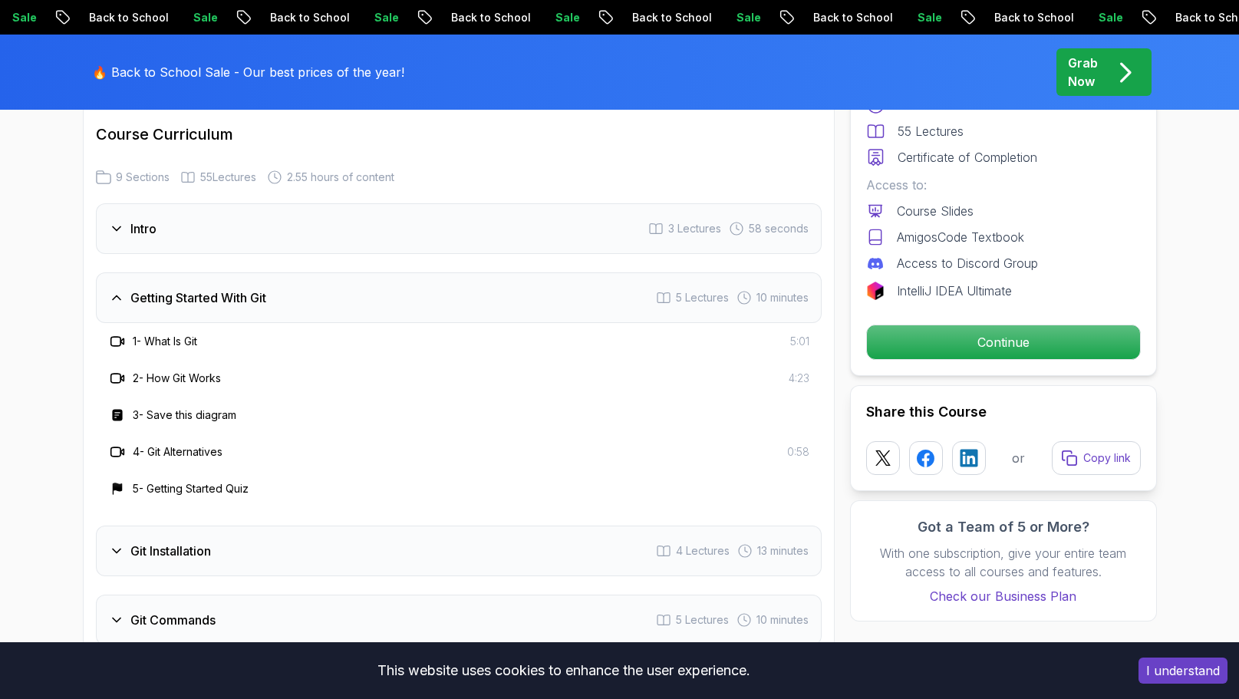
click at [164, 345] on h3 "1 - What Is Git" at bounding box center [165, 341] width 64 height 15
click at [210, 378] on h3 "2 - How Git Works" at bounding box center [177, 378] width 88 height 15
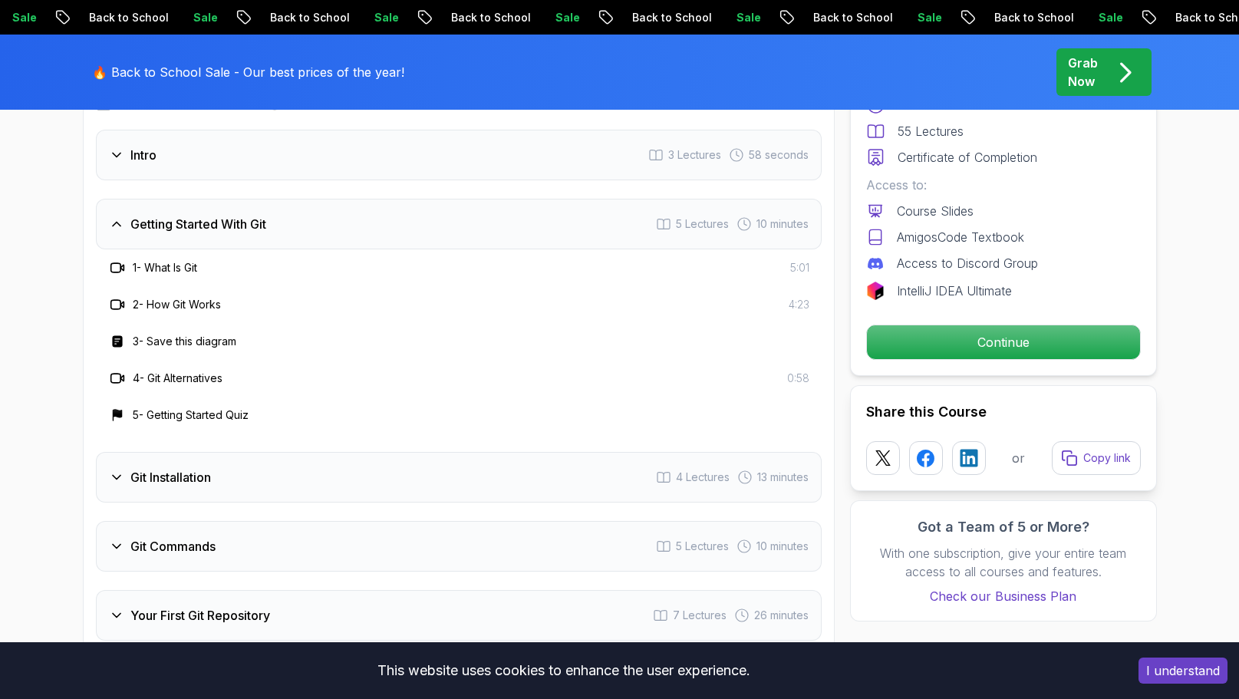
scroll to position [1993, 0]
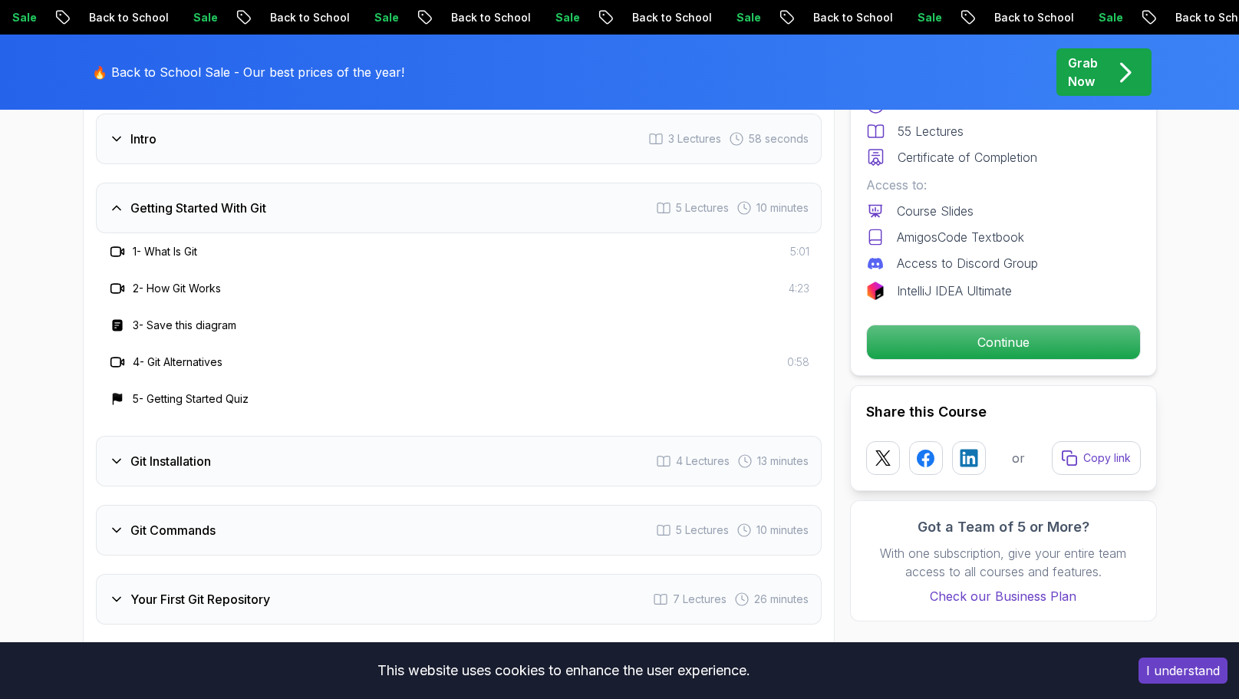
click at [199, 204] on h3 "Getting Started With Git" at bounding box center [198, 208] width 136 height 18
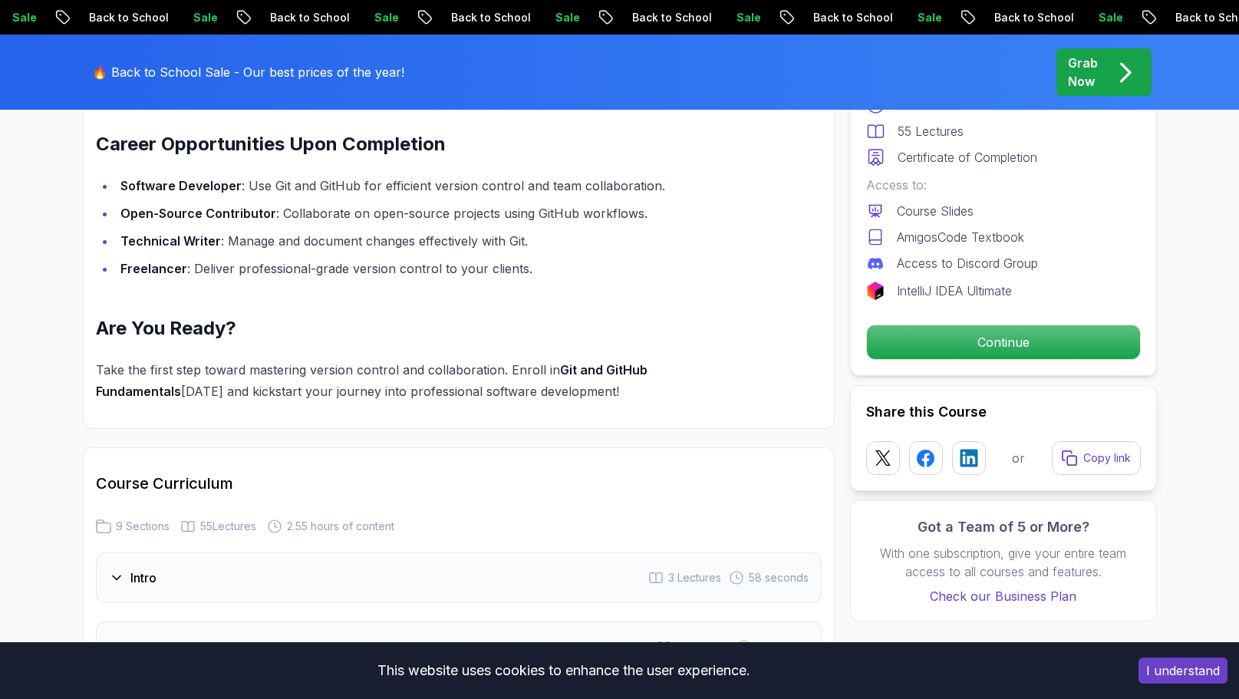
scroll to position [1543, 0]
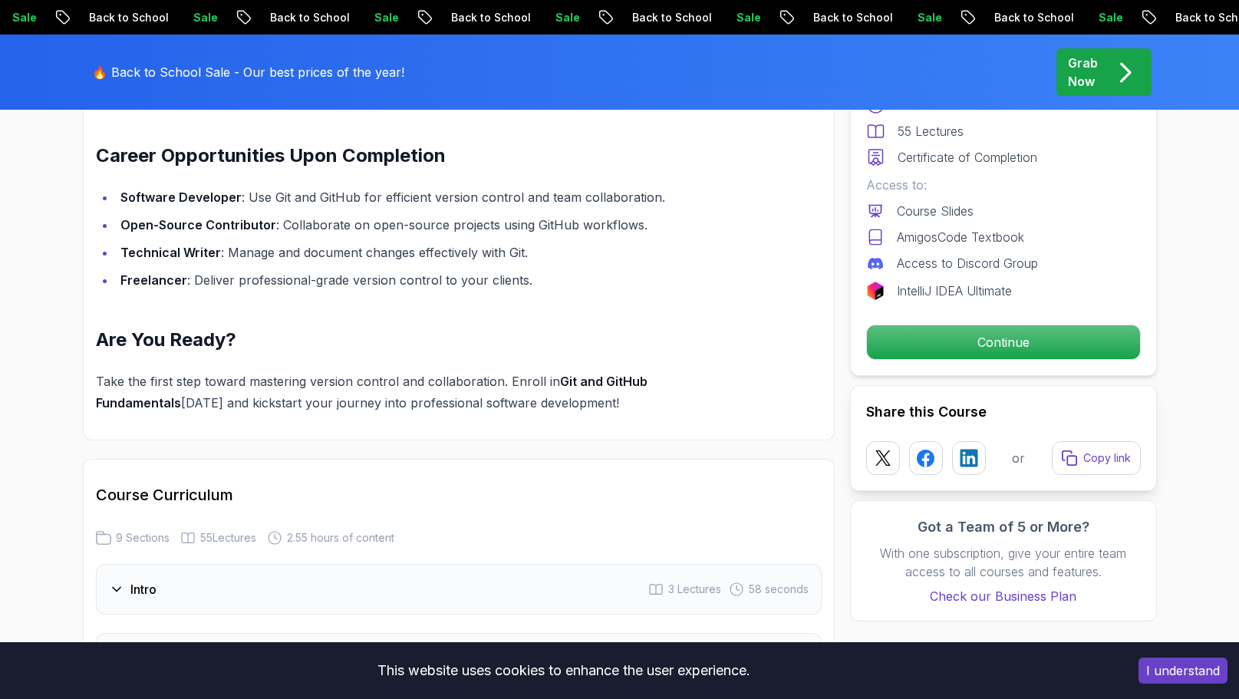
click at [1131, 260] on div "Access to Discord Group" at bounding box center [1003, 263] width 275 height 18
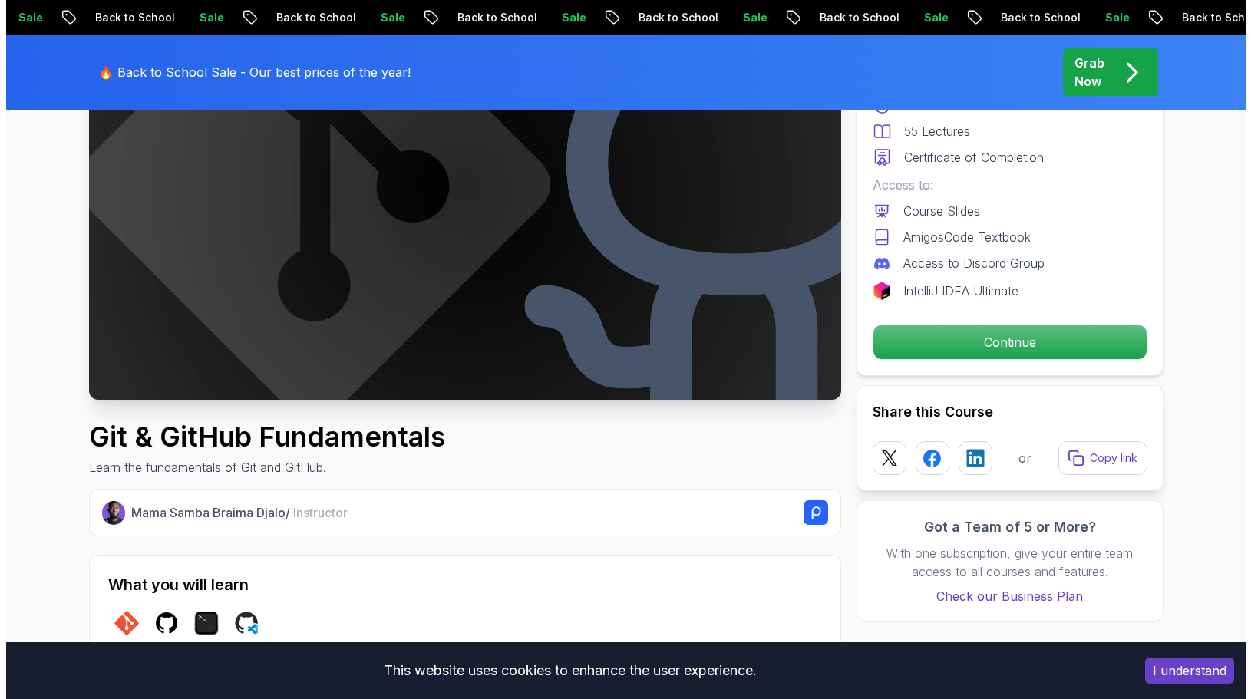
scroll to position [0, 0]
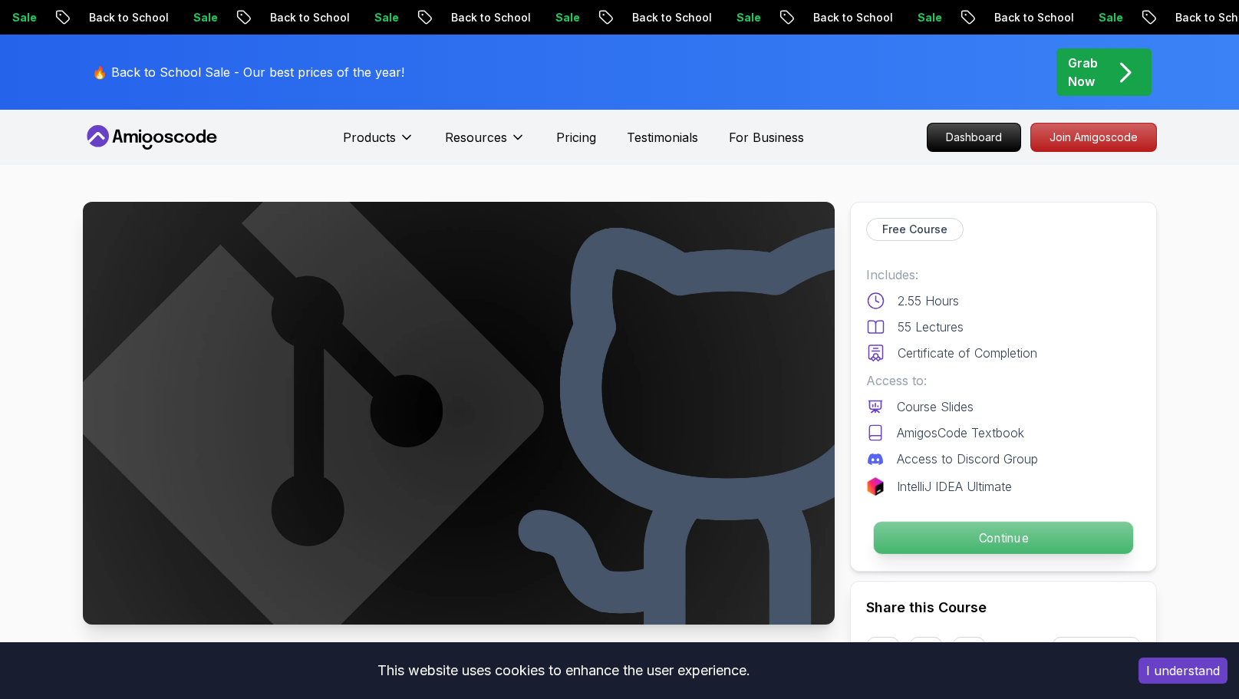
click at [1015, 528] on p "Continue" at bounding box center [1002, 538] width 259 height 32
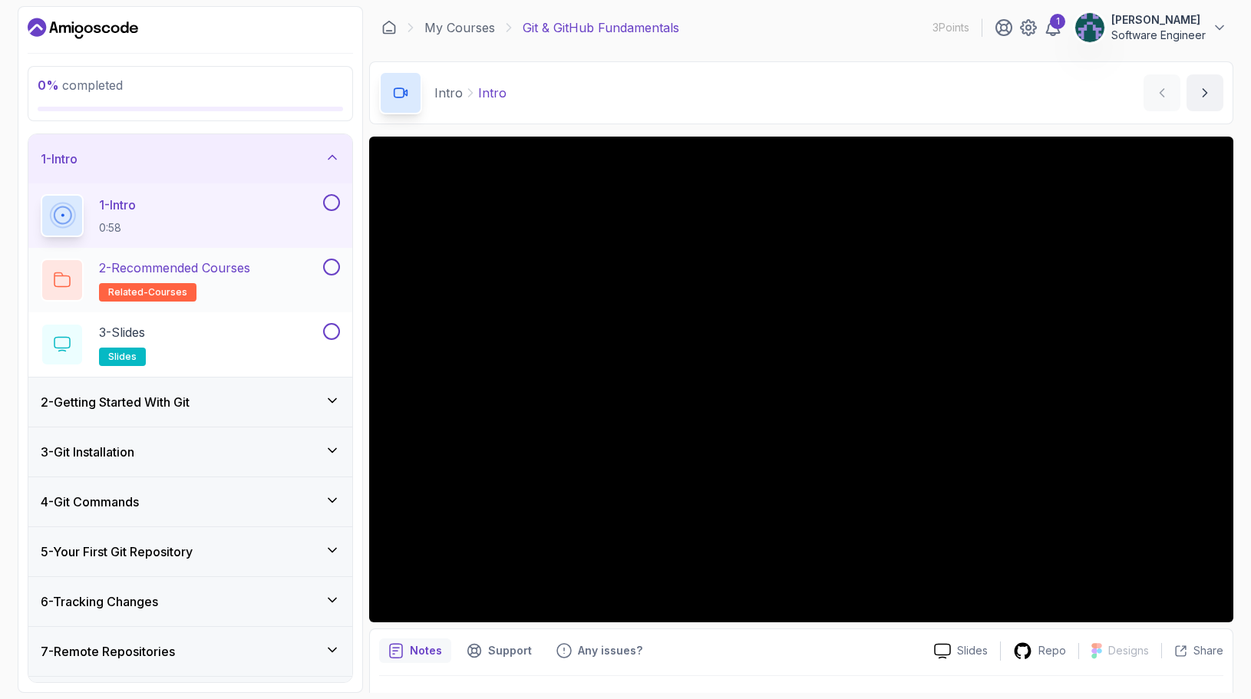
click at [180, 271] on p "2 - Recommended Courses" at bounding box center [174, 268] width 151 height 18
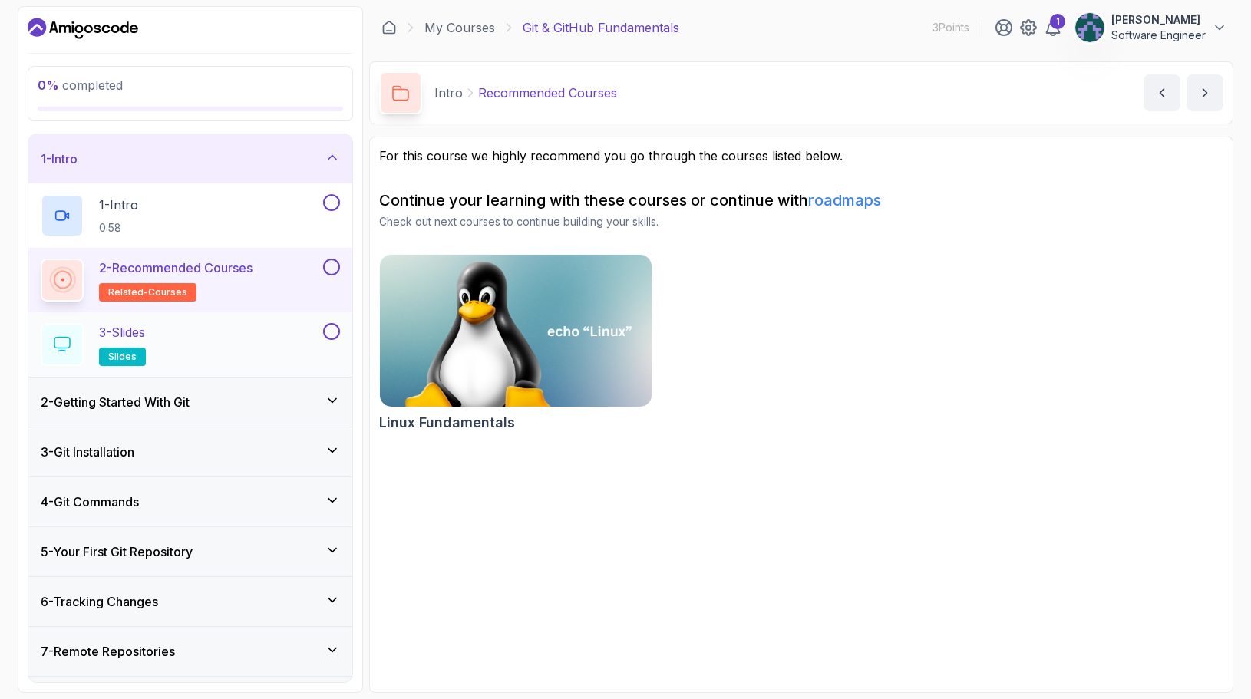
click at [143, 328] on p "3 - Slides" at bounding box center [122, 332] width 46 height 18
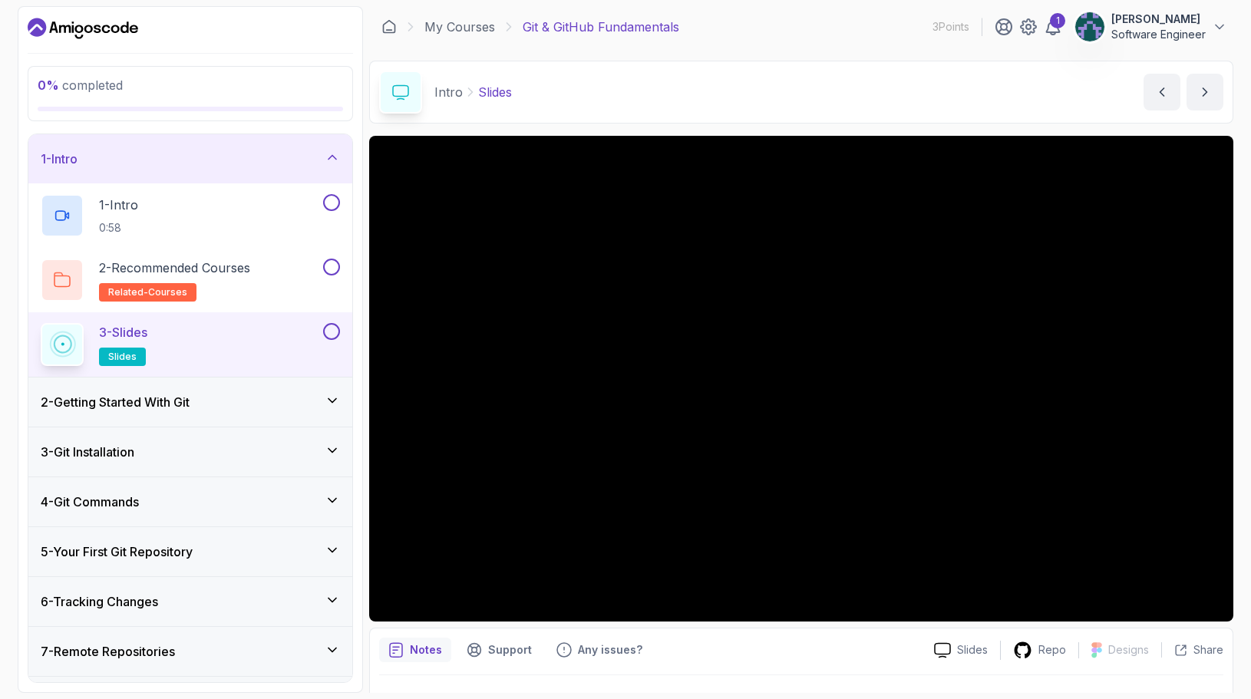
scroll to position [2, 0]
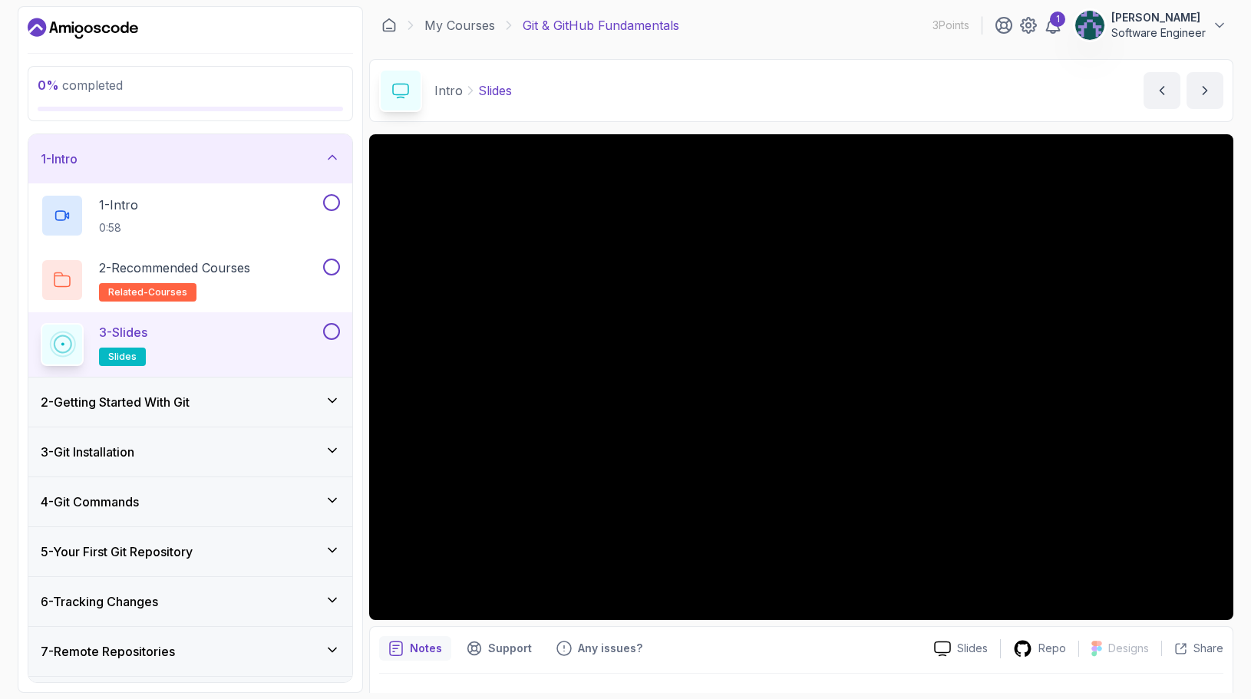
click at [239, 404] on div "2 - Getting Started With Git" at bounding box center [190, 402] width 299 height 18
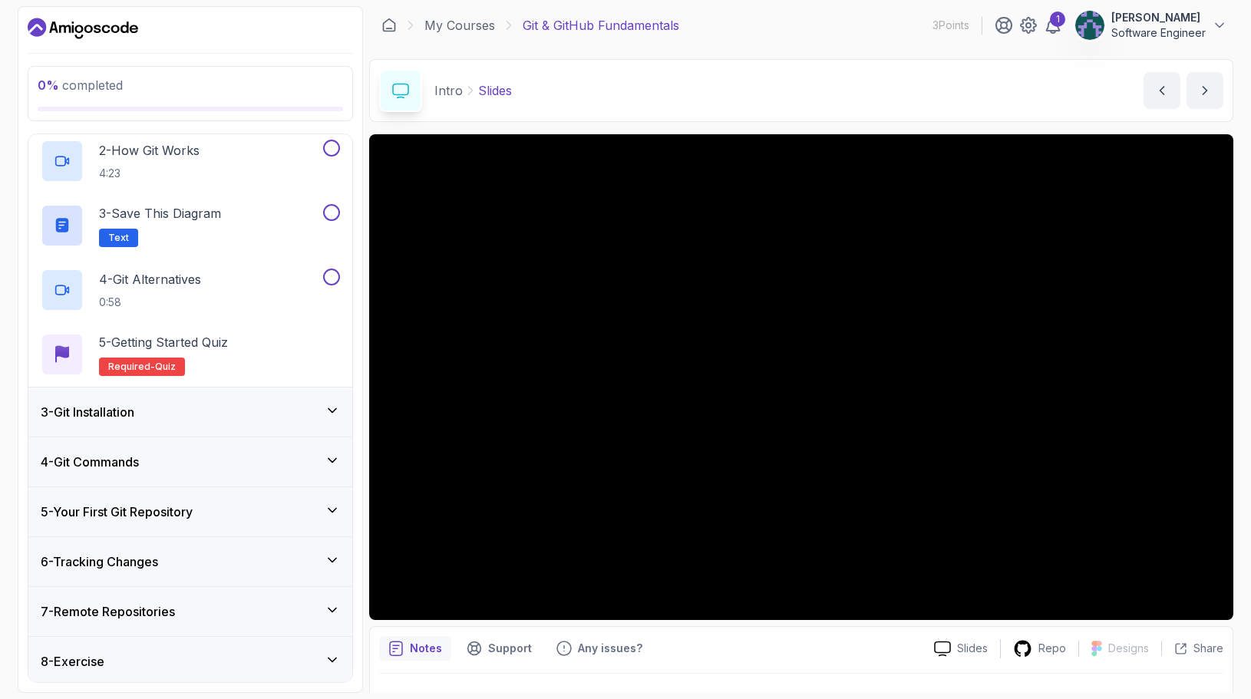
scroll to position [222, 0]
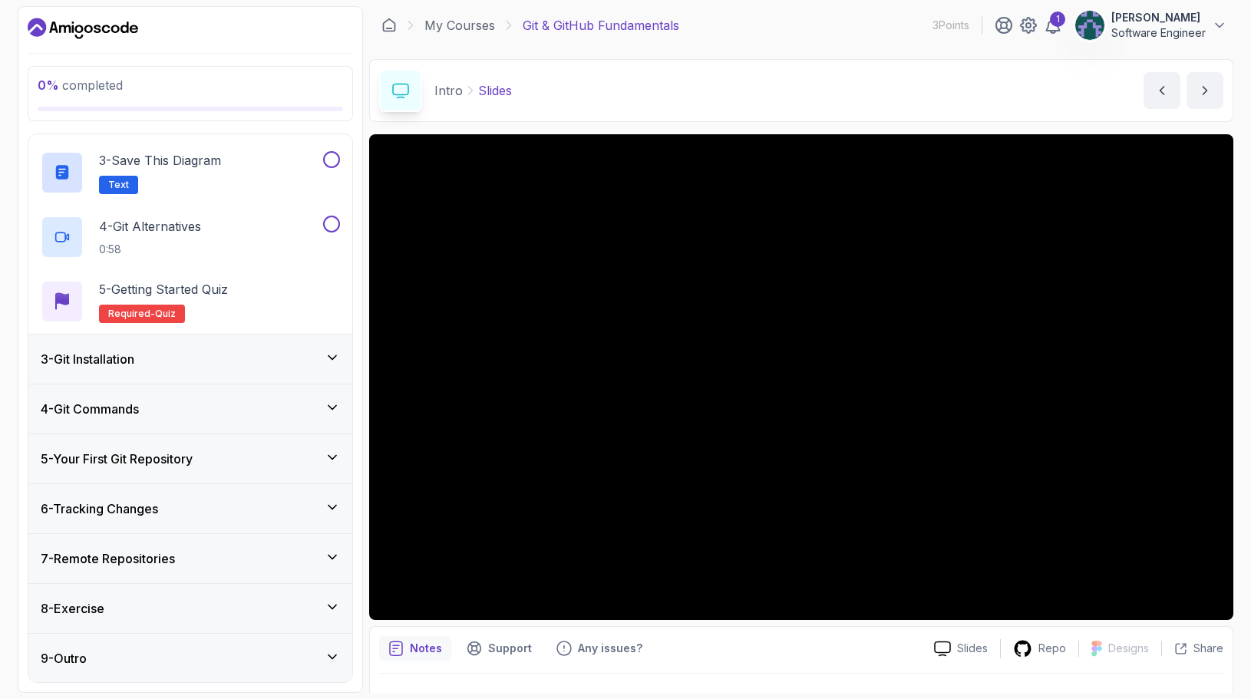
click at [250, 370] on div "3 - Git Installation" at bounding box center [190, 359] width 324 height 49
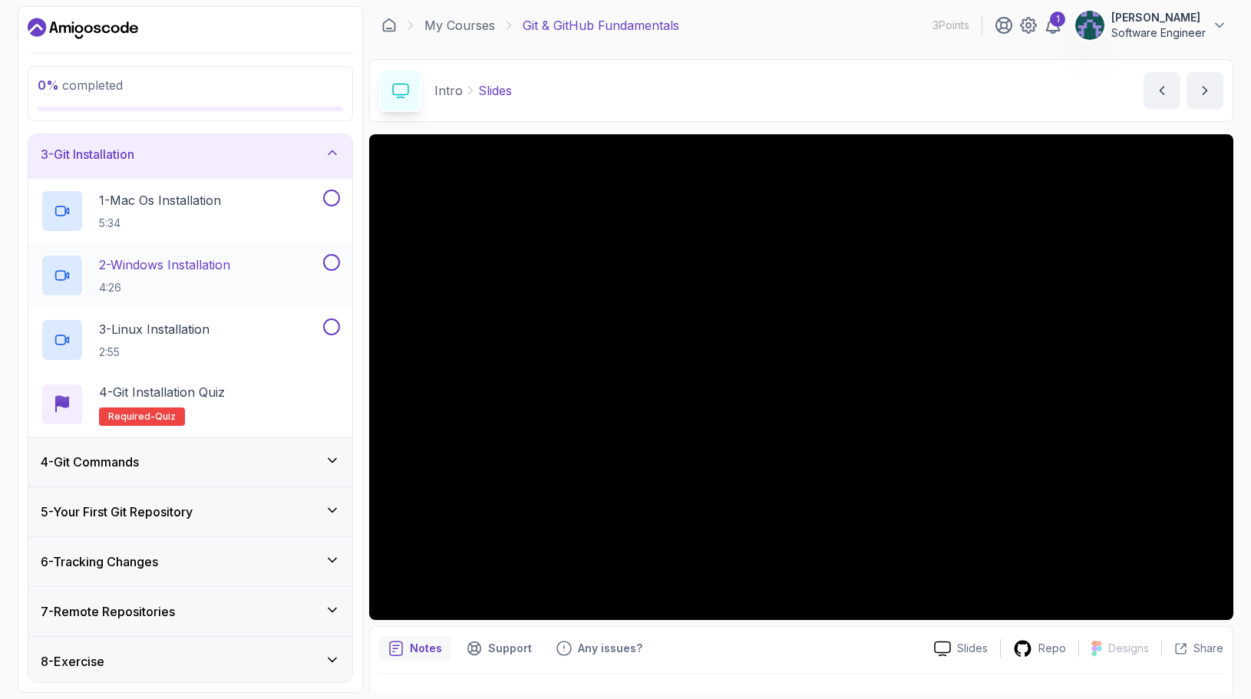
scroll to position [120, 0]
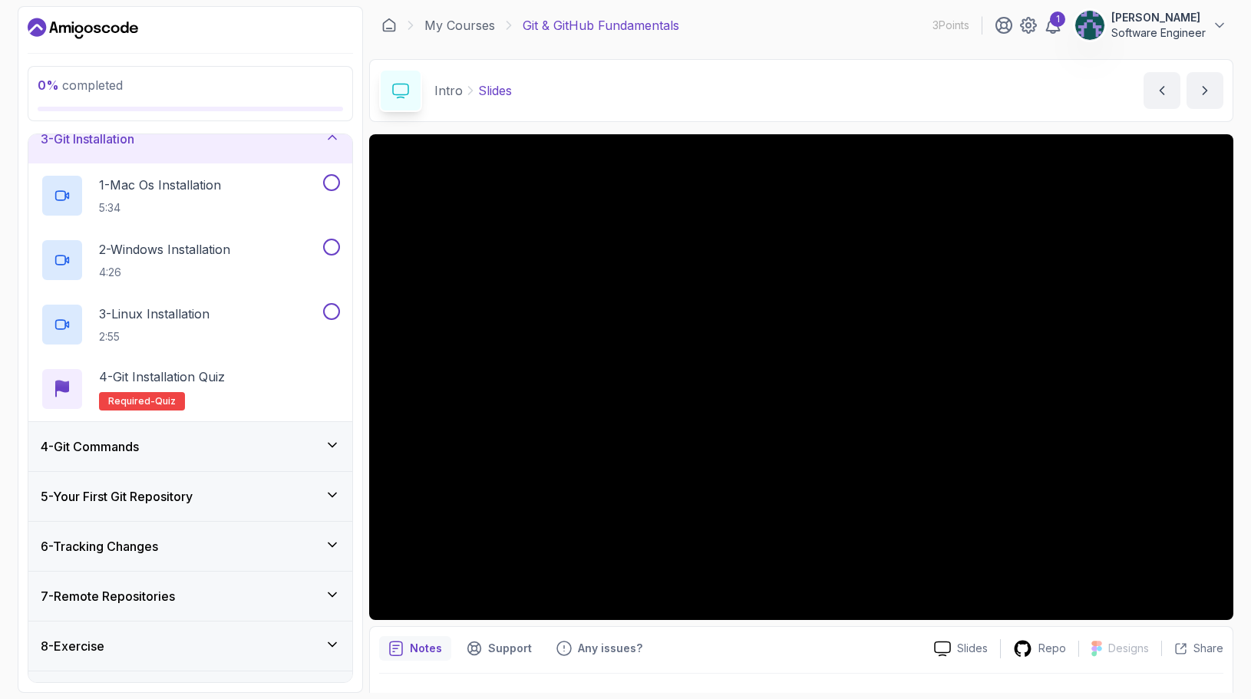
click at [233, 442] on div "4 - Git Commands" at bounding box center [190, 446] width 299 height 18
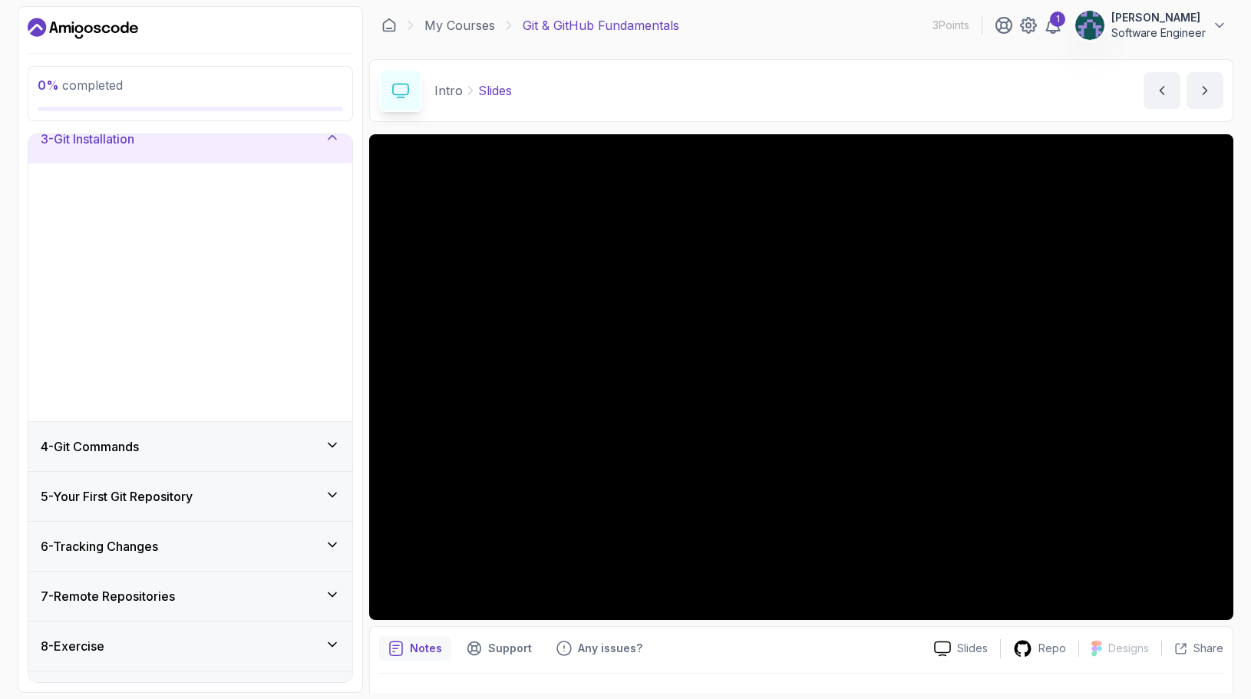
scroll to position [0, 0]
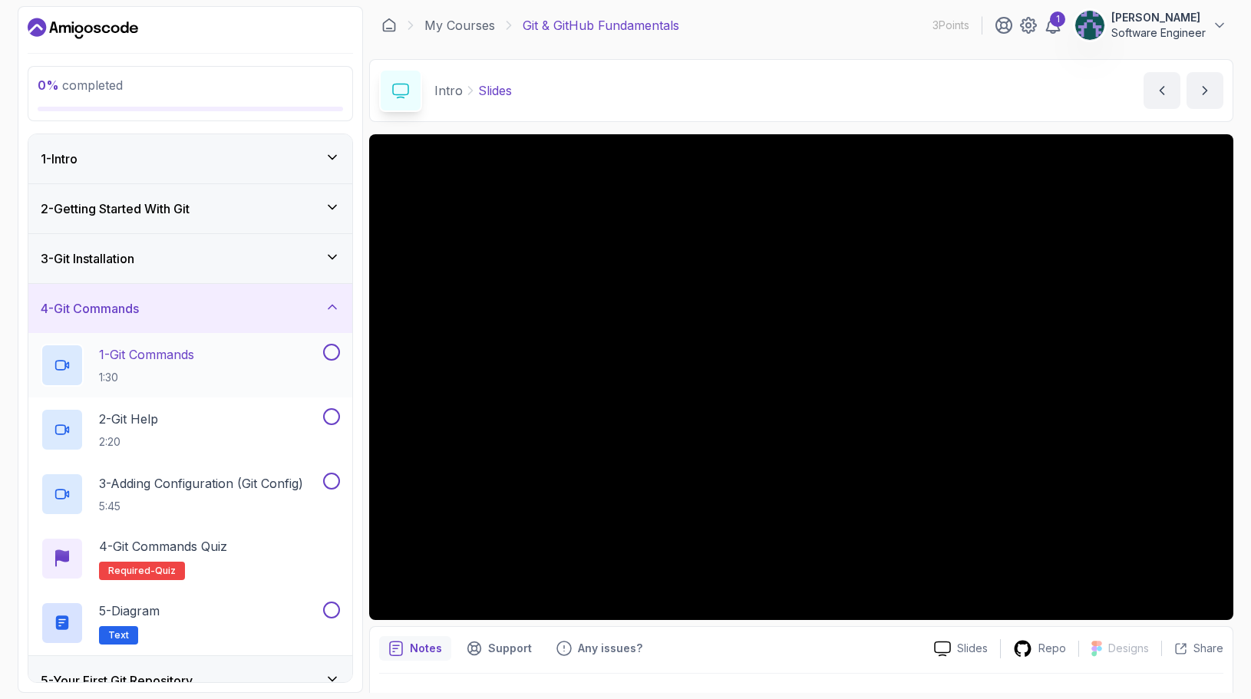
click at [206, 363] on div "1 - Git Commands 1:30" at bounding box center [180, 365] width 279 height 43
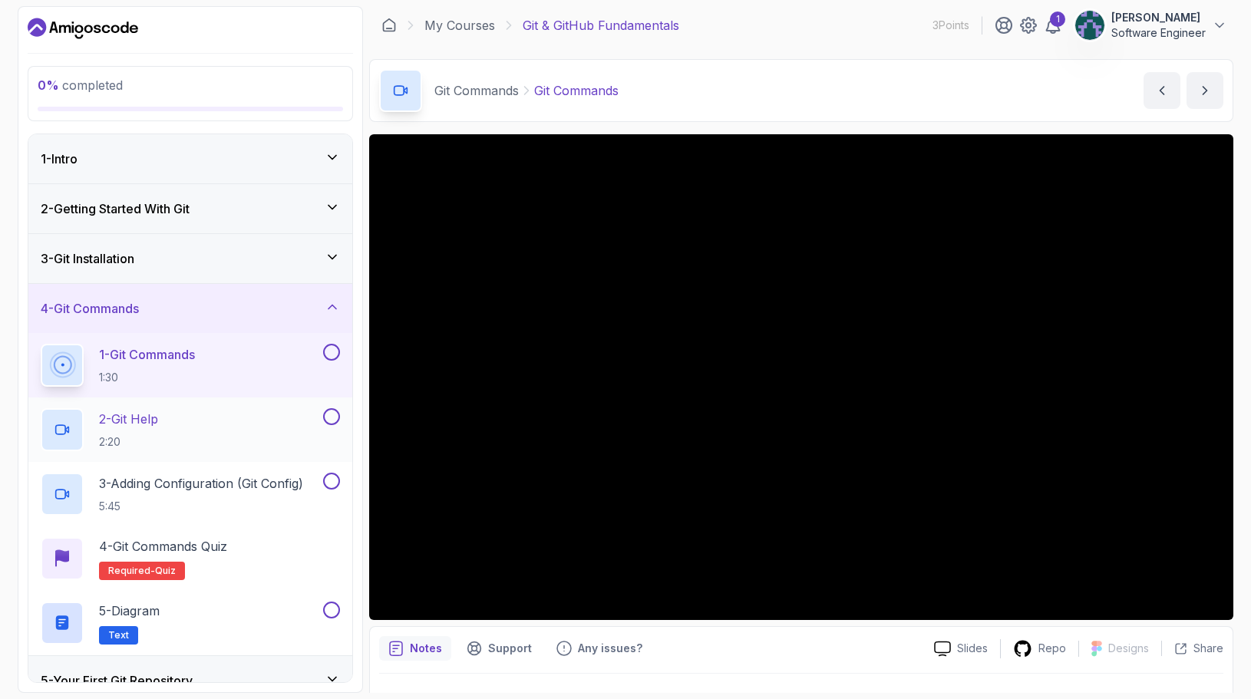
click at [329, 418] on button at bounding box center [331, 416] width 17 height 17
click at [150, 565] on span "Required-" at bounding box center [131, 571] width 47 height 12
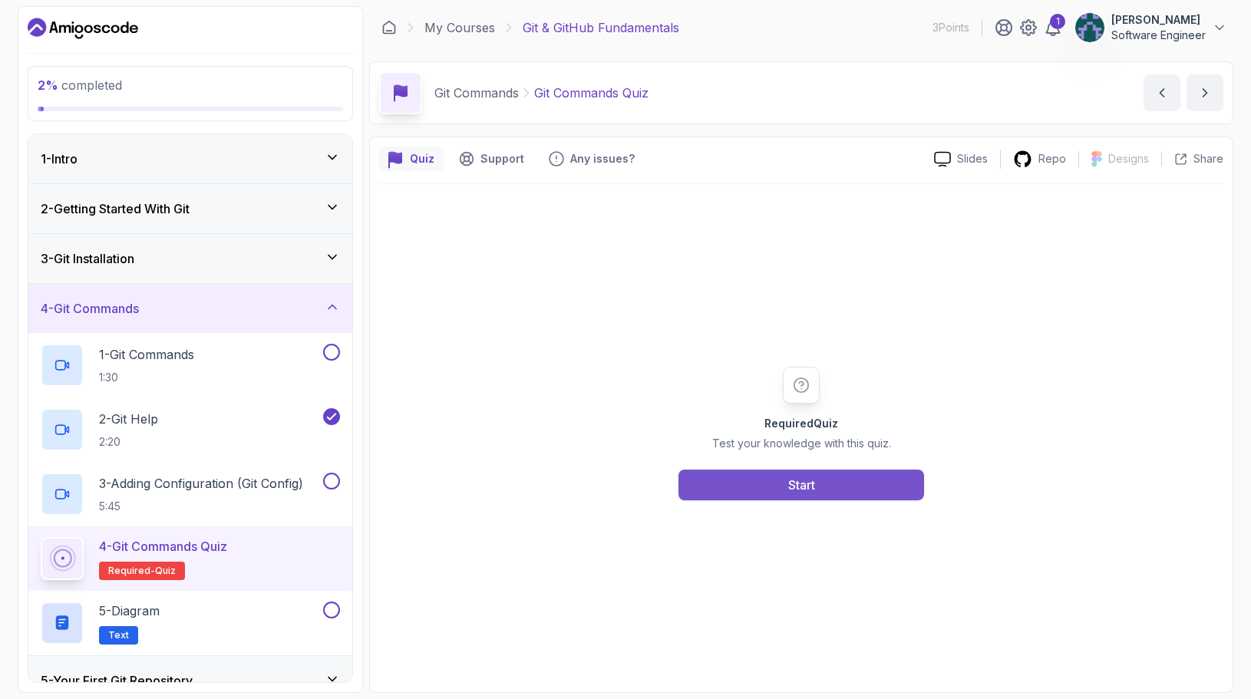
click at [717, 480] on button "Start" at bounding box center [801, 485] width 246 height 31
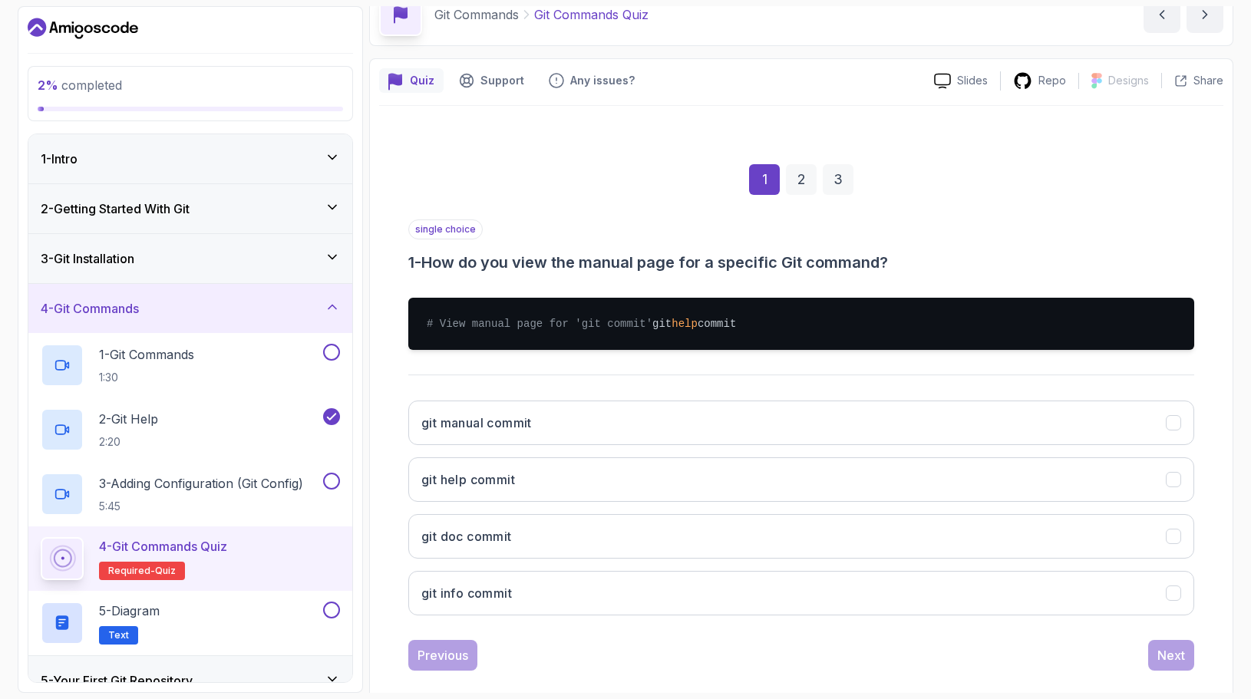
scroll to position [100, 0]
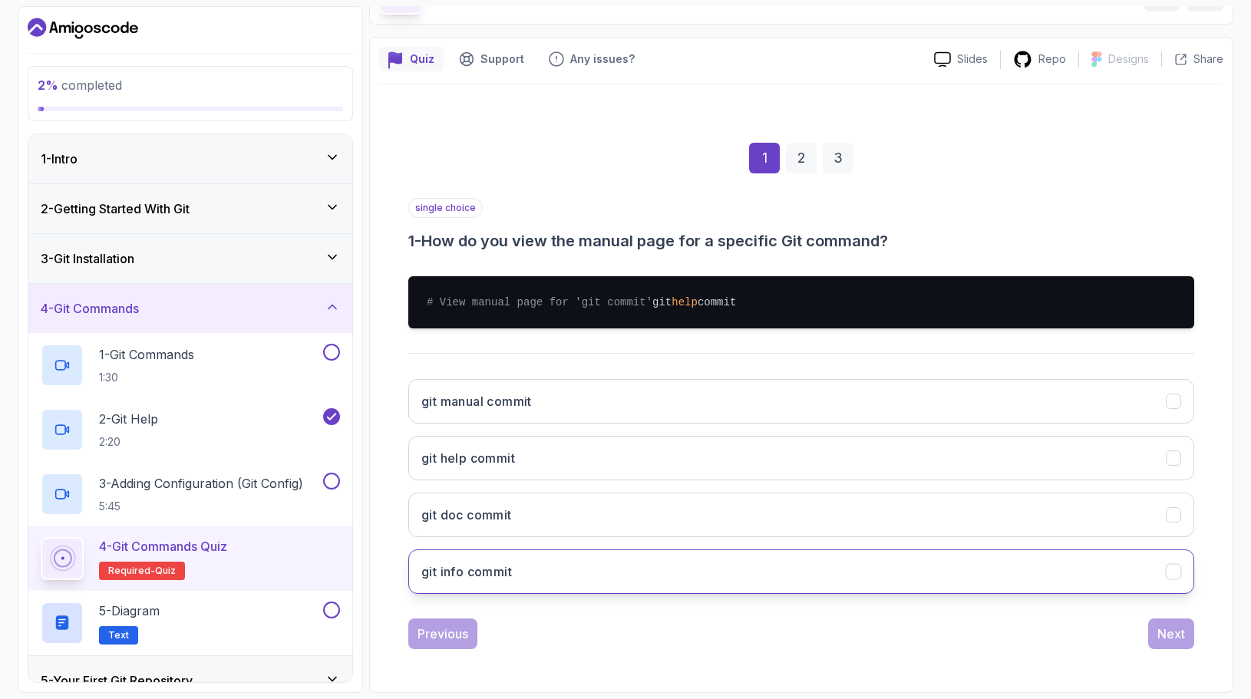
click at [586, 589] on button "git info commit" at bounding box center [801, 572] width 786 height 45
click at [1158, 643] on div "Next" at bounding box center [1171, 634] width 28 height 18
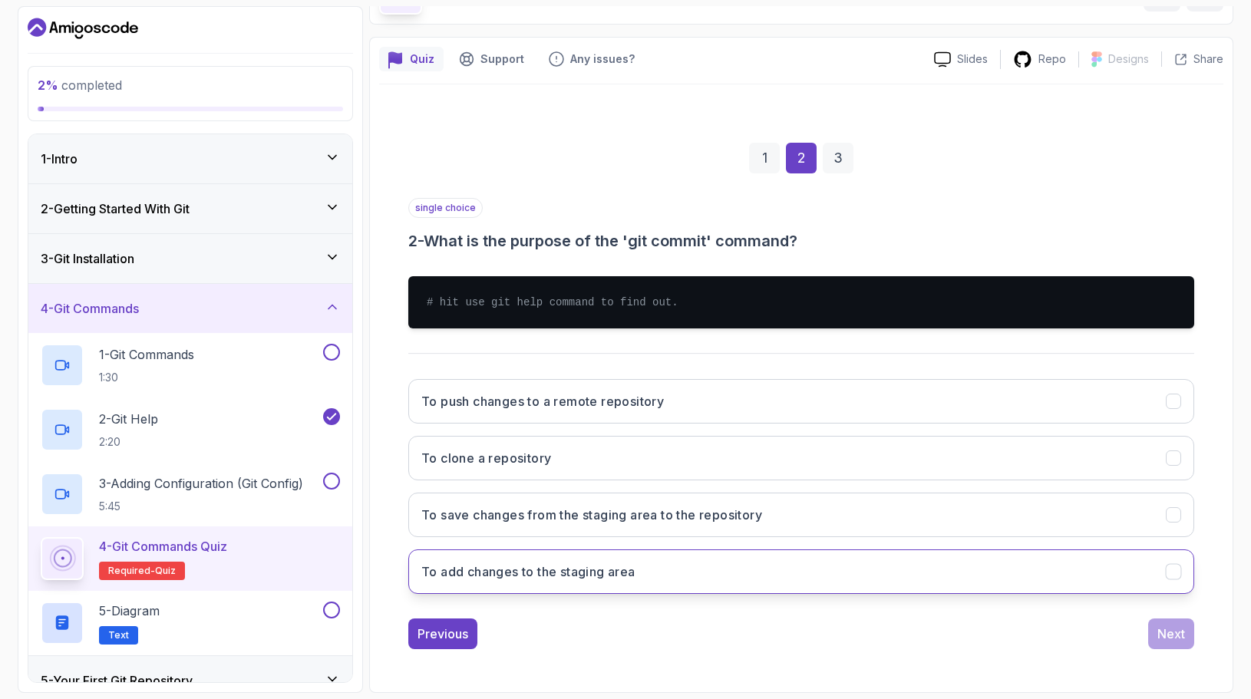
click at [647, 568] on button "To add changes to the staging area" at bounding box center [801, 572] width 786 height 45
click at [1177, 629] on div "Next" at bounding box center [1171, 634] width 28 height 18
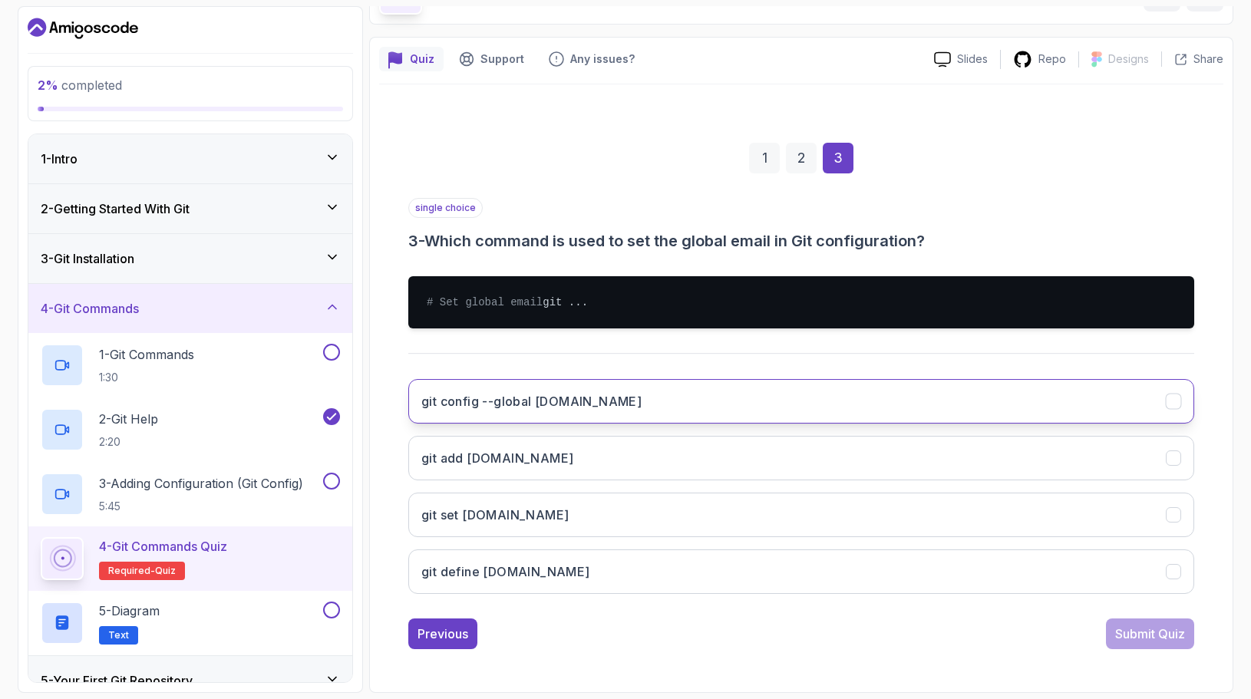
click at [628, 419] on button "git config --global user.email" at bounding box center [801, 401] width 786 height 45
click at [1130, 643] on div "Submit Quiz" at bounding box center [1150, 634] width 70 height 18
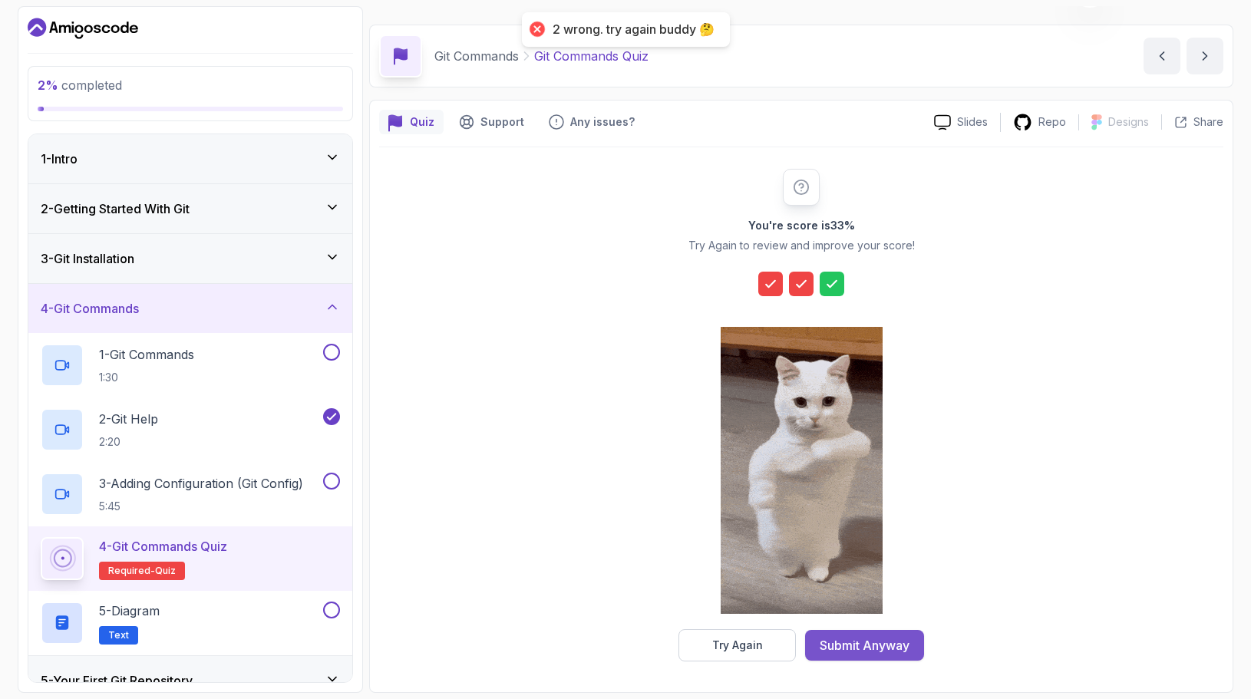
click at [833, 646] on div "Submit Anyway" at bounding box center [865, 645] width 90 height 18
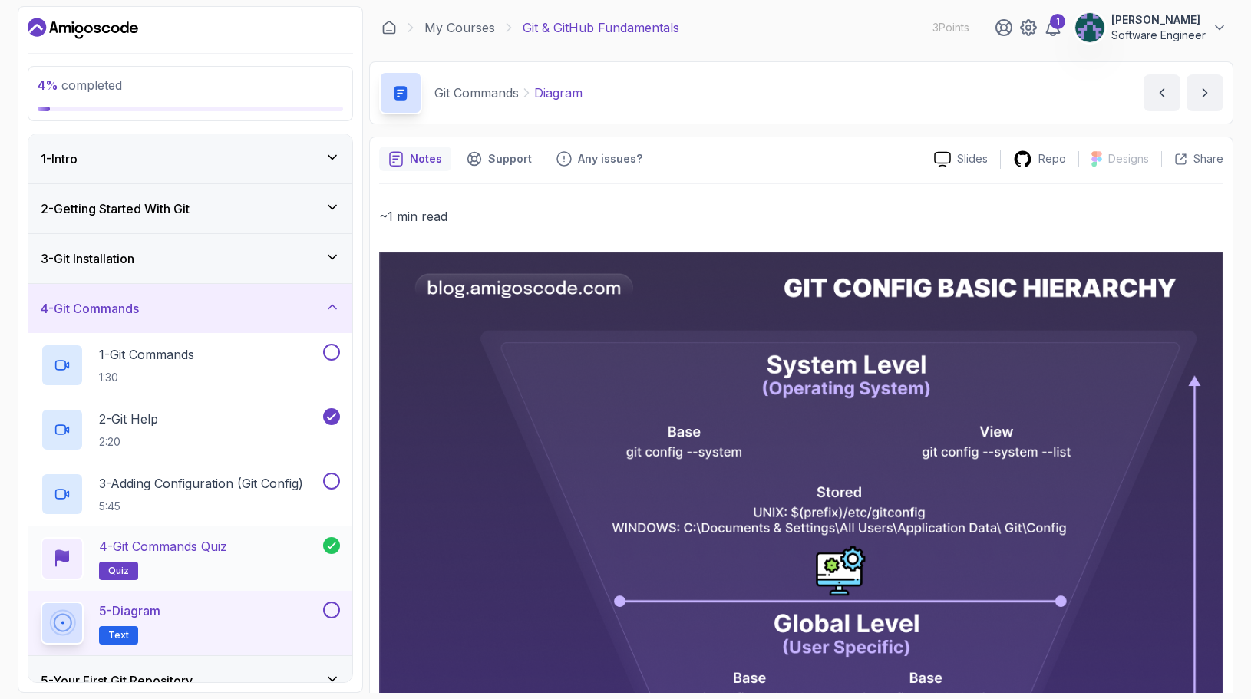
click at [227, 543] on p "4 - Git Commands Quiz" at bounding box center [163, 546] width 128 height 18
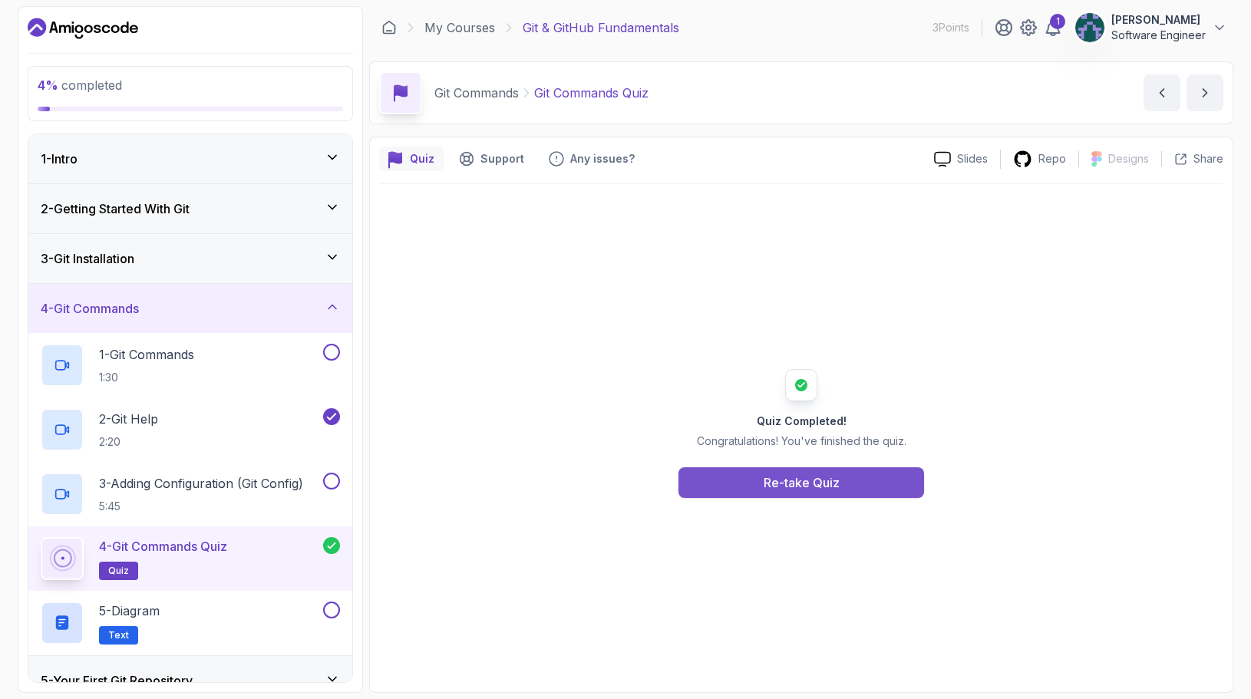
click at [743, 480] on button "Re-take Quiz" at bounding box center [801, 482] width 246 height 31
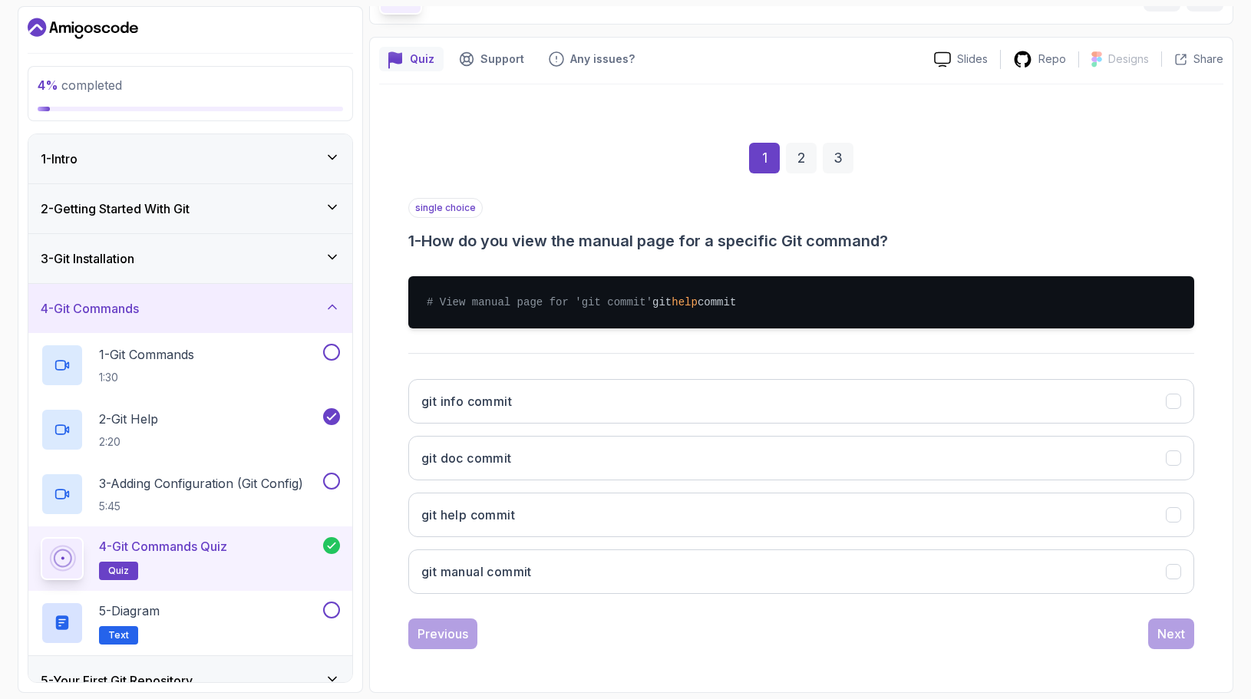
scroll to position [115, 0]
click at [494, 516] on h3 "git help commit" at bounding box center [468, 515] width 94 height 18
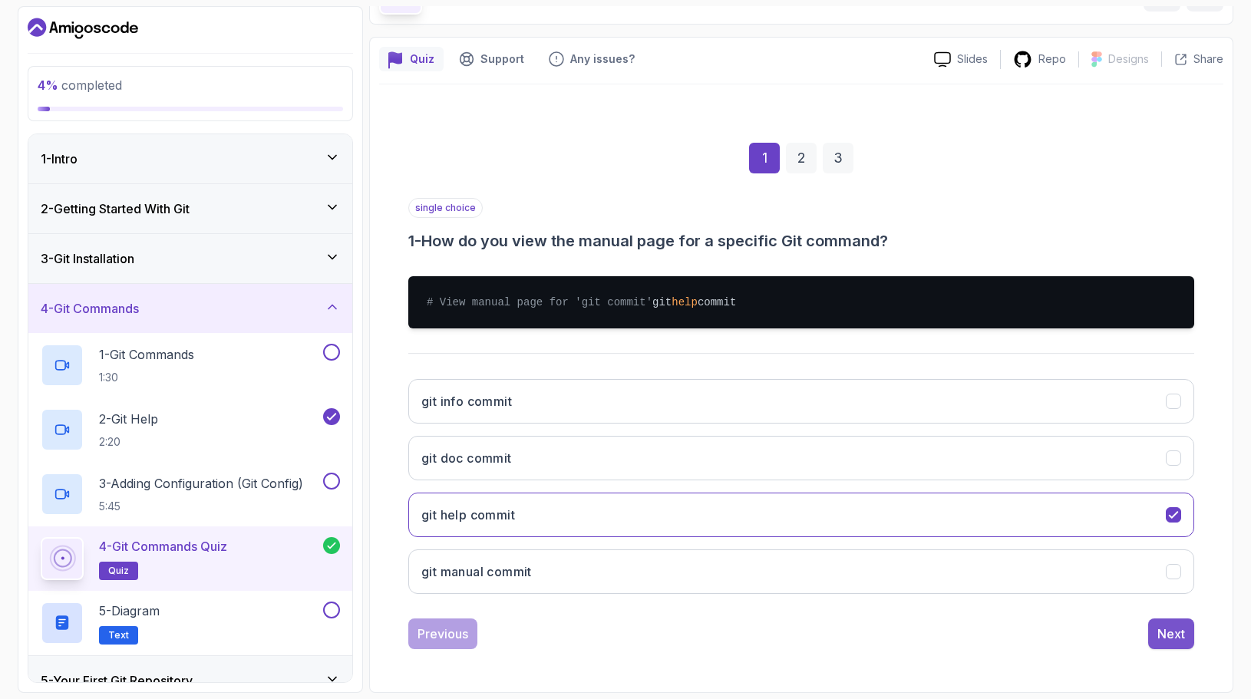
click at [1172, 634] on div "Next" at bounding box center [1171, 634] width 28 height 18
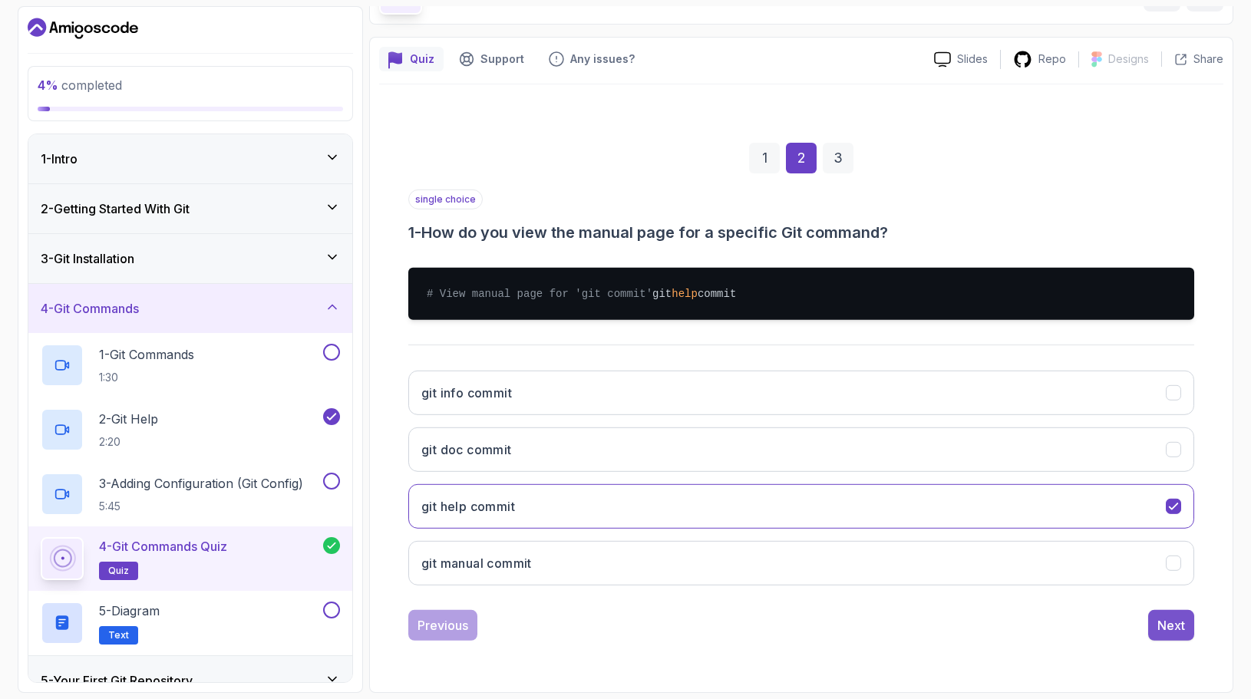
scroll to position [100, 0]
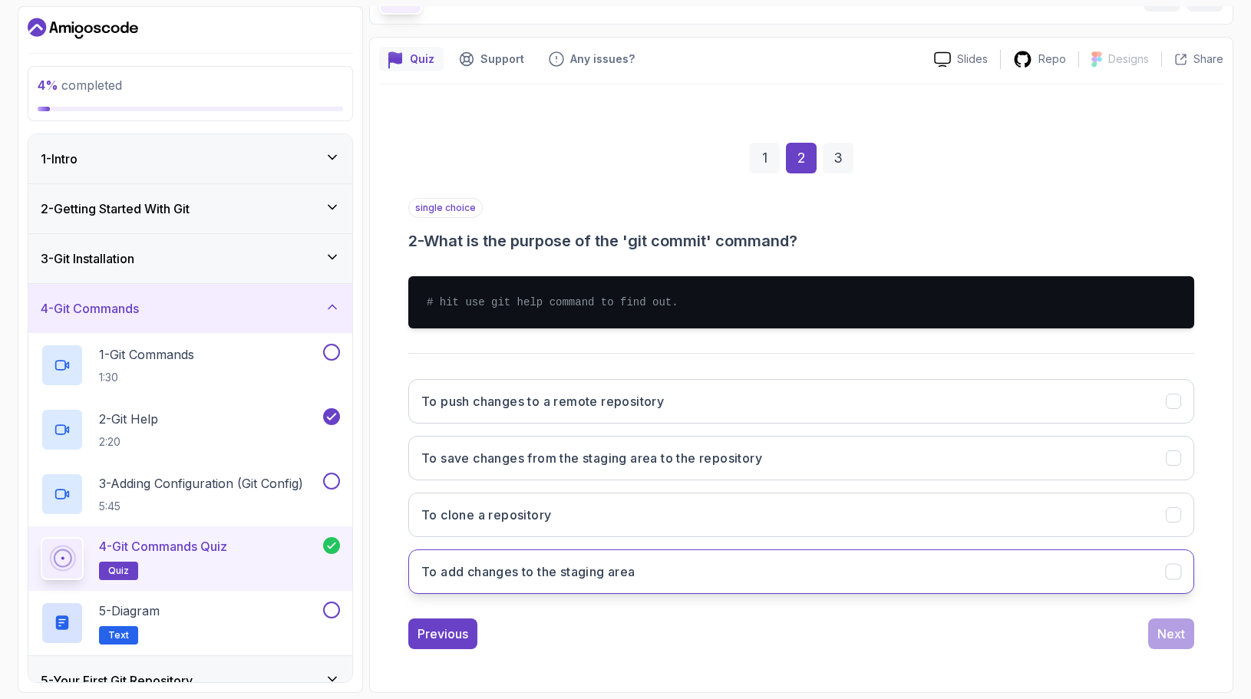
click at [607, 569] on h3 "To add changes to the staging area" at bounding box center [528, 572] width 214 height 18
click at [1167, 636] on div "Next" at bounding box center [1171, 634] width 28 height 18
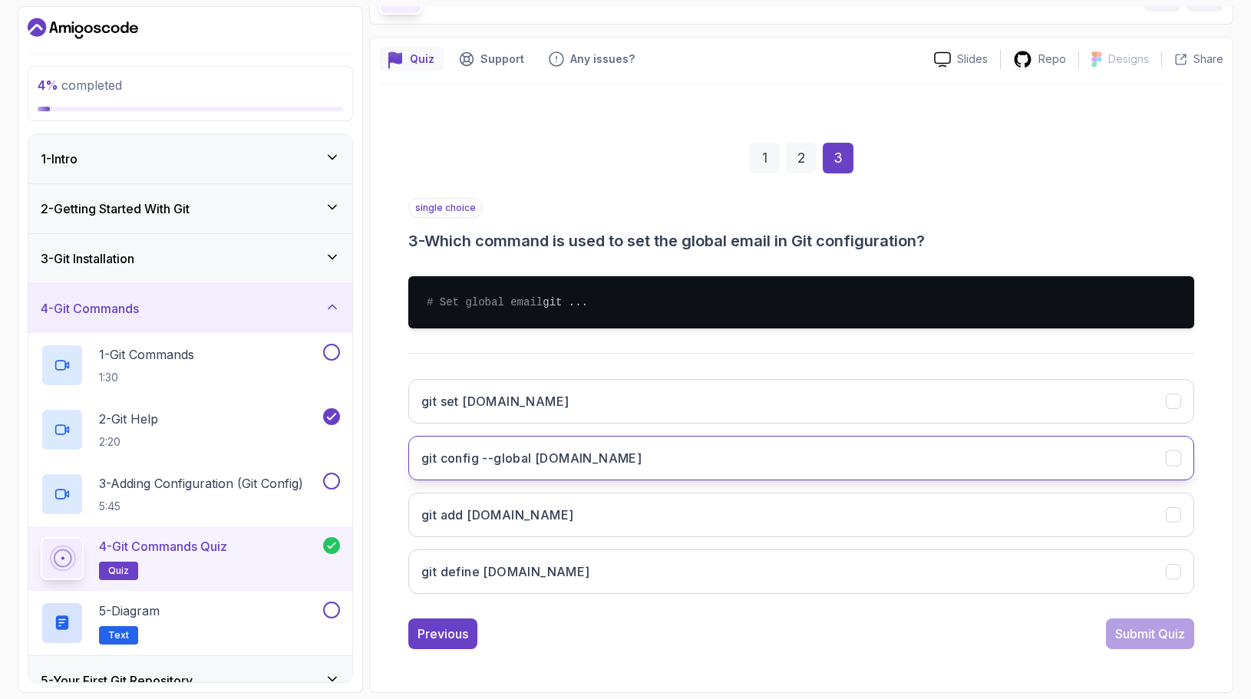
click at [620, 468] on button "git config --global user.email" at bounding box center [801, 458] width 786 height 45
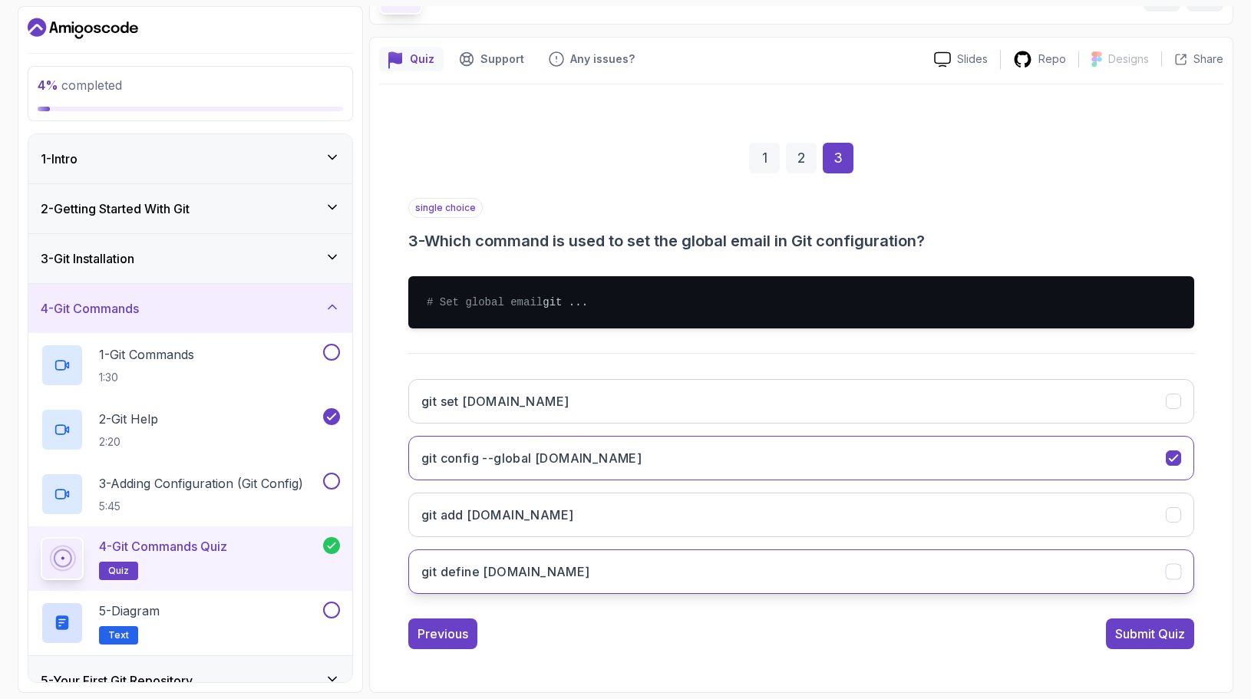
scroll to position [115, 0]
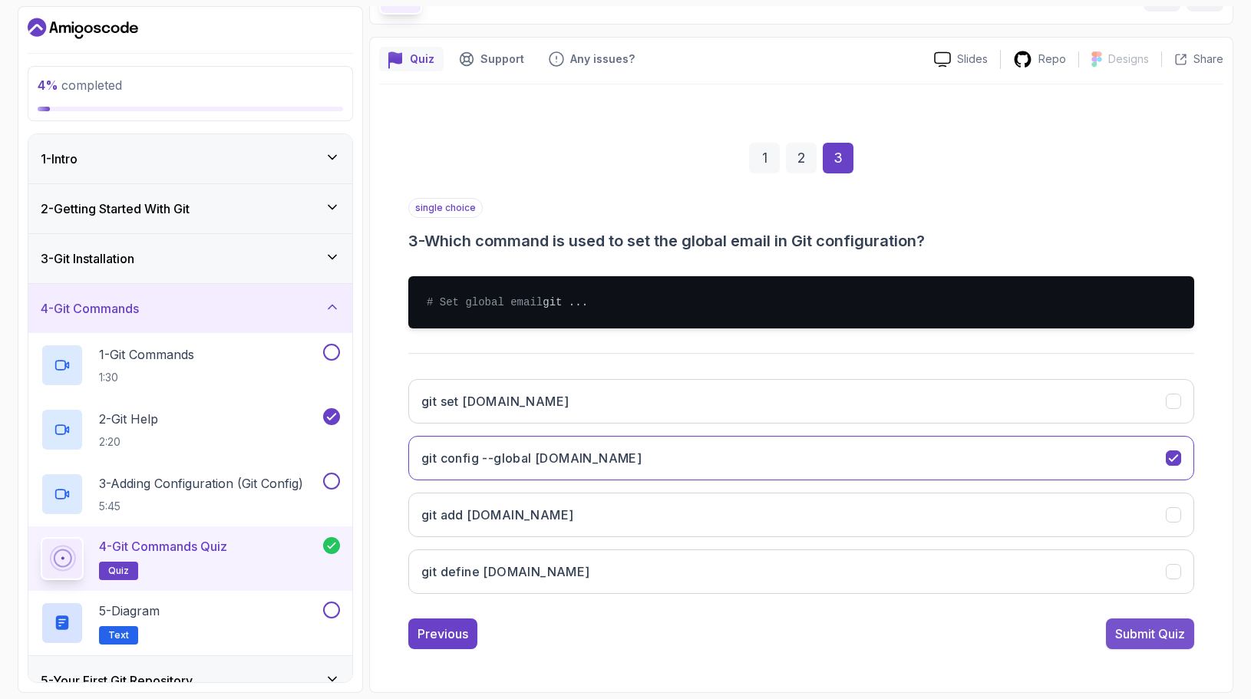
click at [1127, 629] on div "Submit Quiz" at bounding box center [1150, 634] width 70 height 18
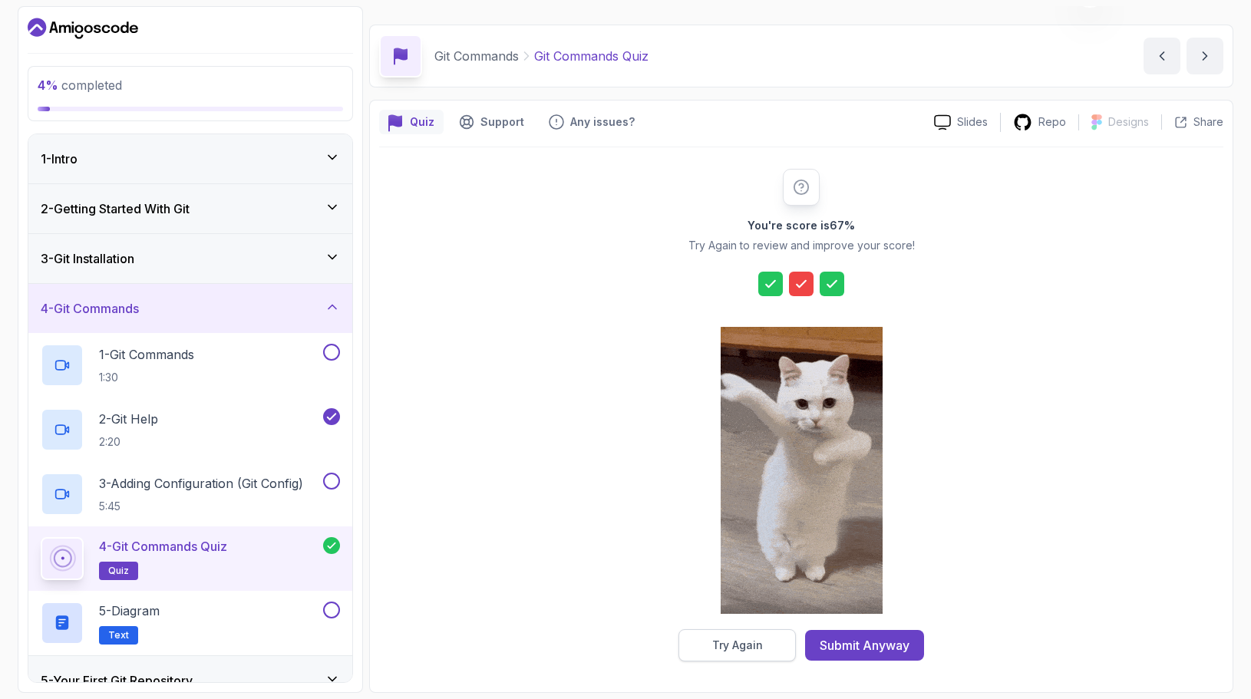
click at [749, 631] on button "Try Again" at bounding box center [736, 645] width 117 height 32
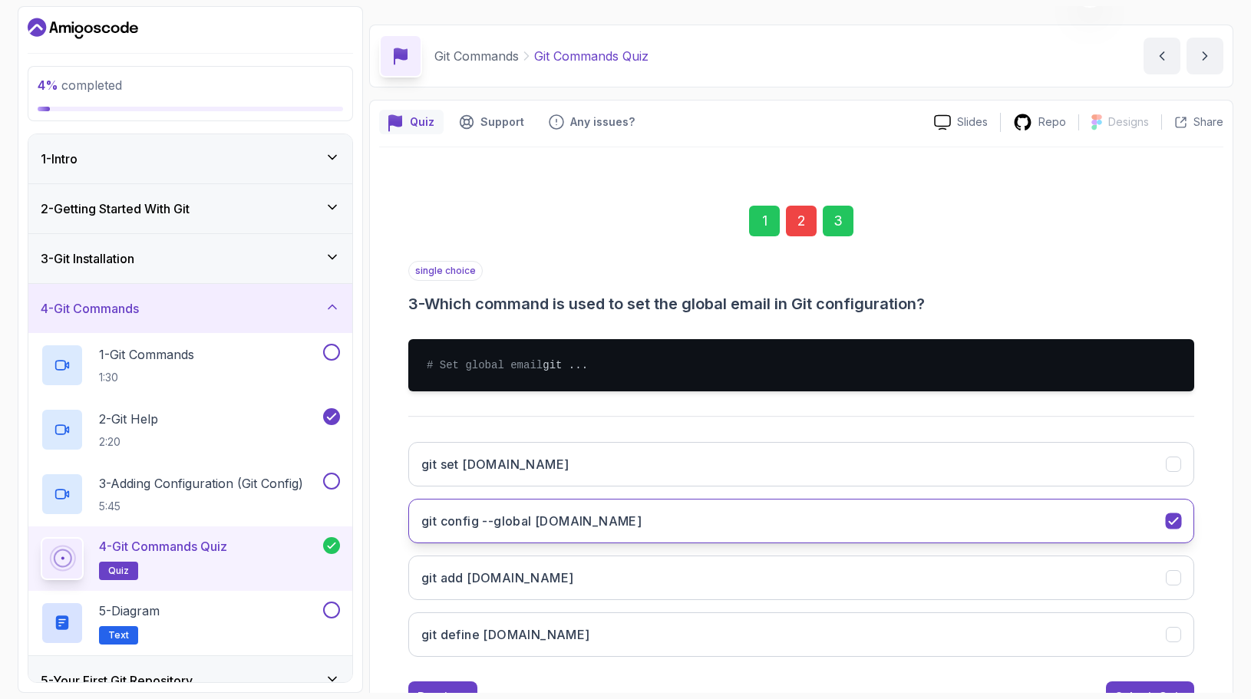
scroll to position [115, 0]
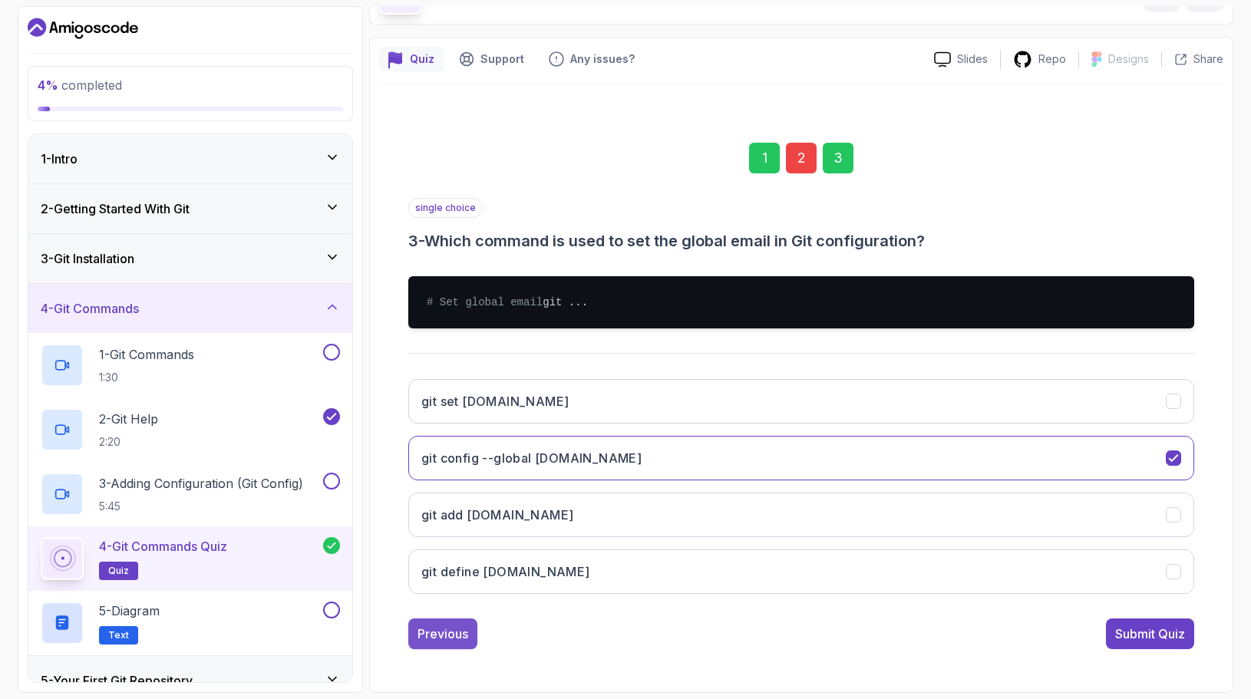
click at [437, 636] on div "Previous" at bounding box center [442, 634] width 51 height 18
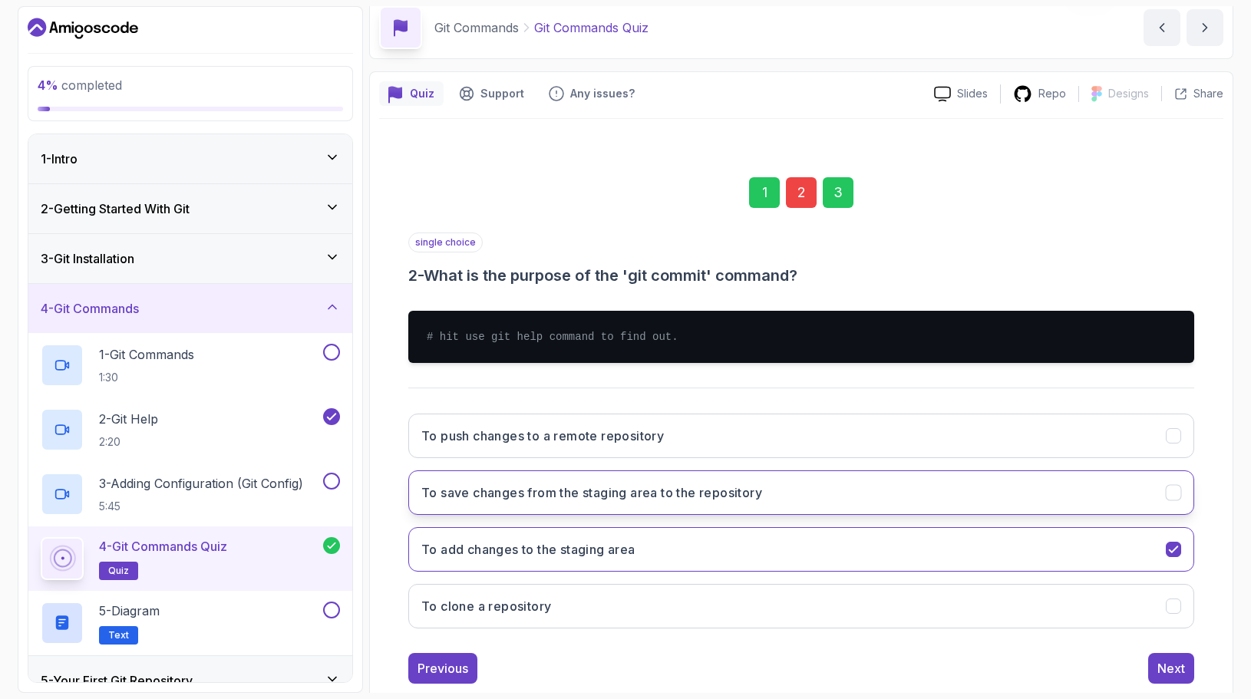
scroll to position [55, 0]
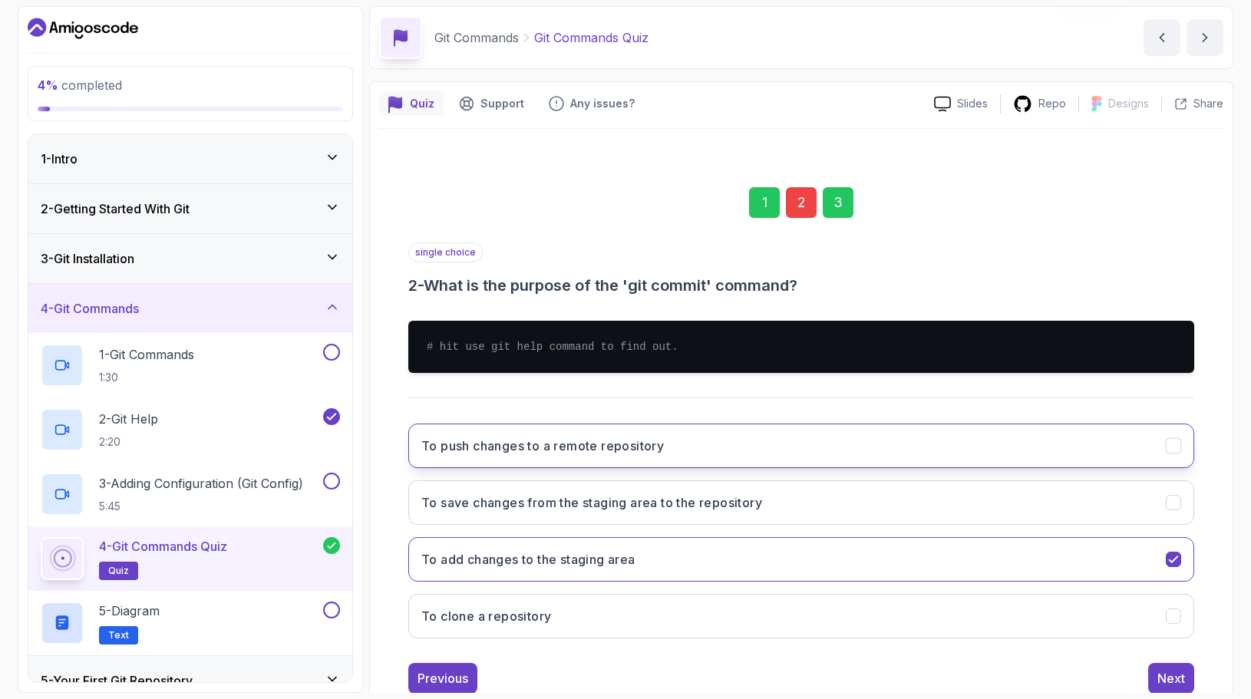
click at [553, 443] on h3 "To push changes to a remote repository" at bounding box center [542, 446] width 243 height 18
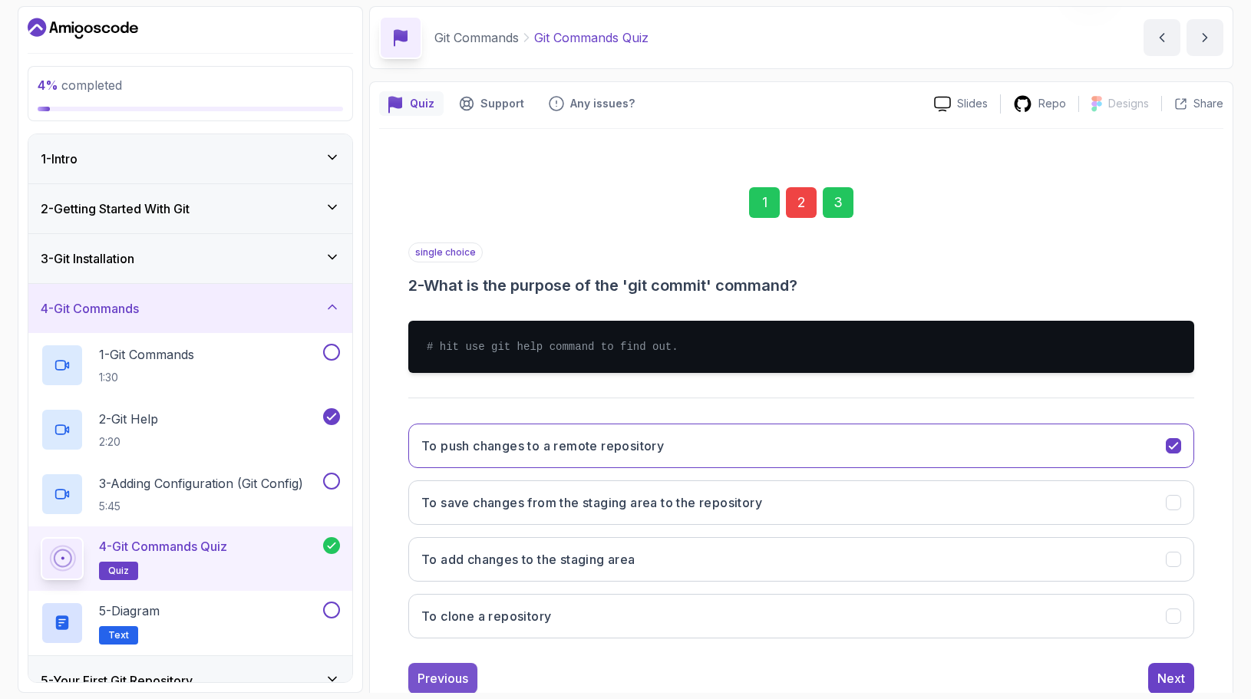
click at [444, 675] on div "Previous" at bounding box center [442, 678] width 51 height 18
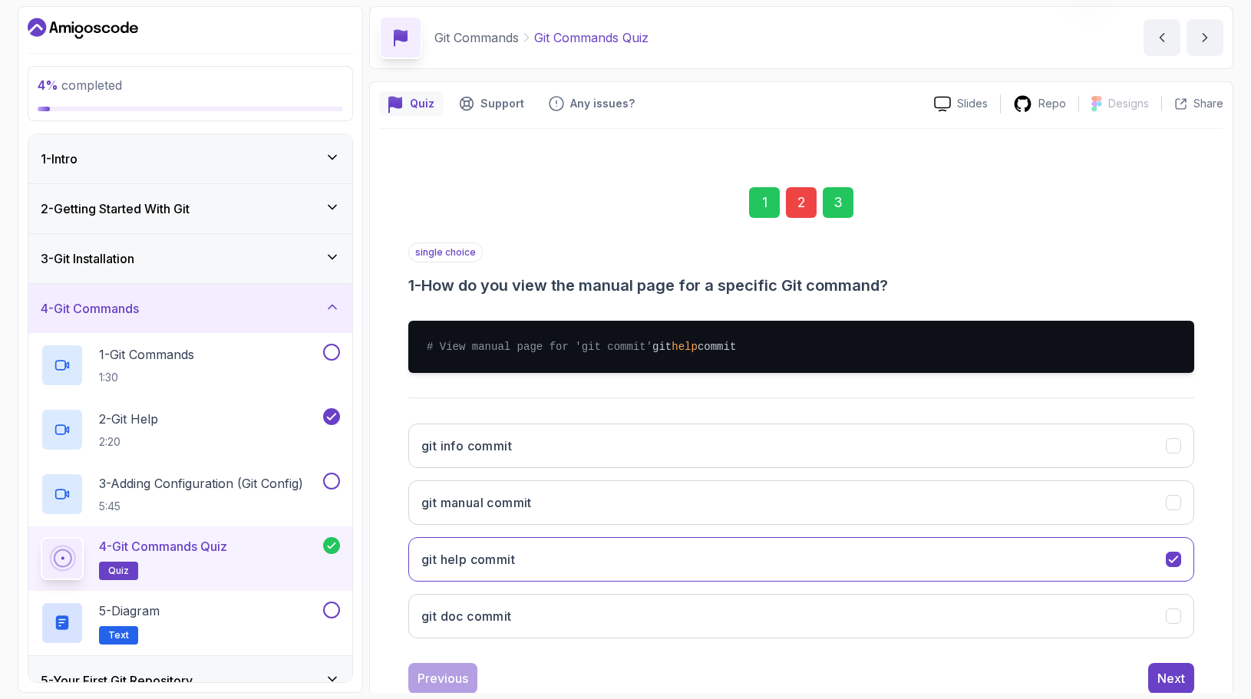
scroll to position [115, 0]
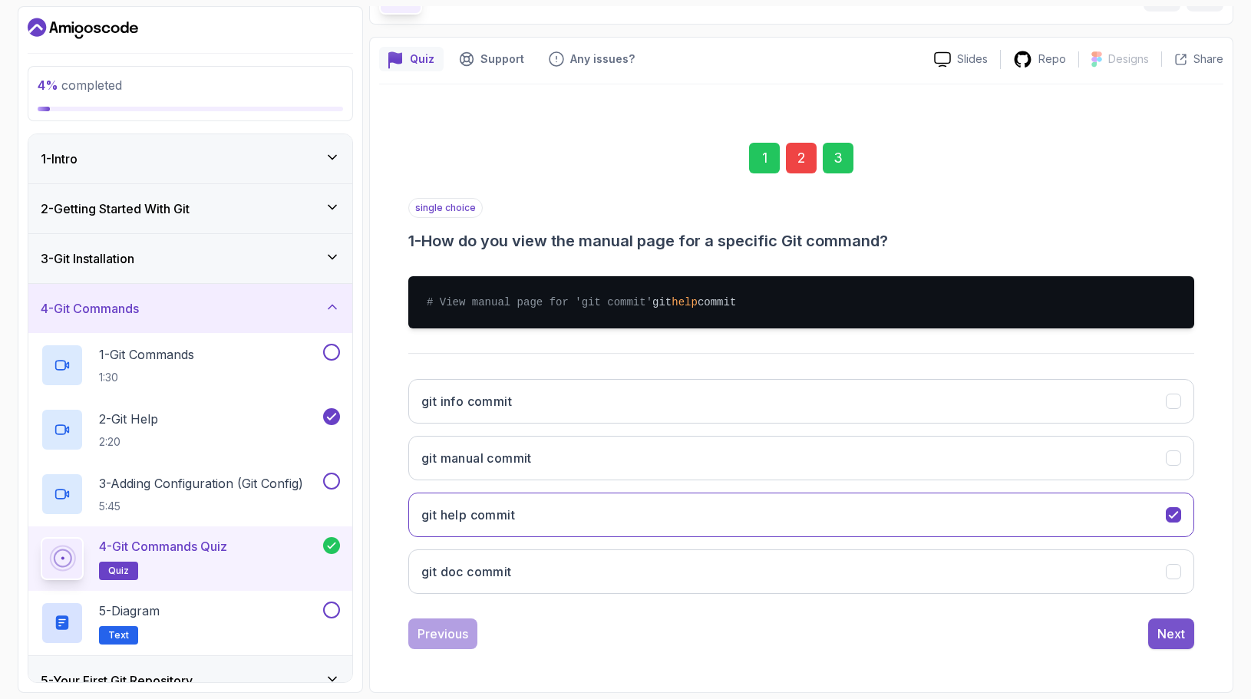
click at [1164, 631] on div "Next" at bounding box center [1171, 634] width 28 height 18
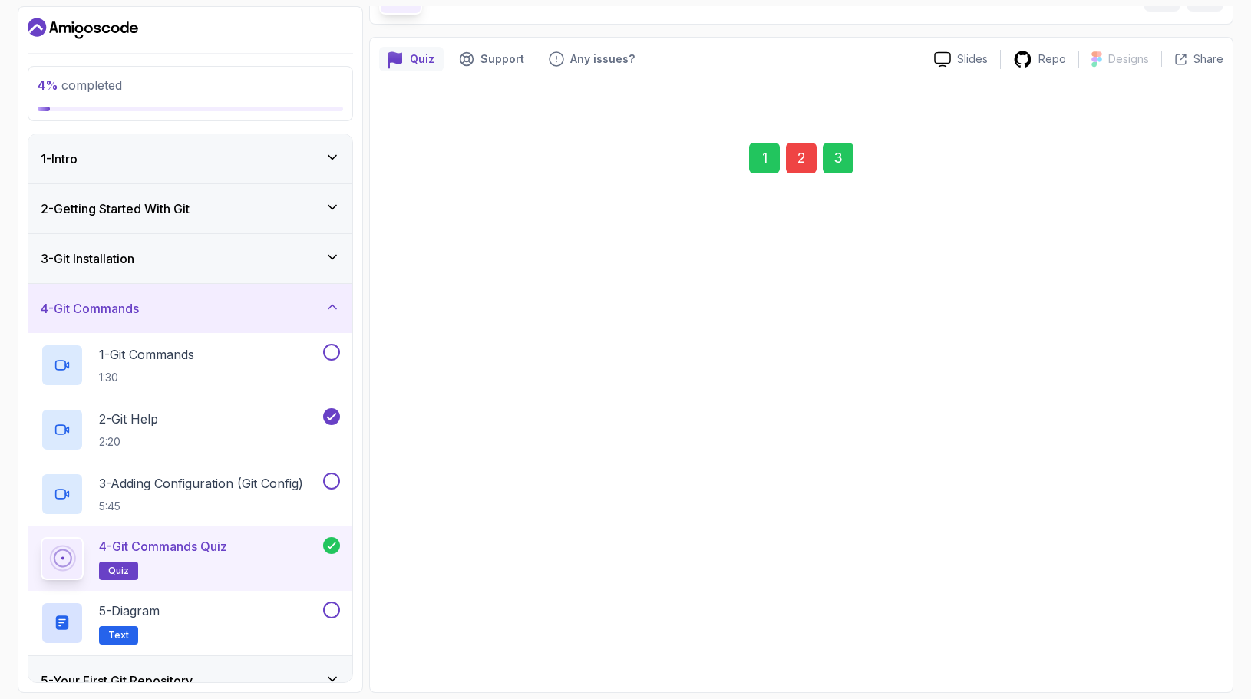
scroll to position [100, 0]
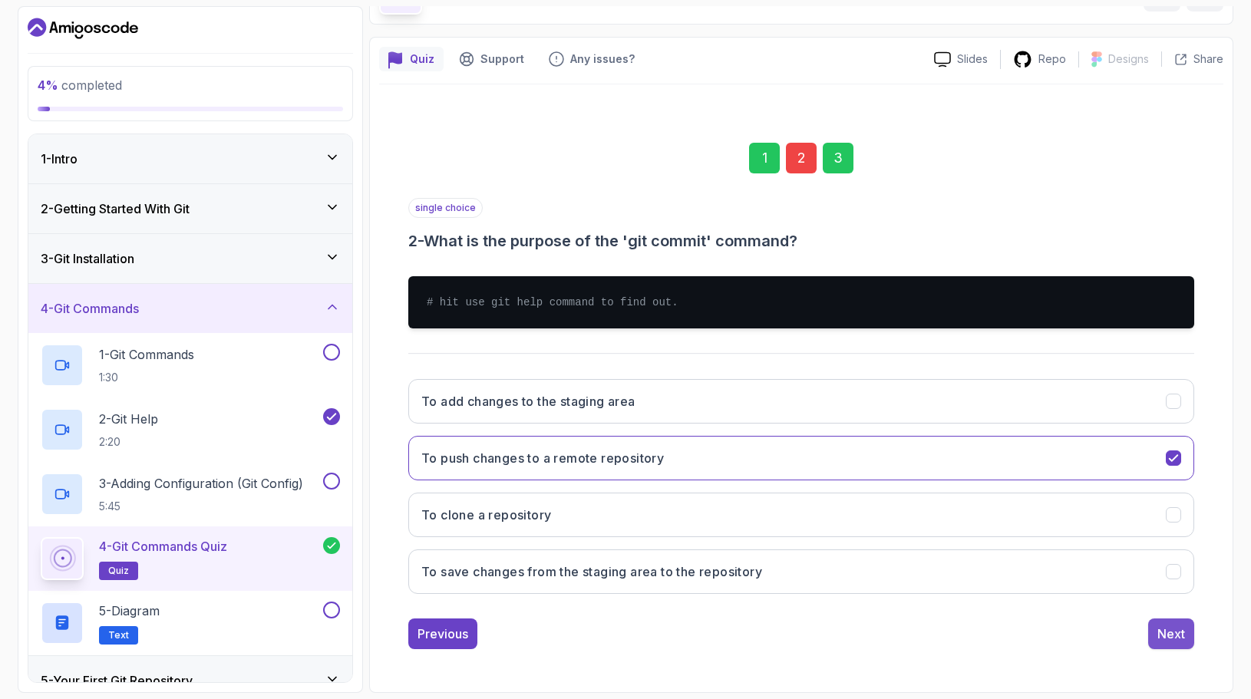
click at [1164, 631] on div "Next" at bounding box center [1171, 634] width 28 height 18
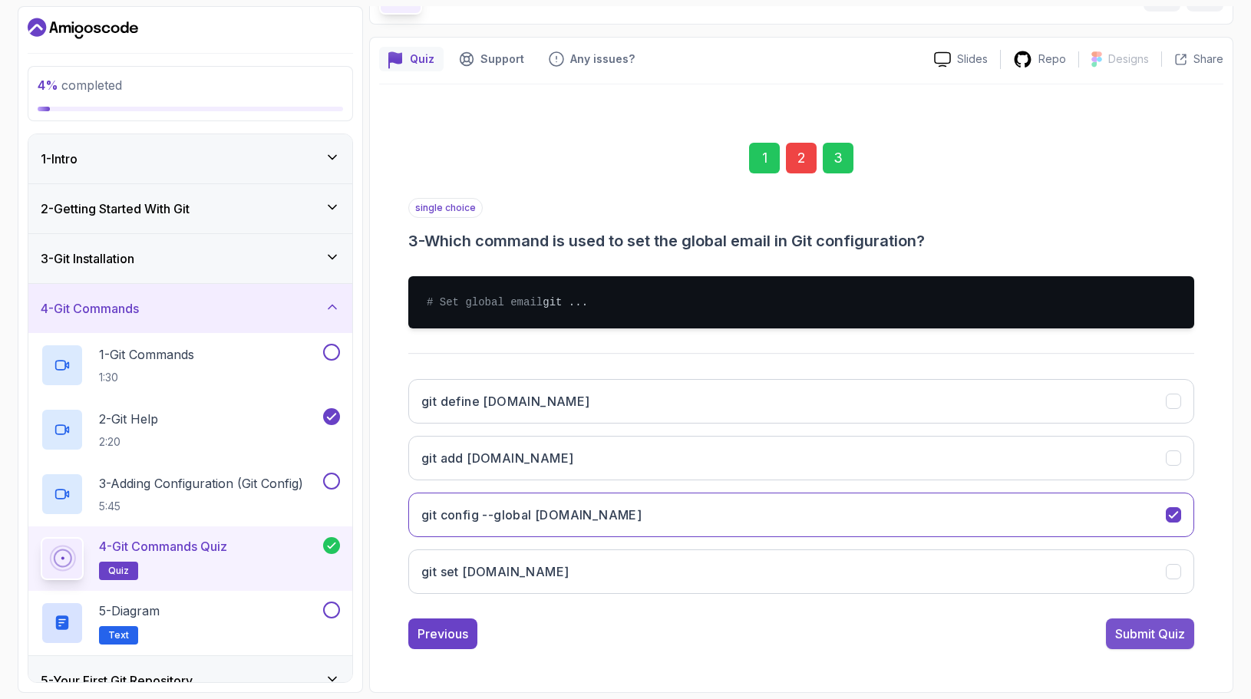
click at [1146, 643] on div "Submit Quiz" at bounding box center [1150, 634] width 70 height 18
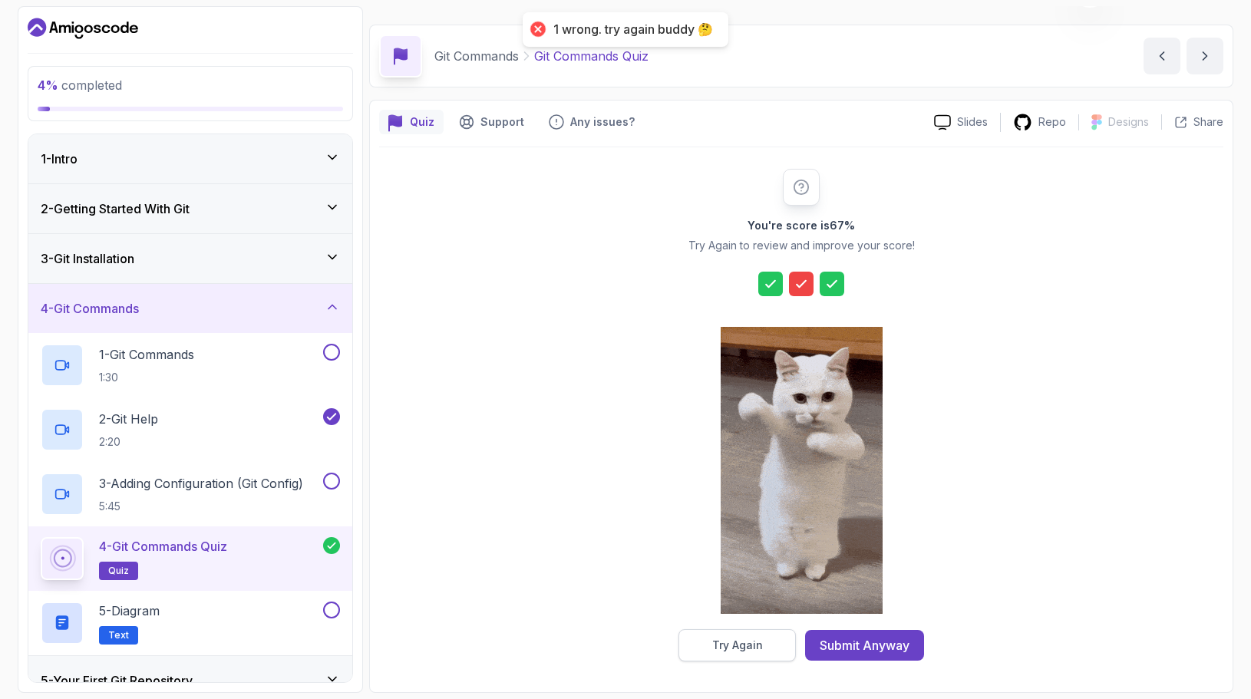
click at [723, 647] on div "Try Again" at bounding box center [737, 645] width 51 height 15
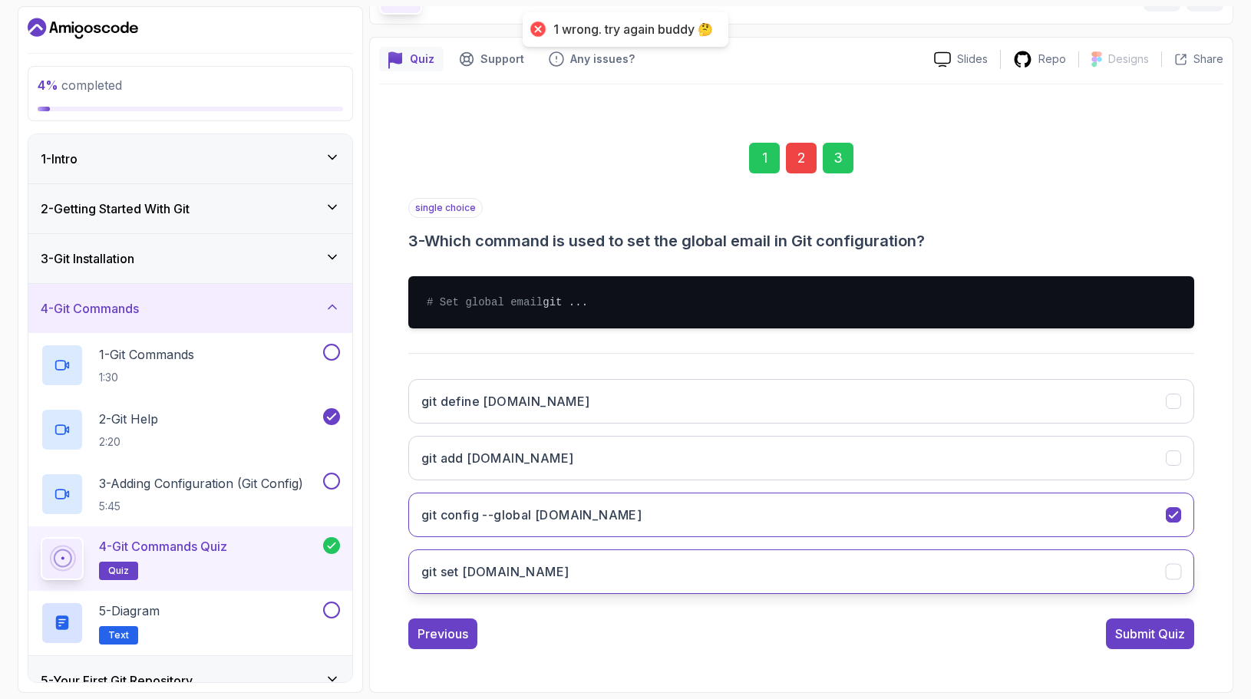
scroll to position [115, 0]
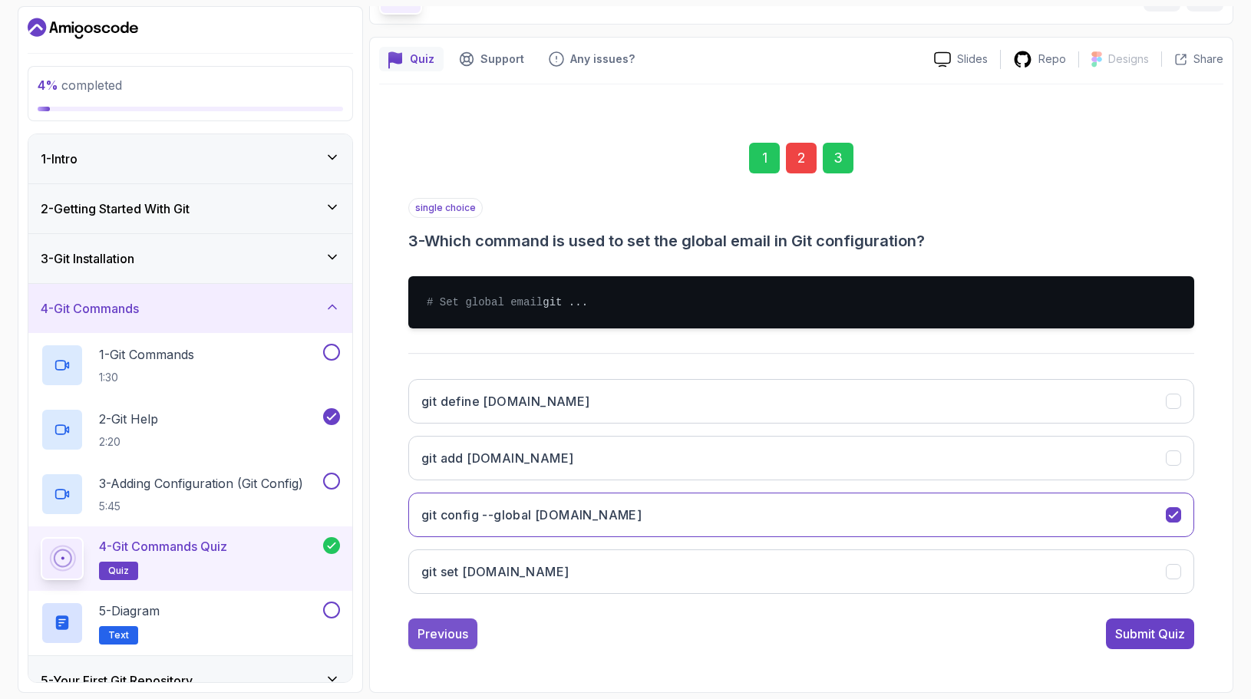
click at [451, 629] on div "Previous" at bounding box center [442, 634] width 51 height 18
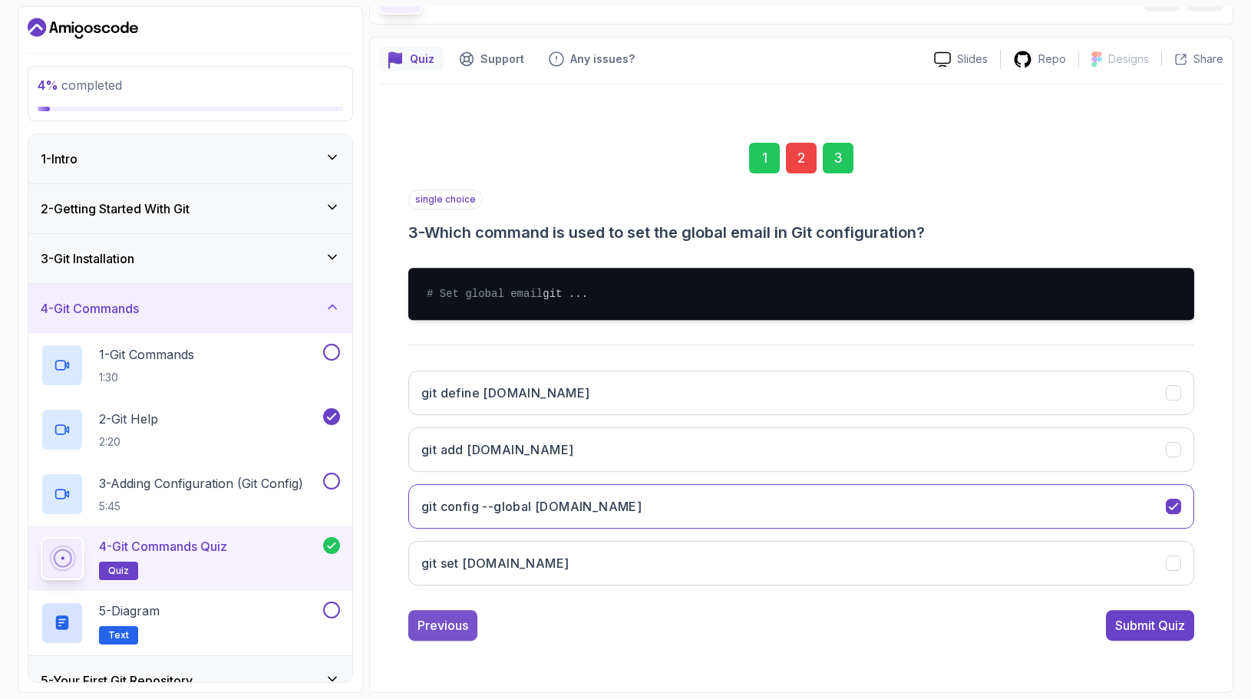
scroll to position [100, 0]
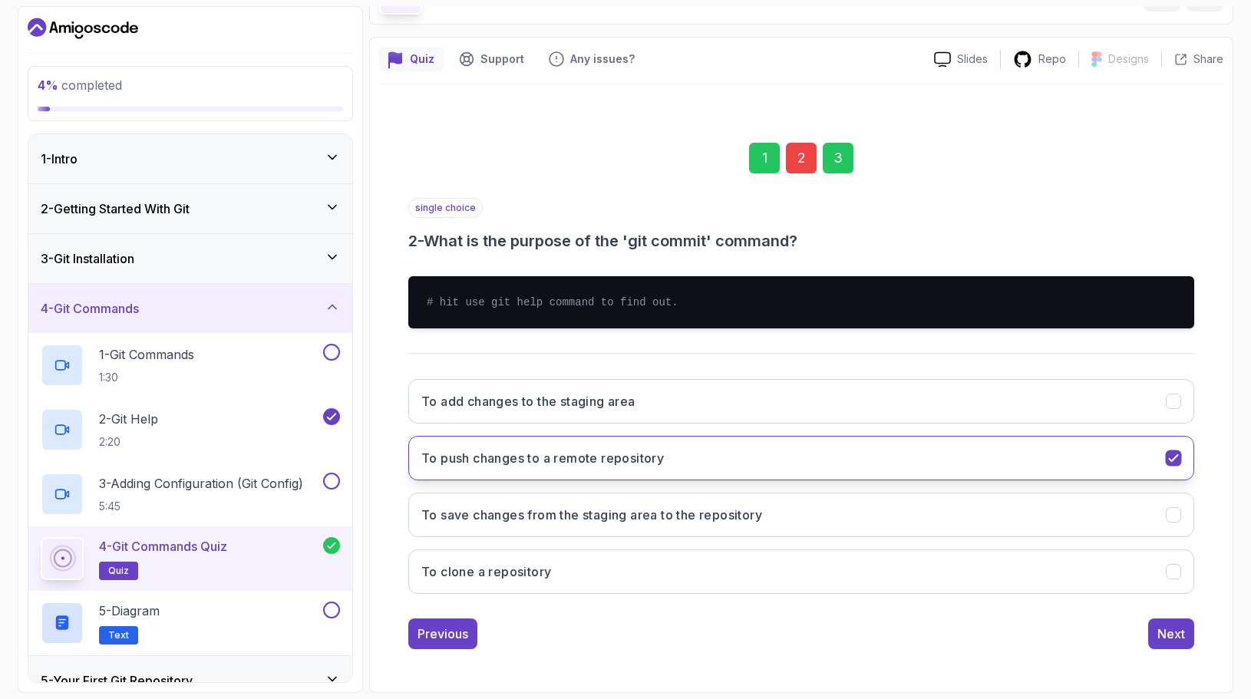
click at [513, 461] on h3 "To push changes to a remote repository" at bounding box center [542, 458] width 243 height 18
click at [1172, 642] on div "Next" at bounding box center [1171, 634] width 28 height 18
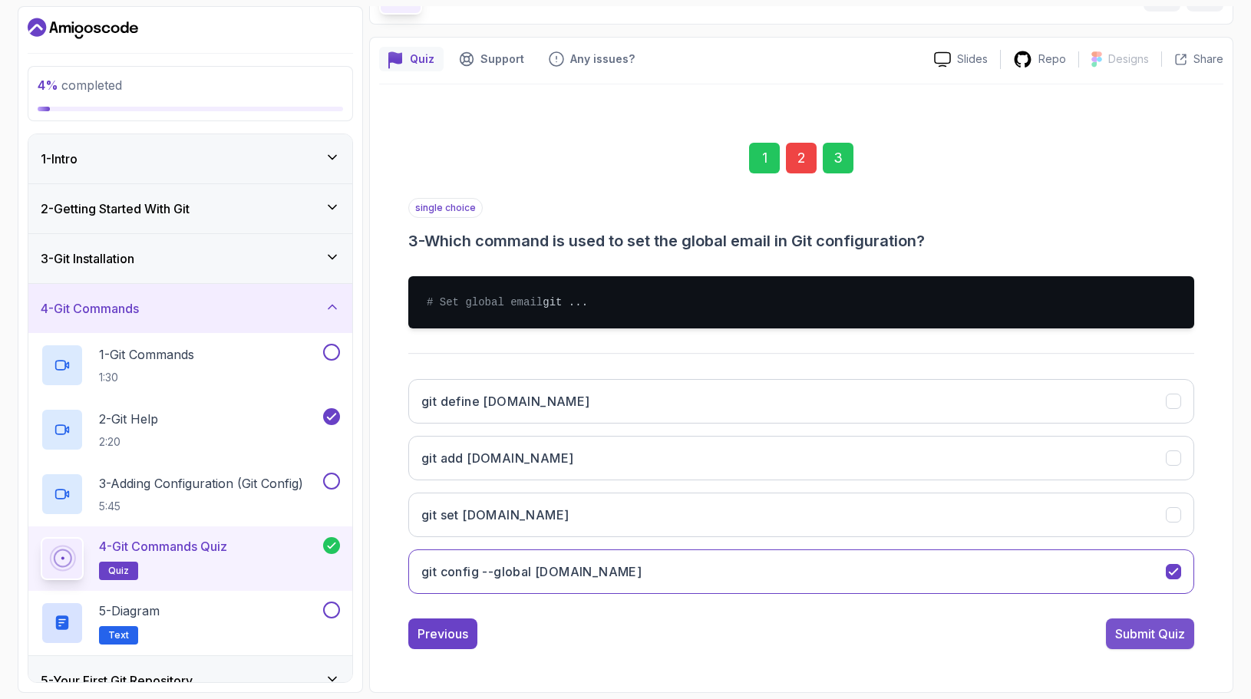
click at [1165, 643] on div "Submit Quiz" at bounding box center [1150, 634] width 70 height 18
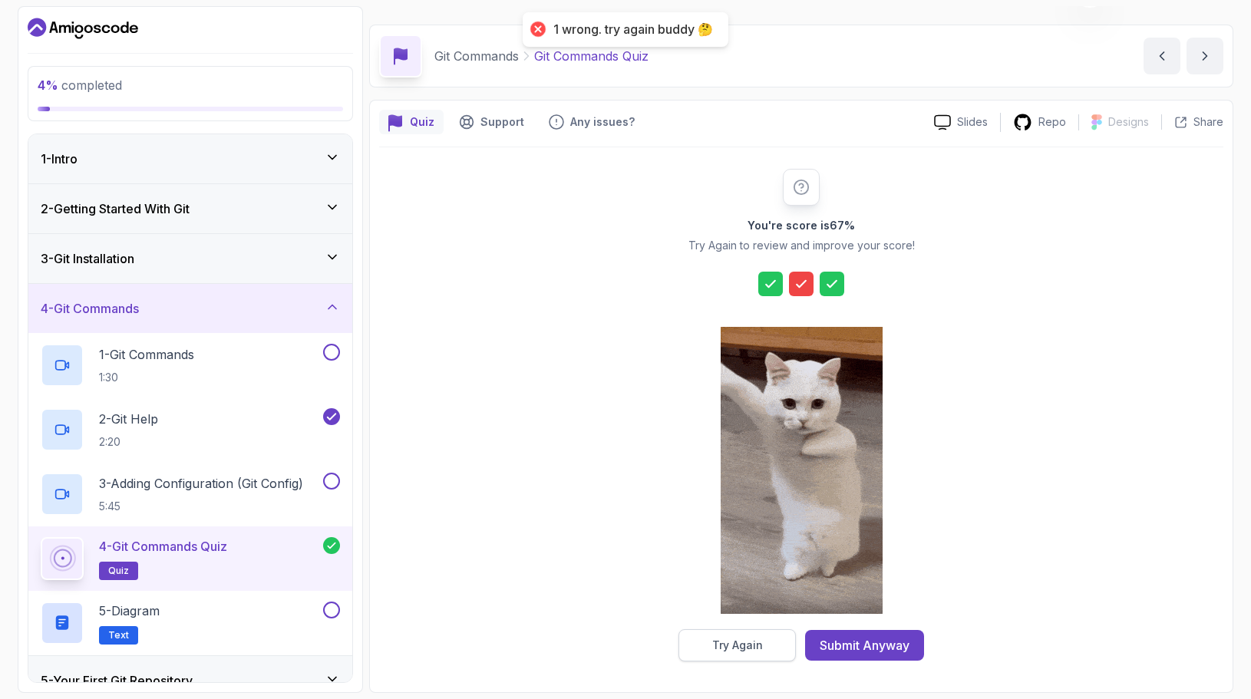
click at [740, 636] on button "Try Again" at bounding box center [736, 645] width 117 height 32
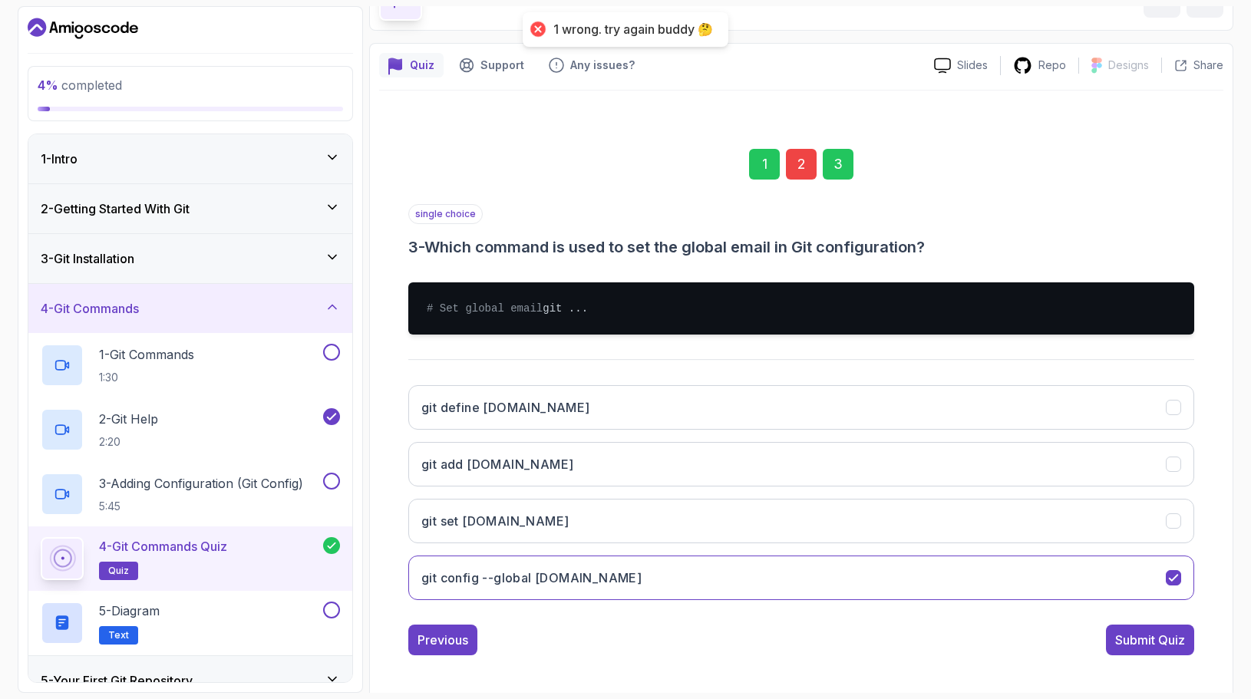
scroll to position [115, 0]
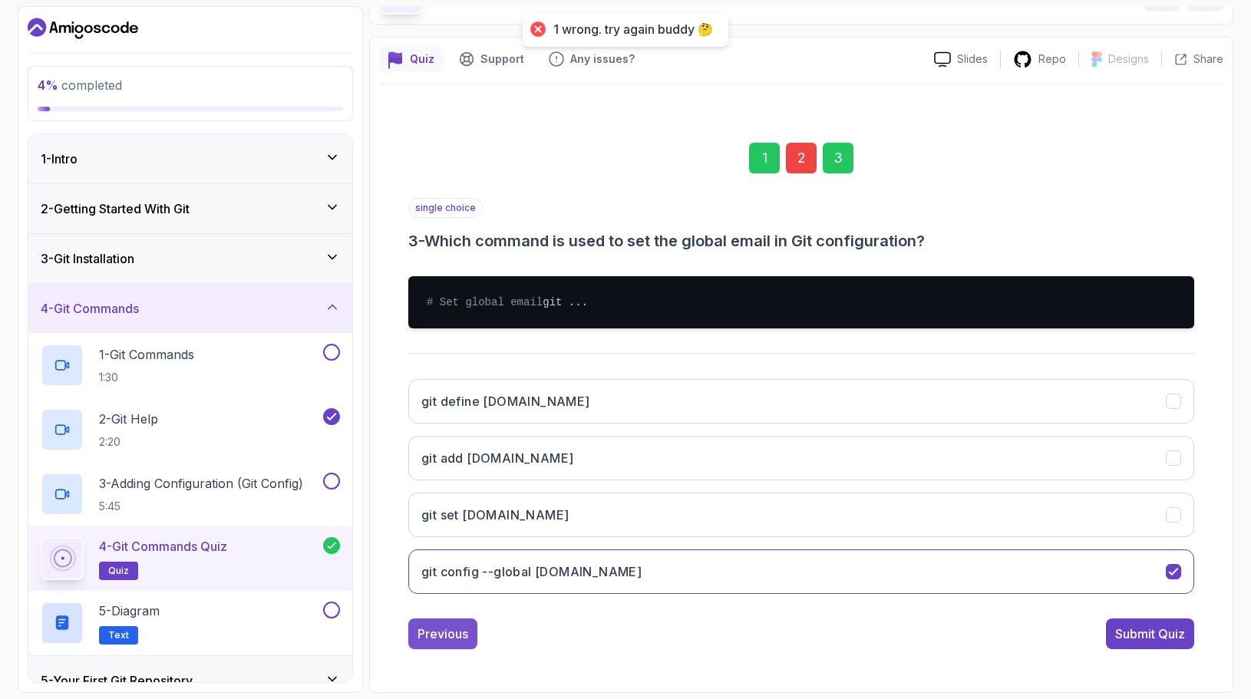
click at [417, 643] on button "Previous" at bounding box center [442, 634] width 69 height 31
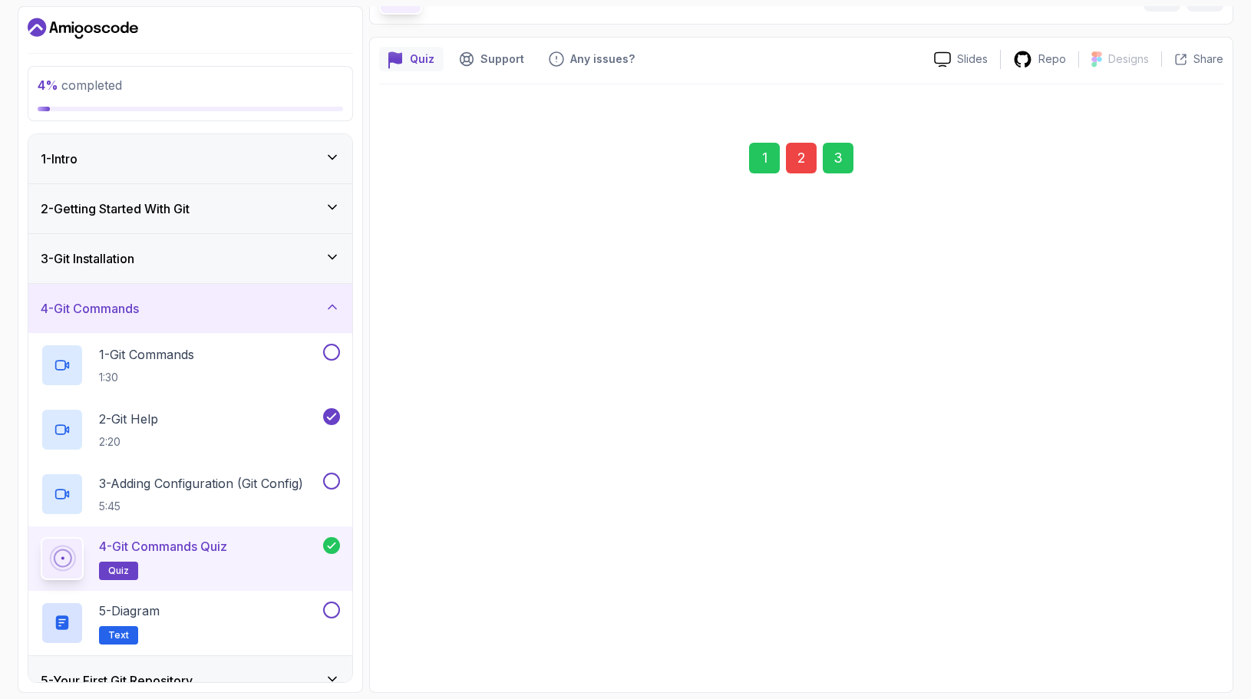
scroll to position [100, 0]
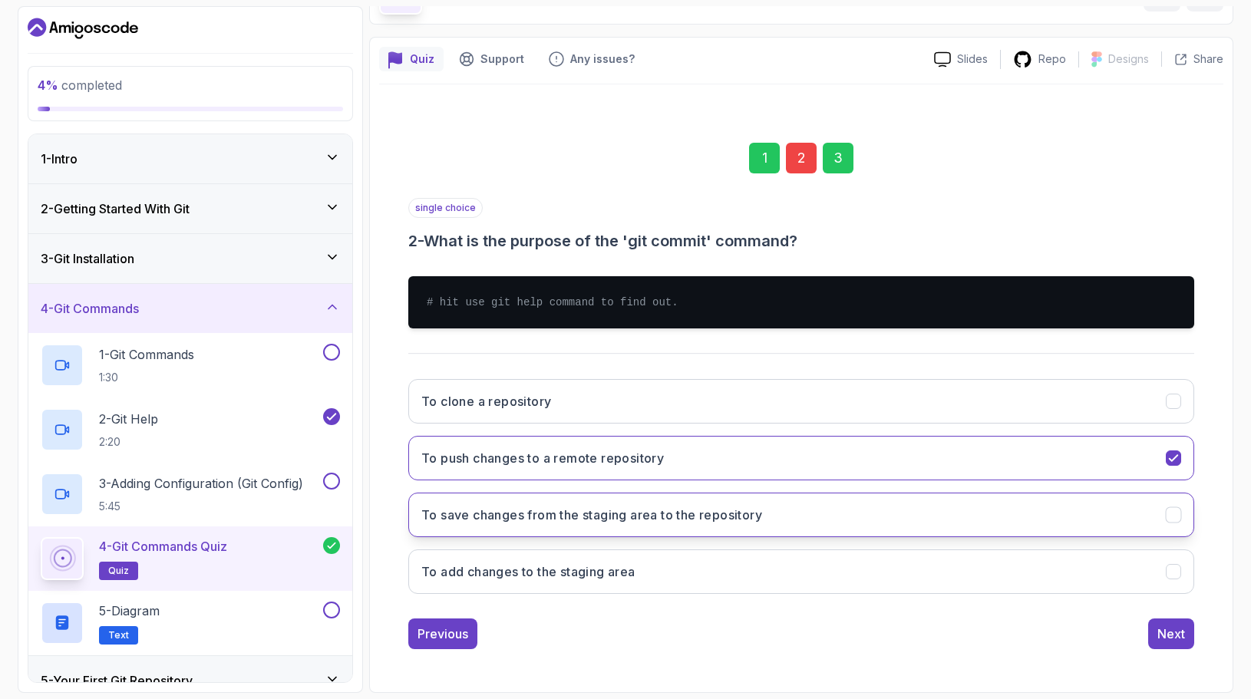
click at [473, 511] on h3 "To save changes from the staging area to the repository" at bounding box center [591, 515] width 341 height 18
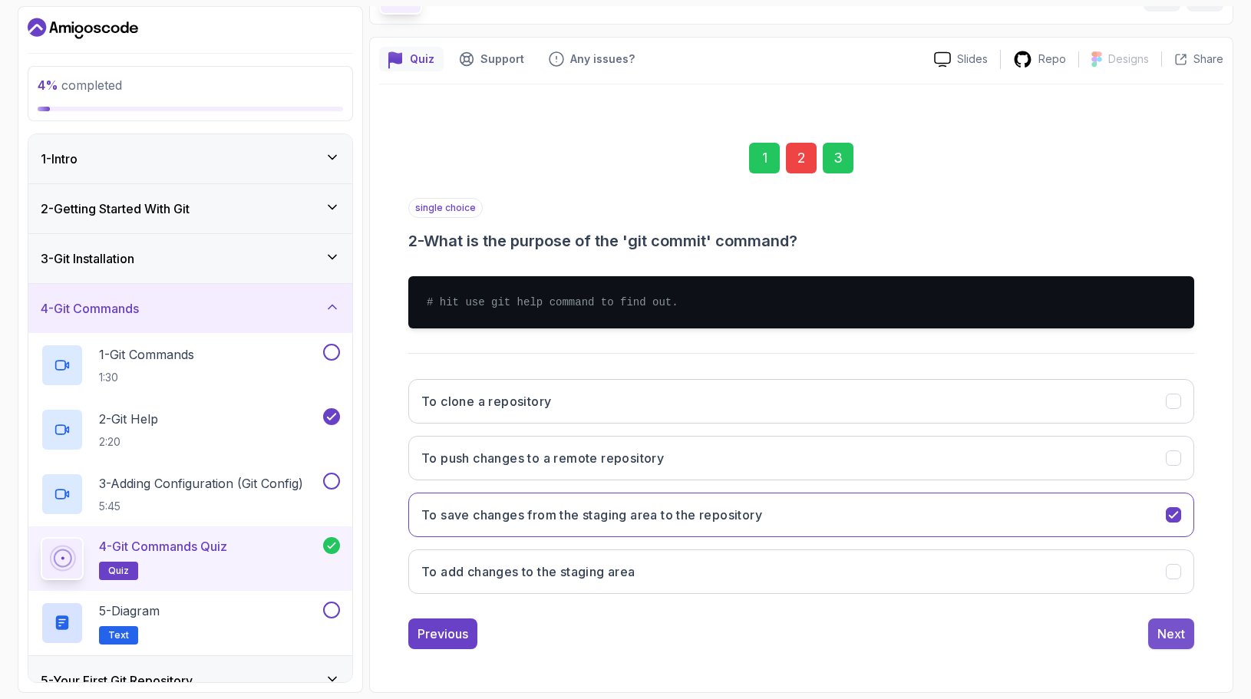
click at [1167, 638] on div "Next" at bounding box center [1171, 634] width 28 height 18
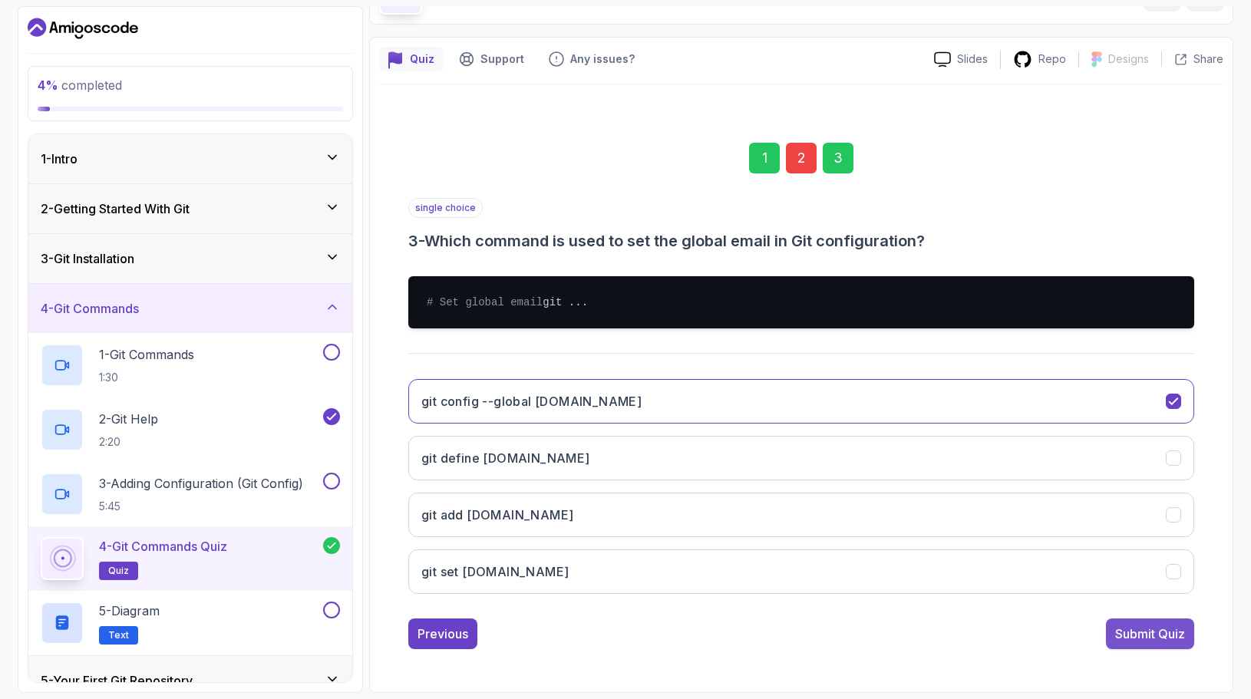
click at [1151, 643] on div "Submit Quiz" at bounding box center [1150, 634] width 70 height 18
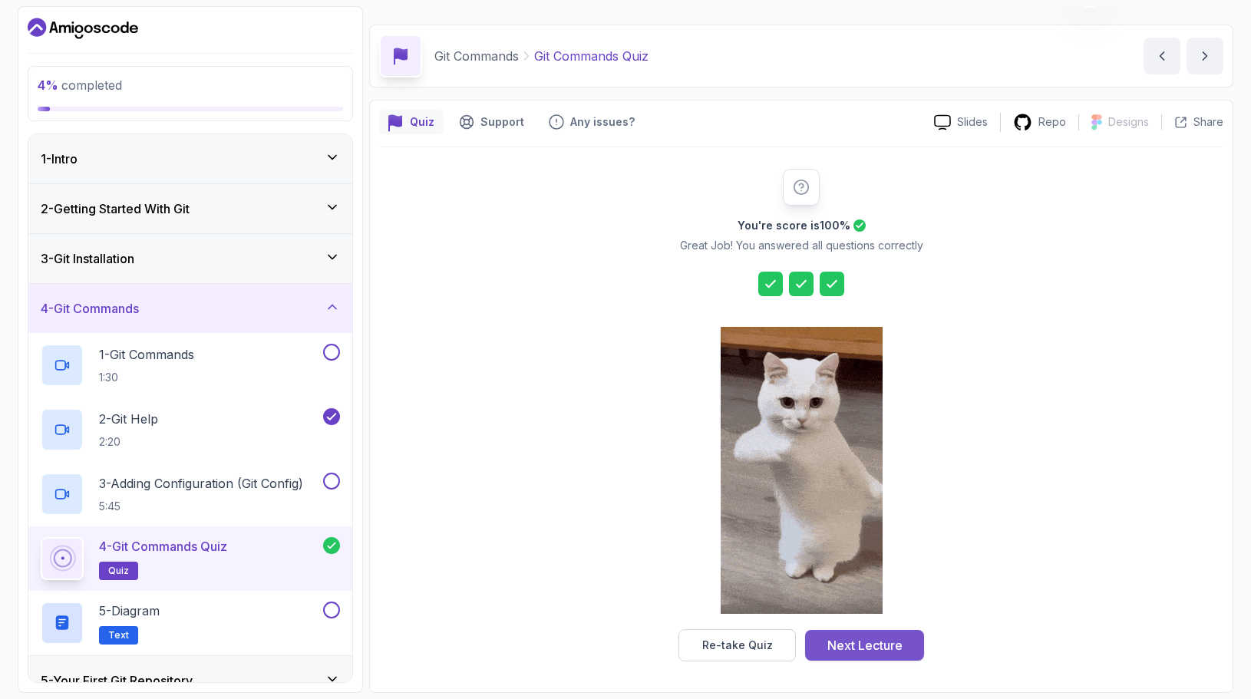
click at [852, 651] on div "Next Lecture" at bounding box center [864, 645] width 75 height 18
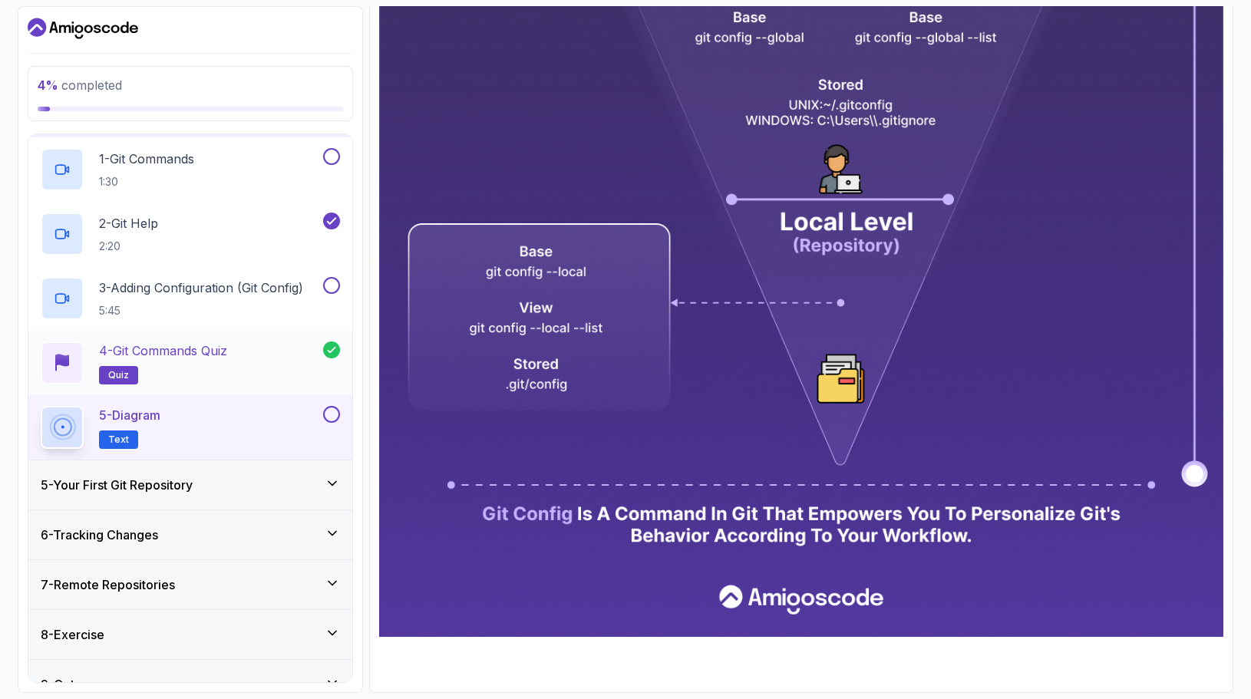
scroll to position [222, 0]
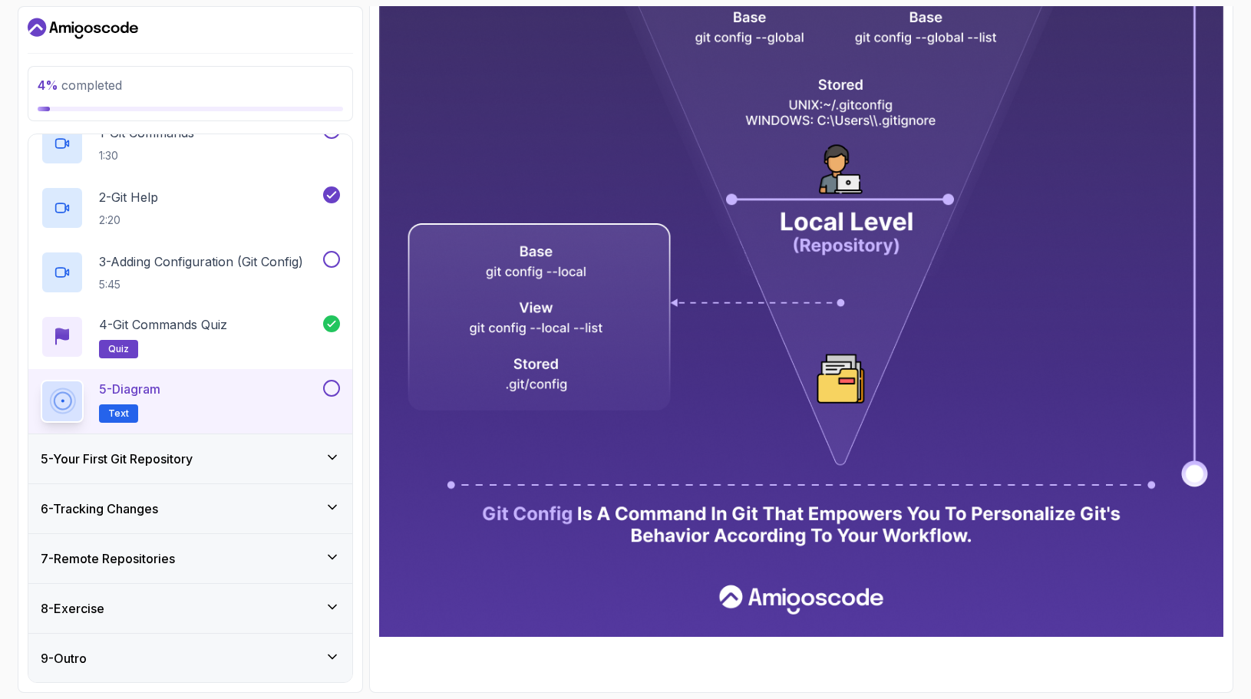
click at [163, 461] on h3 "5 - Your First Git Repository" at bounding box center [117, 459] width 152 height 18
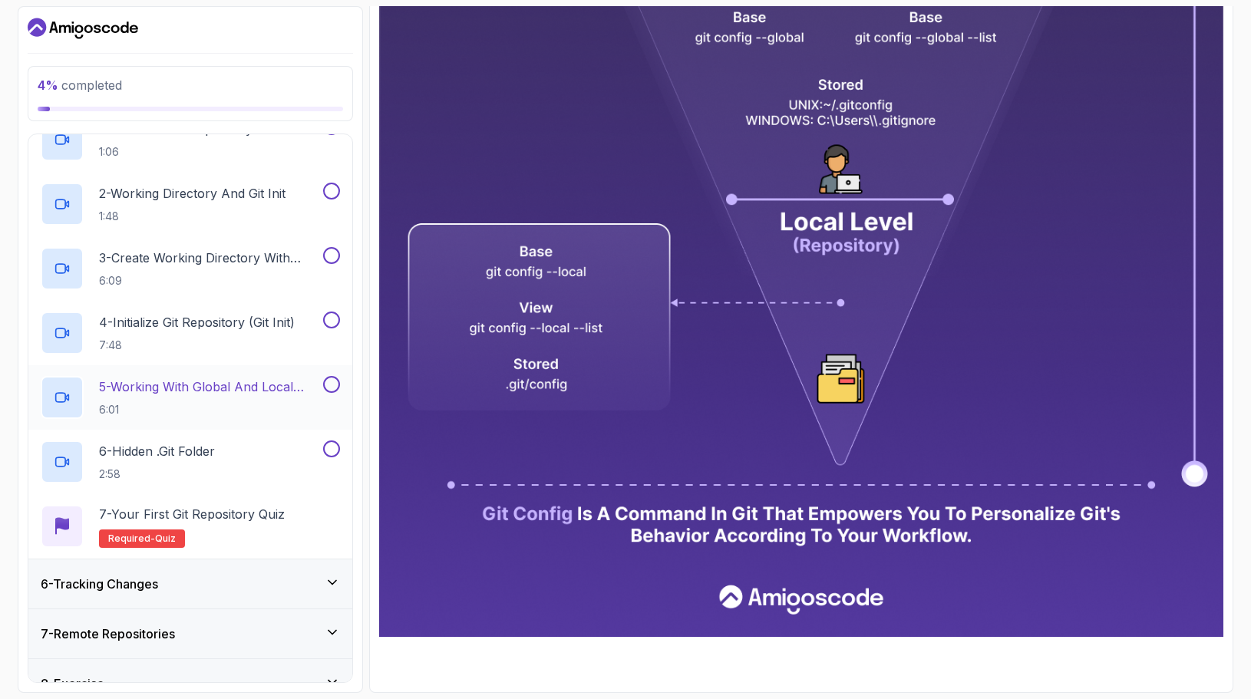
scroll to position [290, 0]
